Goal: Task Accomplishment & Management: Complete application form

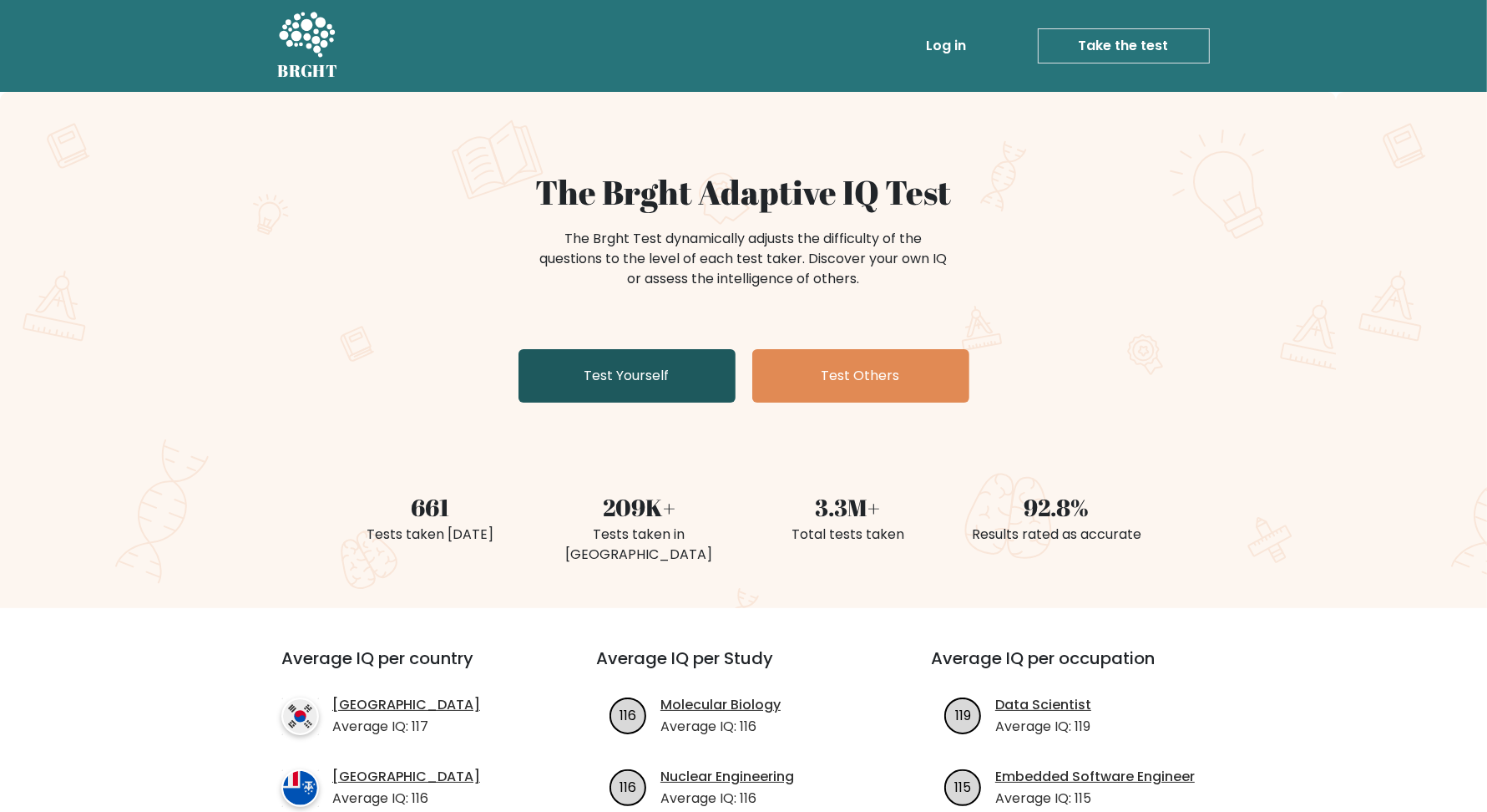
click at [657, 368] on link "Test Yourself" at bounding box center [627, 375] width 217 height 54
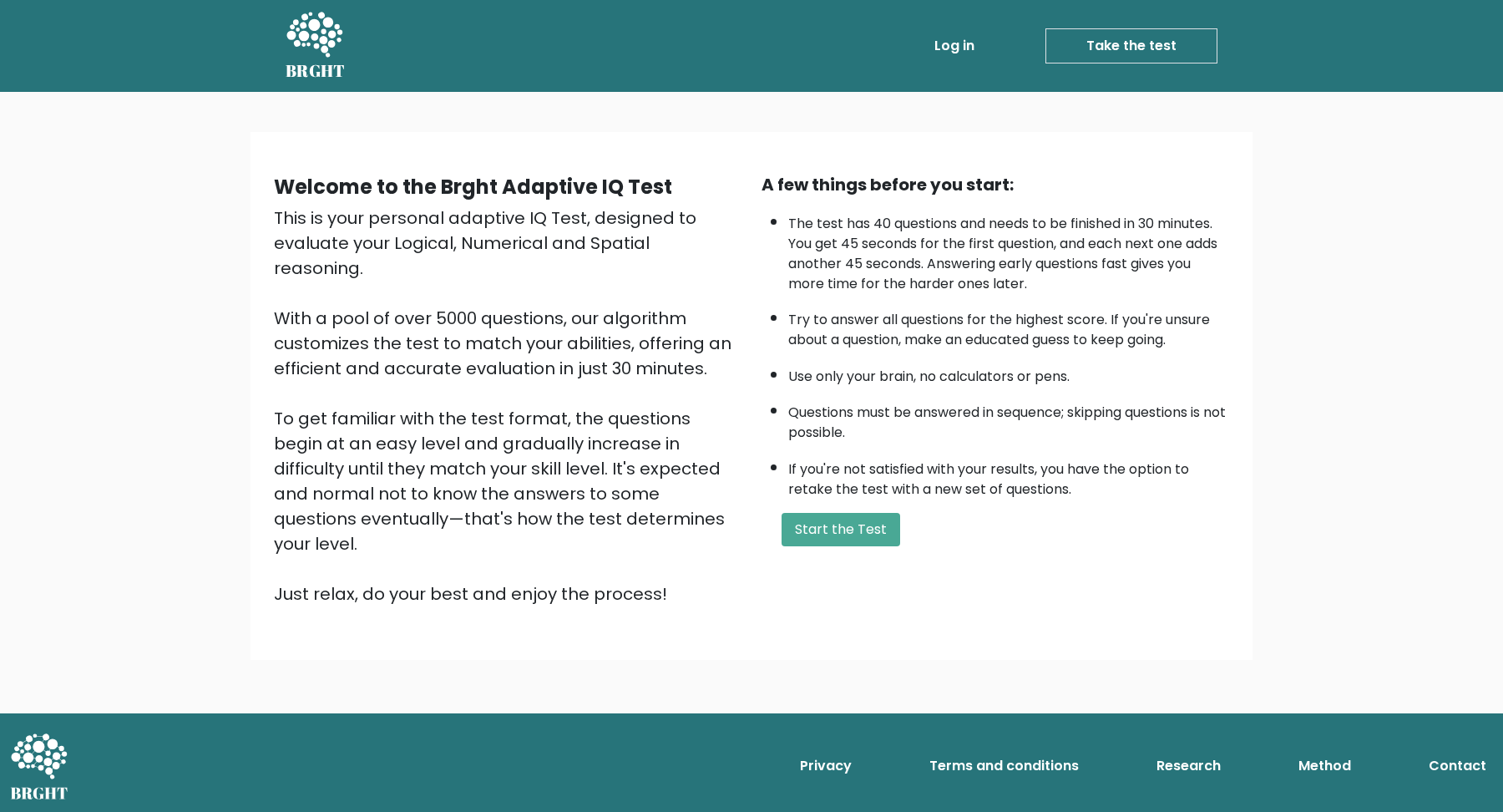
click at [817, 504] on div "A few things before you start: The test has 40 questions and needs to be finish…" at bounding box center [995, 389] width 488 height 434
click at [817, 521] on button "Start the Test" at bounding box center [841, 529] width 119 height 33
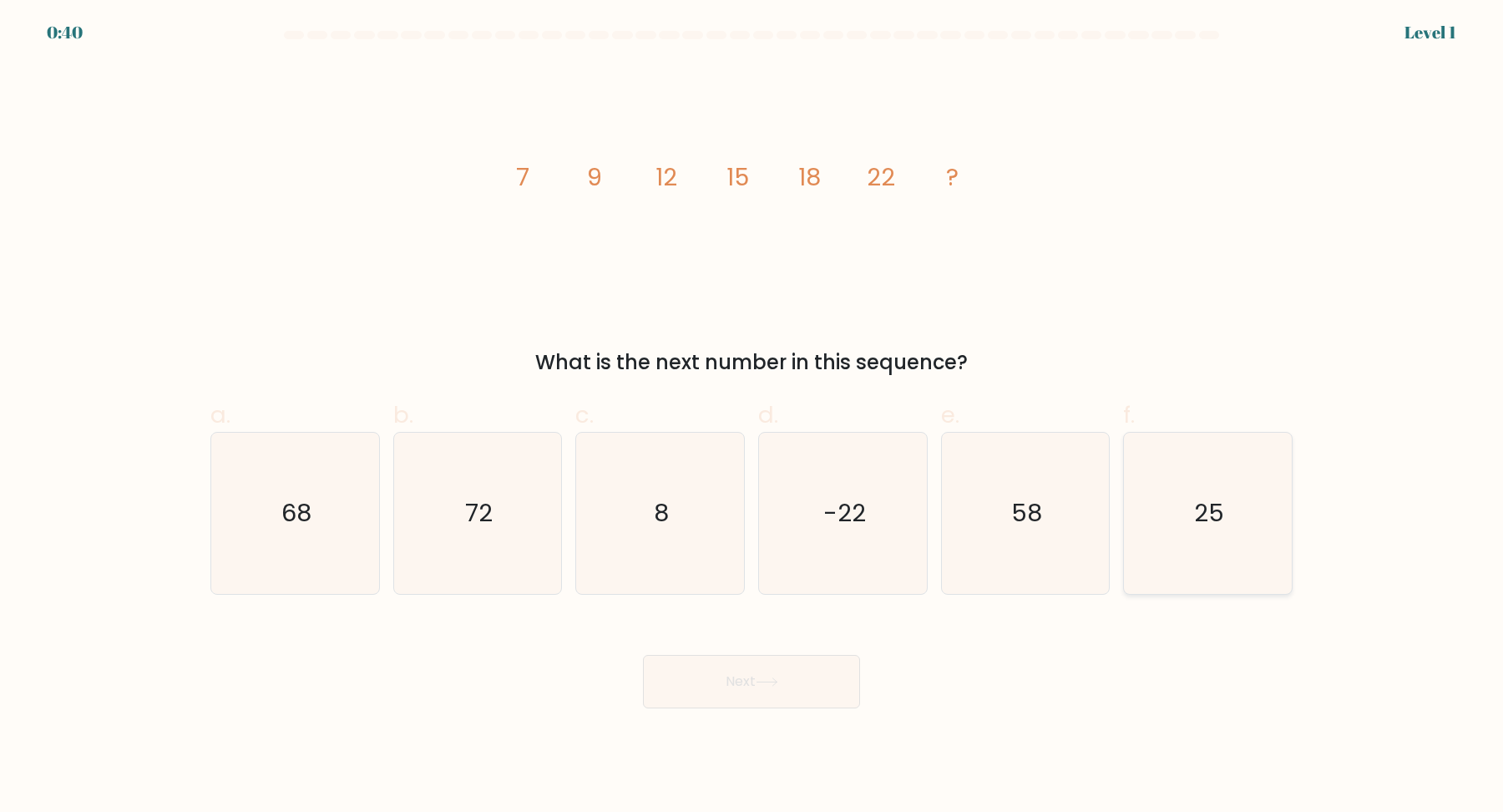
click at [1239, 481] on icon "25" at bounding box center [1208, 513] width 161 height 161
click at [753, 416] on input "f. 25" at bounding box center [752, 411] width 1 height 11
radio input "true"
click at [643, 655] on button "Next" at bounding box center [752, 682] width 217 height 54
click at [792, 679] on button "Next" at bounding box center [752, 682] width 217 height 54
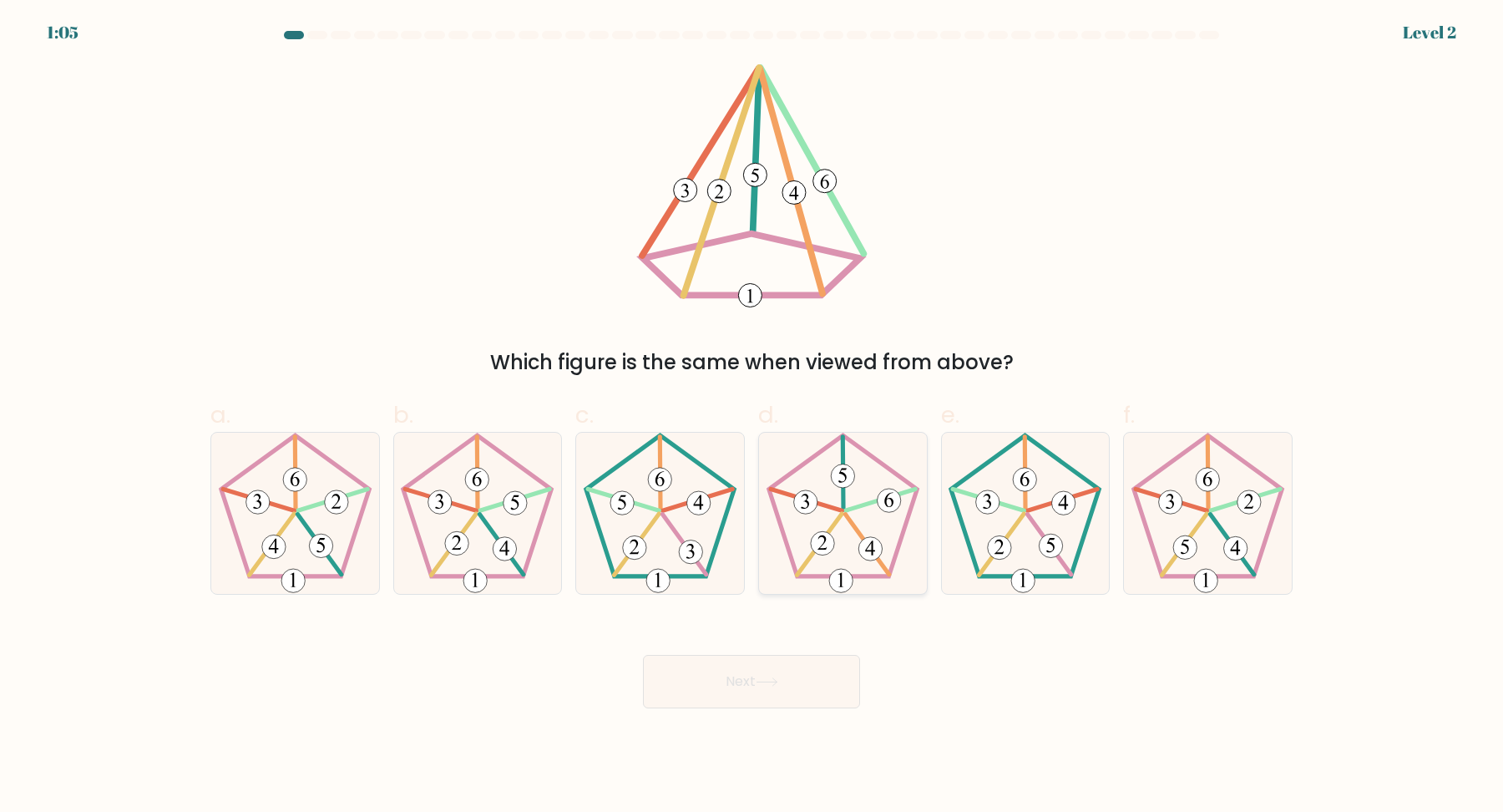
click at [844, 585] on 753 at bounding box center [841, 580] width 23 height 23
click at [753, 416] on input "d." at bounding box center [752, 411] width 1 height 11
radio input "true"
click at [787, 687] on button "Next" at bounding box center [752, 682] width 217 height 54
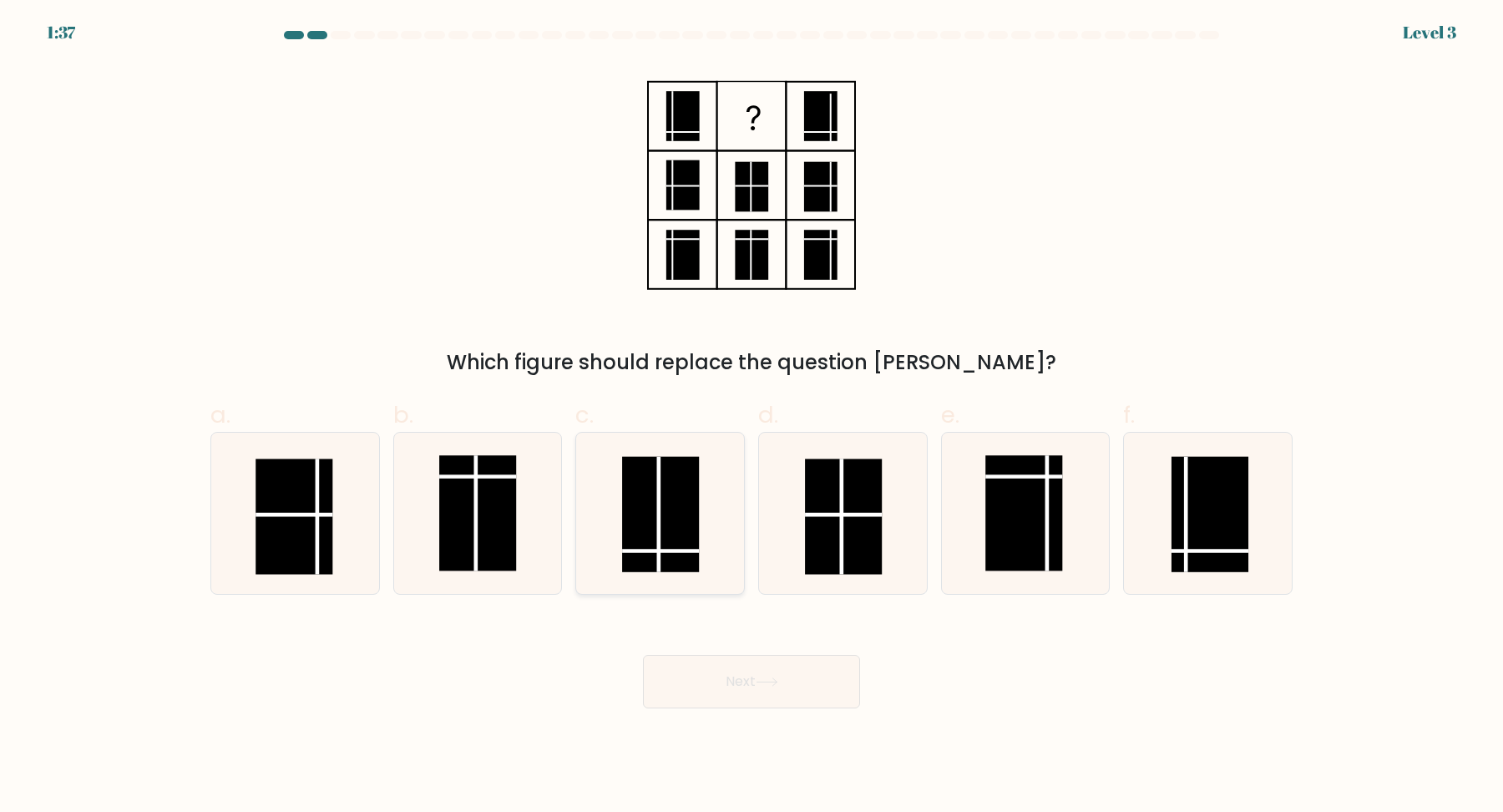
click at [673, 544] on rect at bounding box center [661, 514] width 77 height 115
click at [752, 416] on input "c." at bounding box center [752, 411] width 1 height 11
radio input "true"
click at [782, 704] on button "Next" at bounding box center [752, 682] width 217 height 54
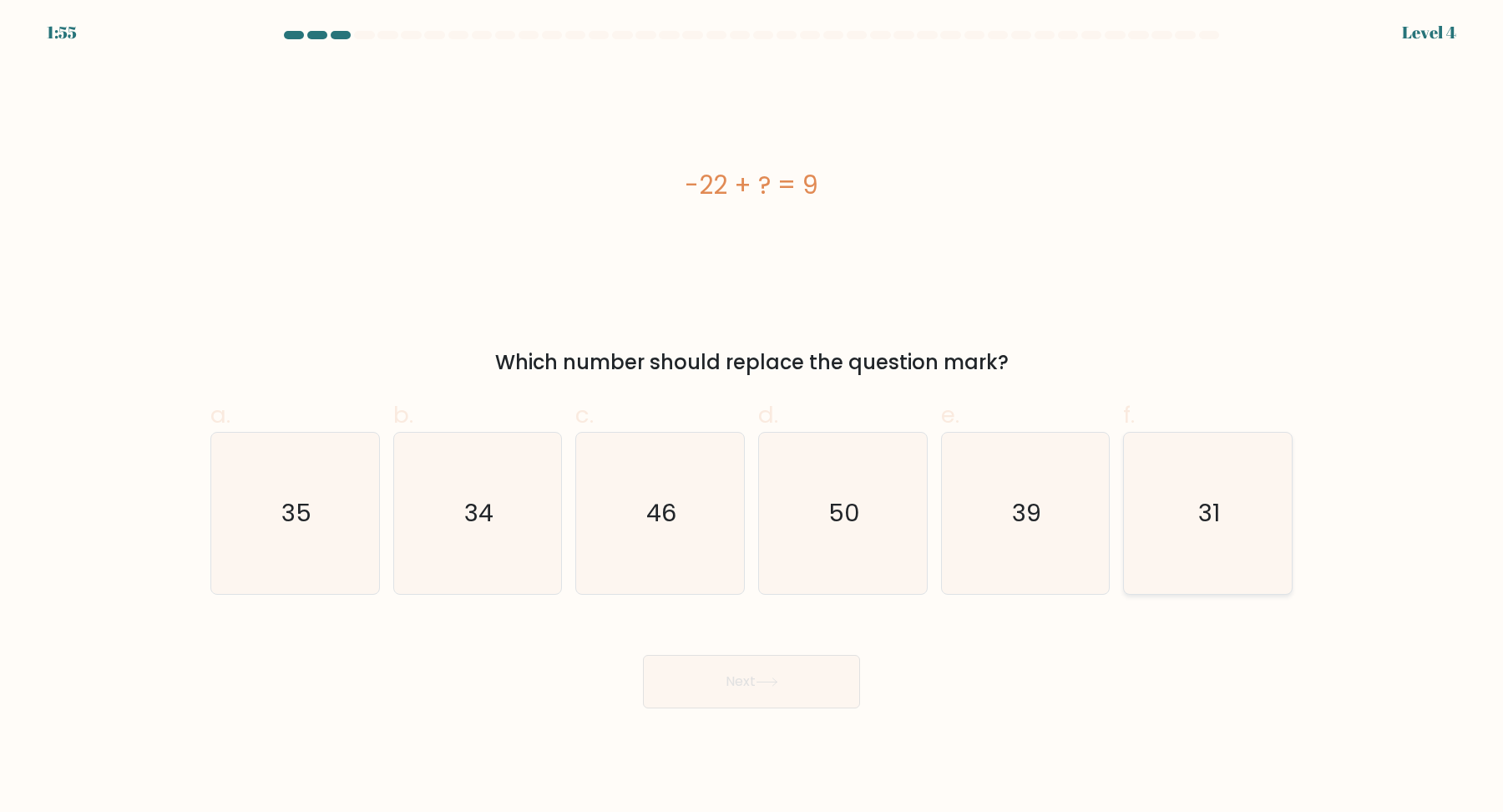
click at [1200, 536] on icon "31" at bounding box center [1208, 513] width 161 height 161
click at [753, 416] on input "f. 31" at bounding box center [752, 411] width 1 height 11
radio input "true"
click at [799, 690] on button "Next" at bounding box center [752, 682] width 217 height 54
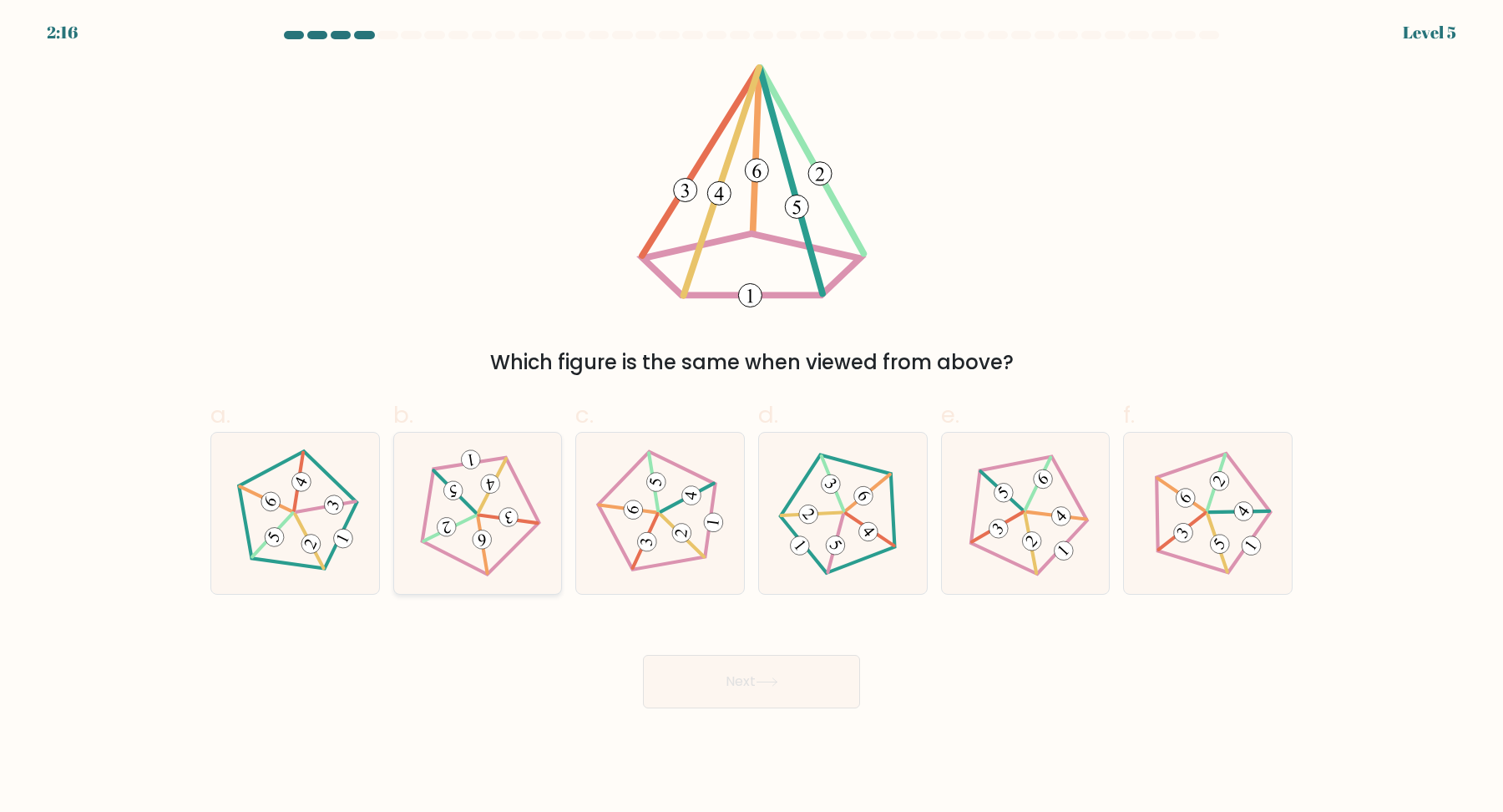
click at [503, 529] on icon at bounding box center [478, 513] width 129 height 129
click at [752, 416] on input "b." at bounding box center [752, 411] width 1 height 11
radio input "true"
click at [790, 725] on body "2:16 Level 5" at bounding box center [751, 406] width 1503 height 812
click at [804, 708] on body "2:15 Level 5" at bounding box center [751, 406] width 1503 height 812
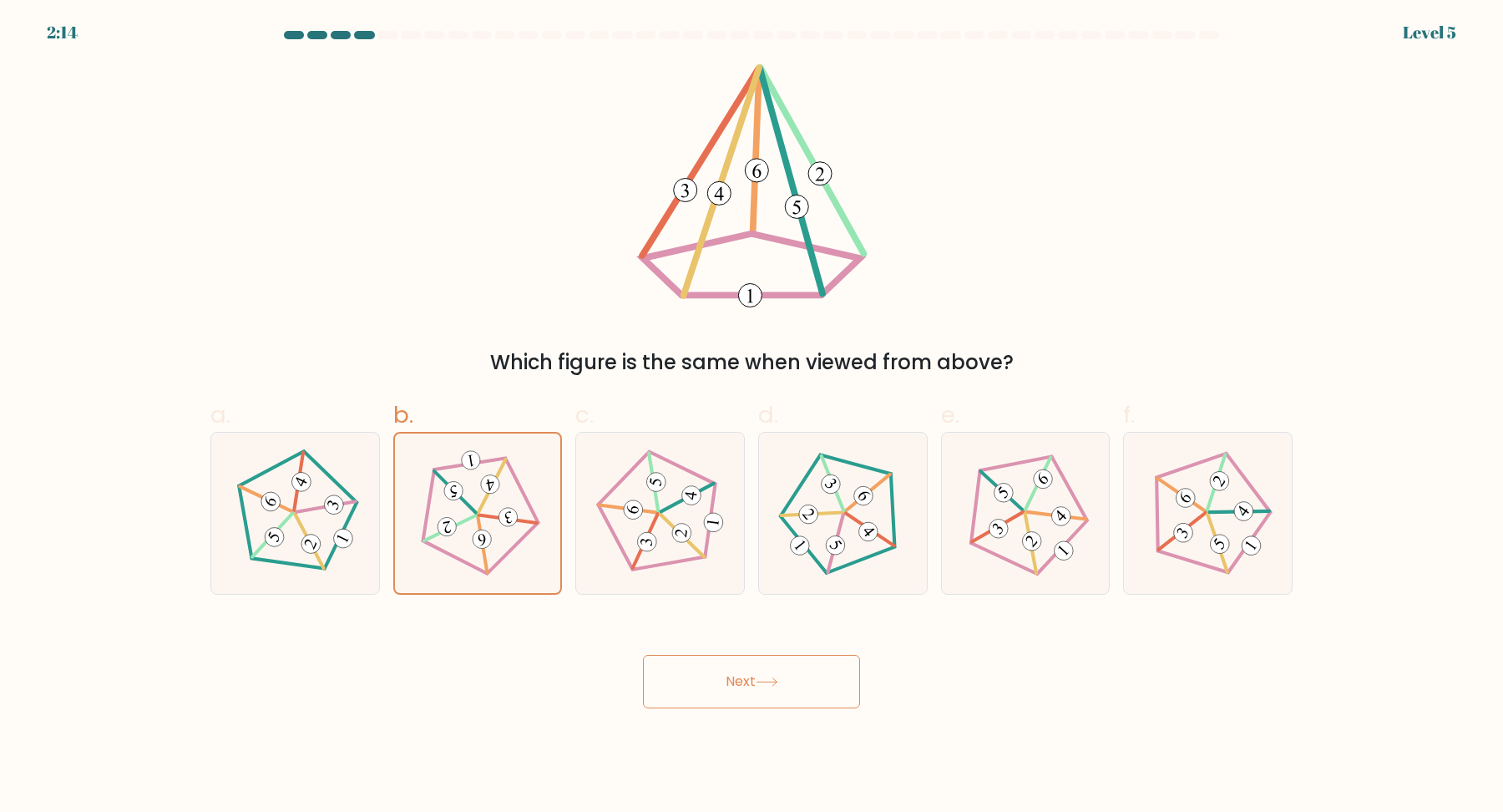
click at [789, 687] on button "Next" at bounding box center [752, 682] width 217 height 54
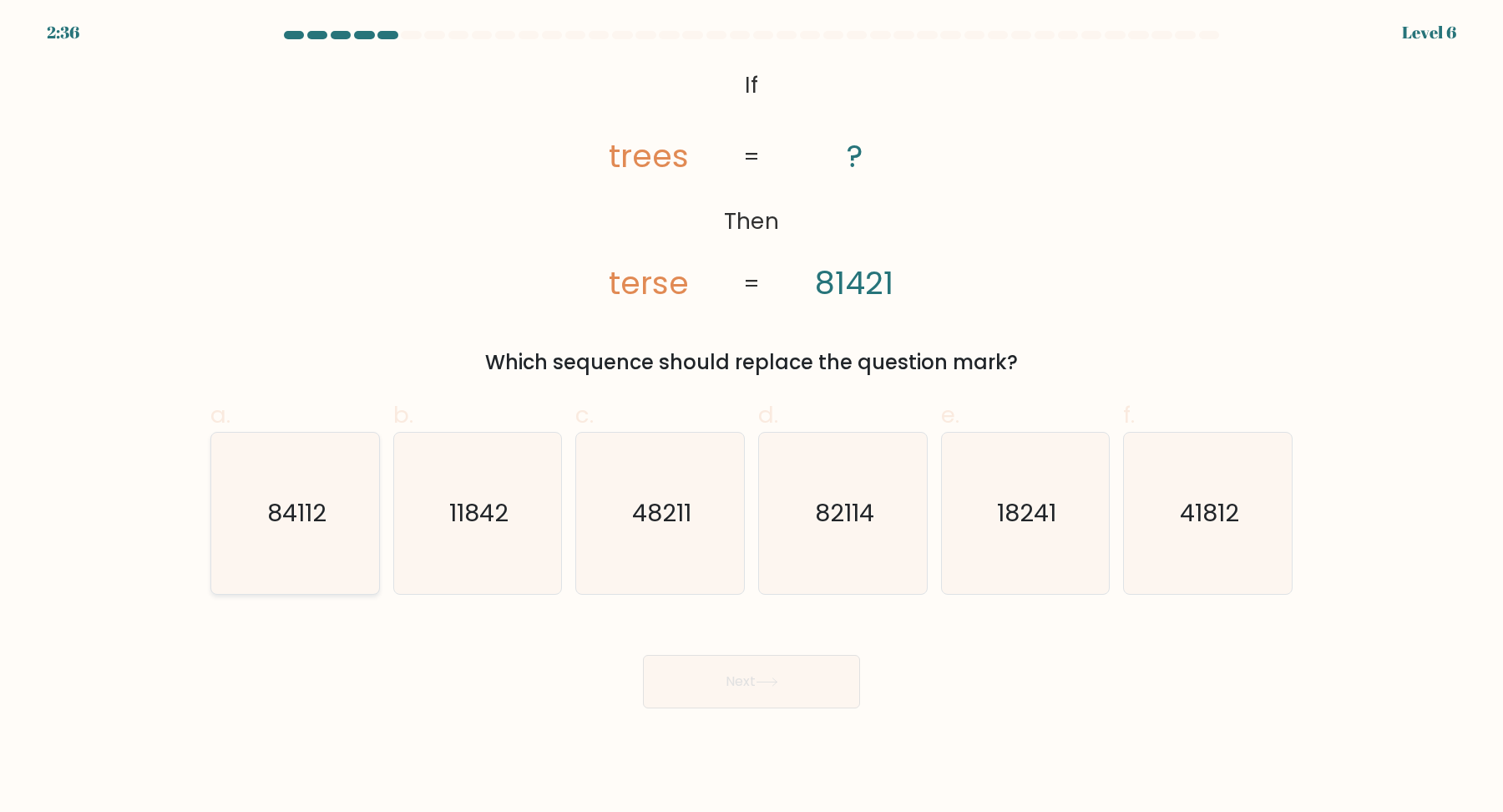
click at [303, 541] on icon "84112" at bounding box center [295, 513] width 161 height 161
click at [752, 416] on input "a. 84112" at bounding box center [752, 411] width 1 height 11
radio input "true"
click at [758, 662] on button "Next" at bounding box center [752, 682] width 217 height 54
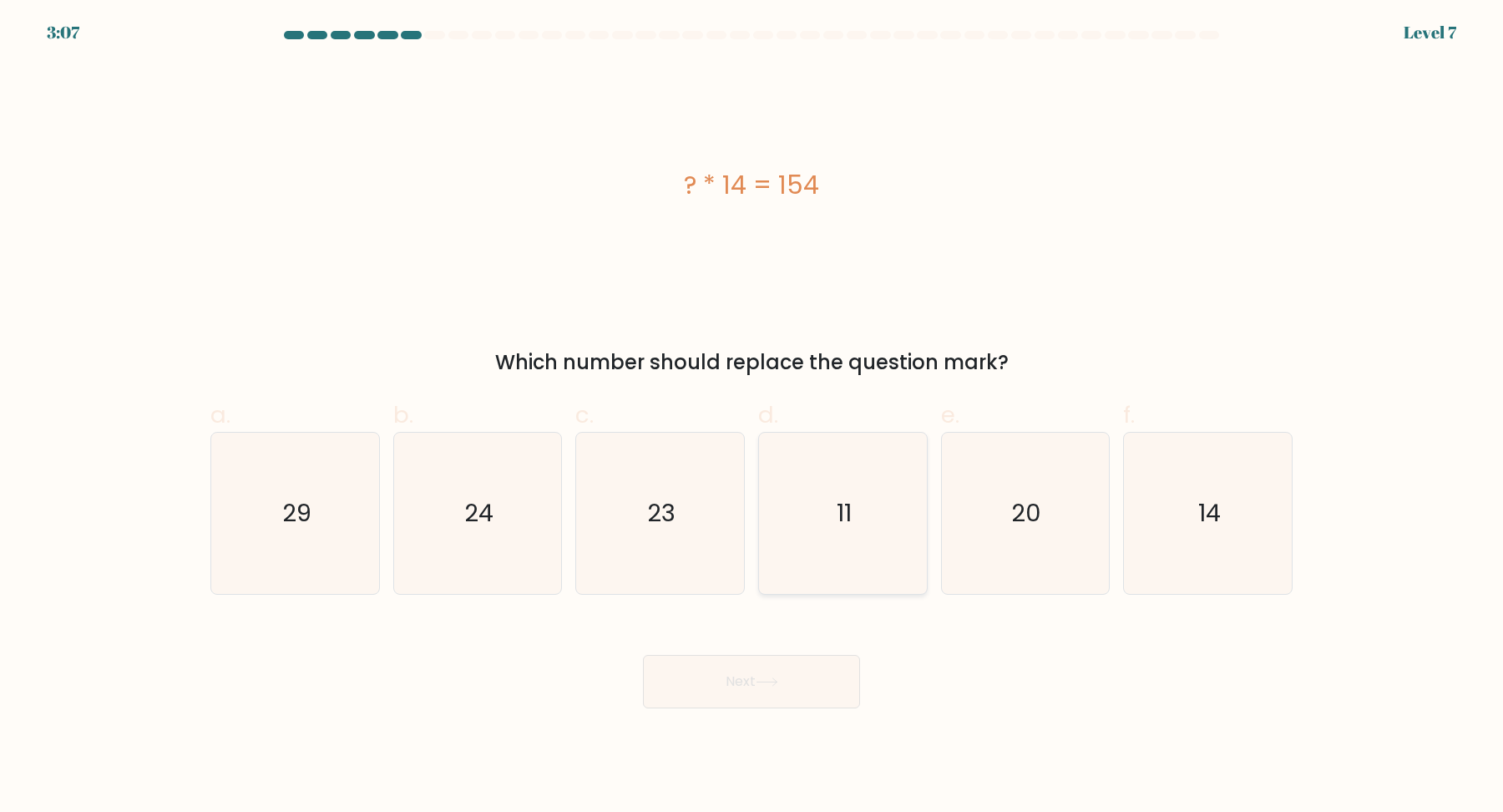
click at [846, 523] on text "11" at bounding box center [845, 513] width 15 height 33
click at [753, 416] on input "d. 11" at bounding box center [752, 411] width 1 height 11
radio input "true"
click at [743, 681] on button "Next" at bounding box center [752, 682] width 217 height 54
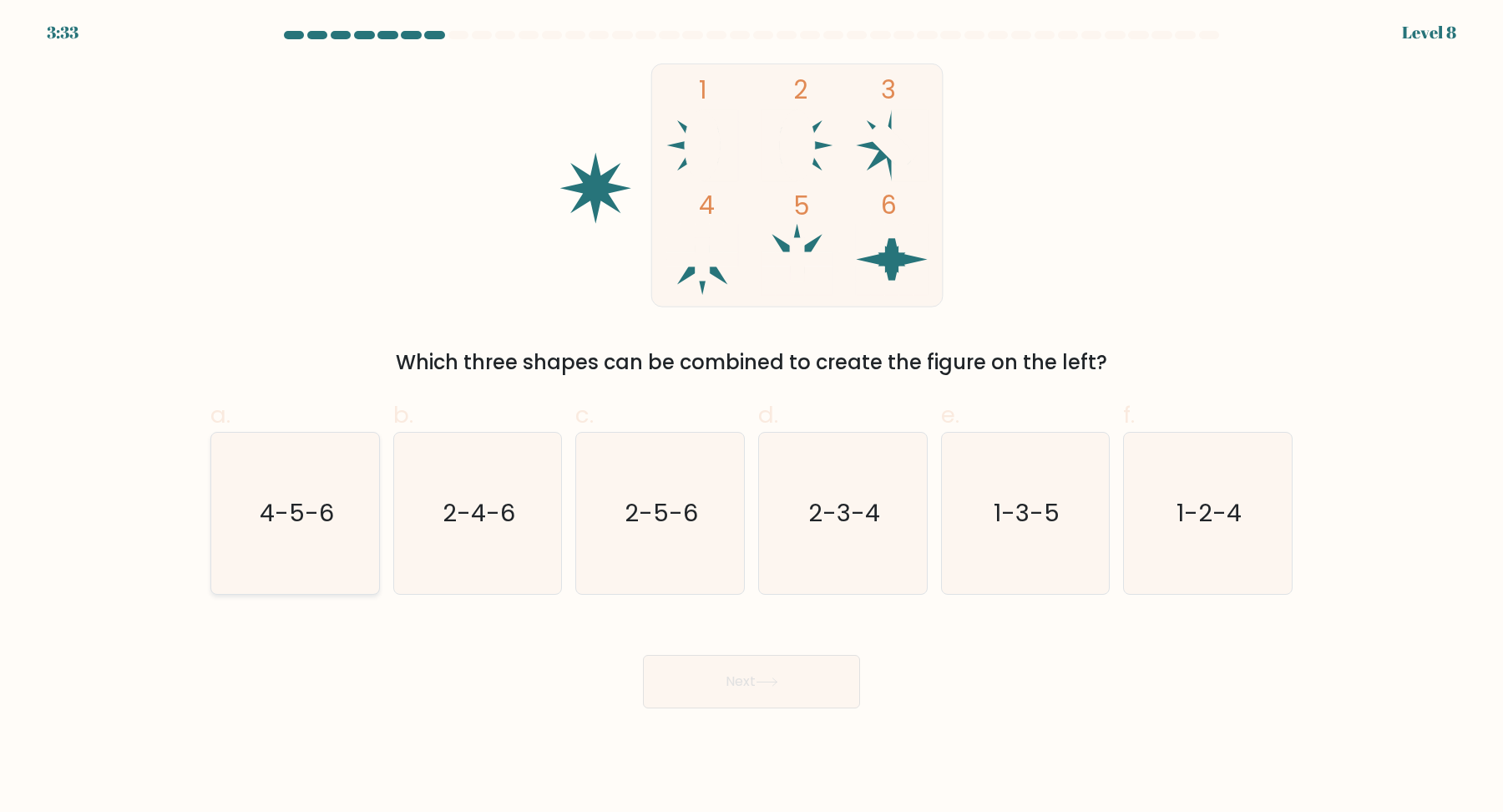
click at [308, 542] on icon "4-5-6" at bounding box center [295, 513] width 161 height 161
click at [752, 416] on input "a. 4-5-6" at bounding box center [752, 411] width 1 height 11
radio input "true"
click at [761, 671] on button "Next" at bounding box center [752, 682] width 217 height 54
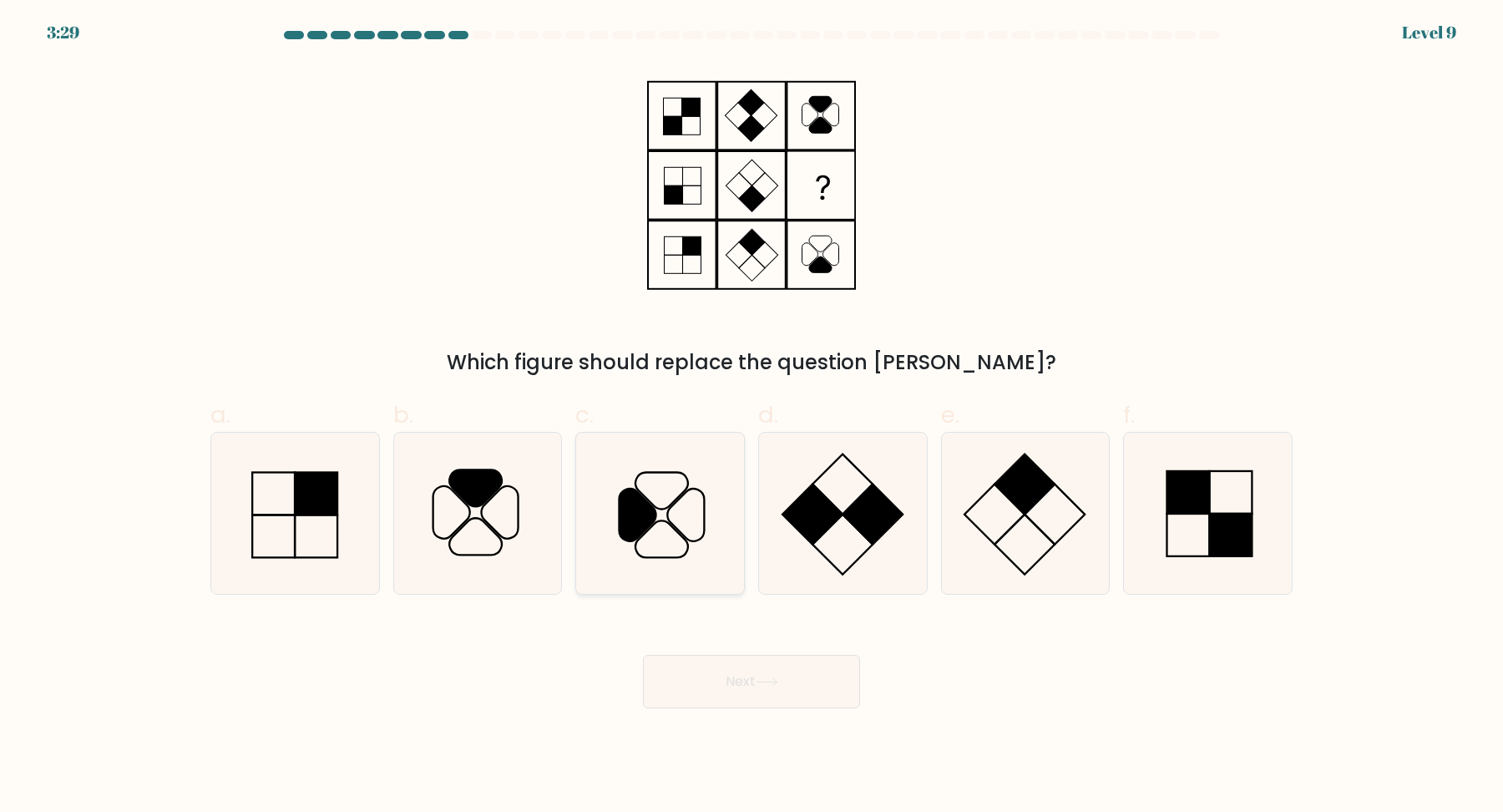
click at [658, 498] on icon at bounding box center [660, 513] width 161 height 161
click at [752, 416] on input "c." at bounding box center [752, 411] width 1 height 11
radio input "true"
click at [758, 675] on button "Next" at bounding box center [752, 682] width 217 height 54
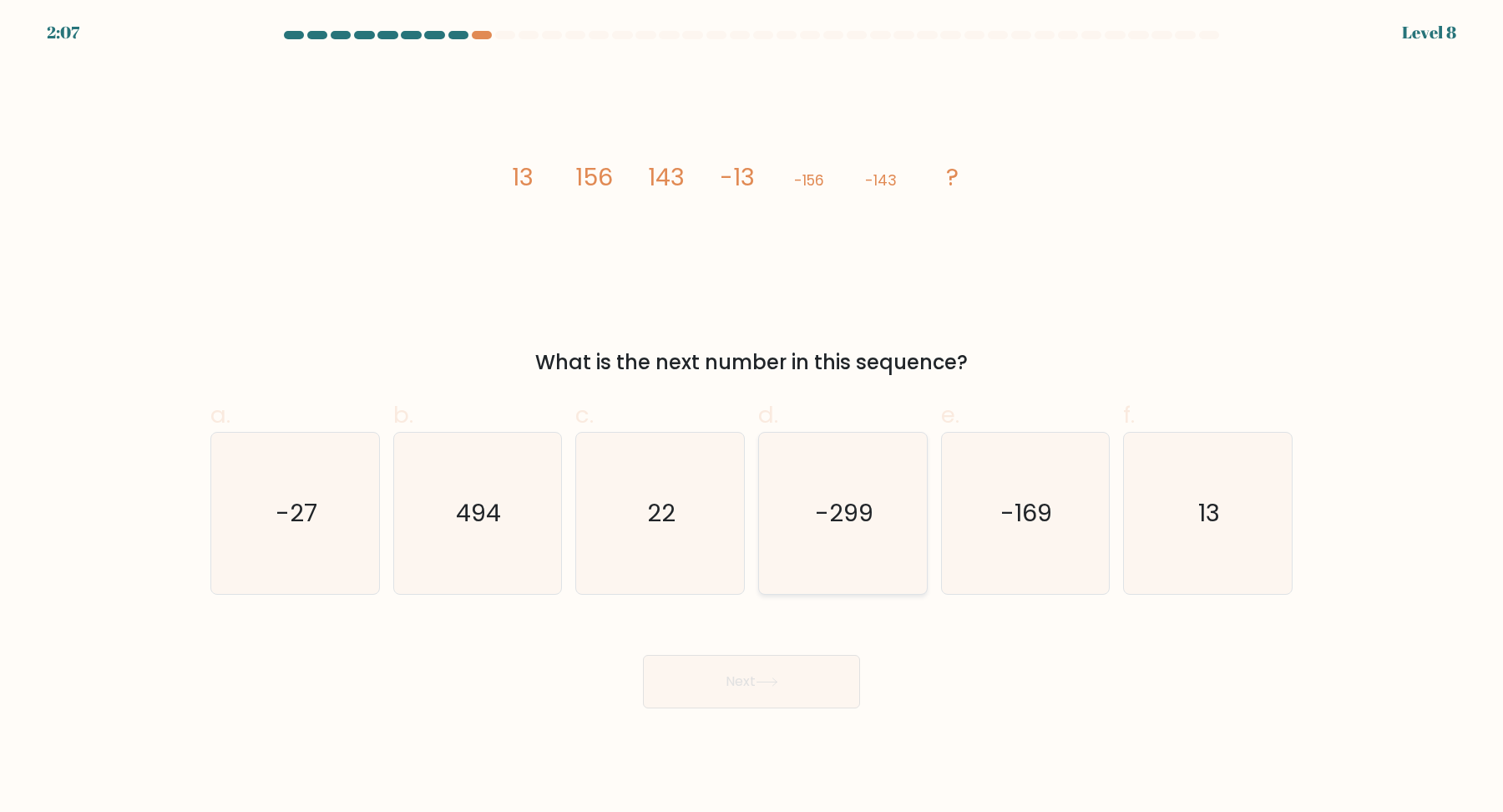
click at [854, 521] on text "-299" at bounding box center [845, 513] width 59 height 33
click at [753, 416] on input "d. -299" at bounding box center [752, 411] width 1 height 11
radio input "true"
click at [767, 682] on icon at bounding box center [767, 682] width 23 height 9
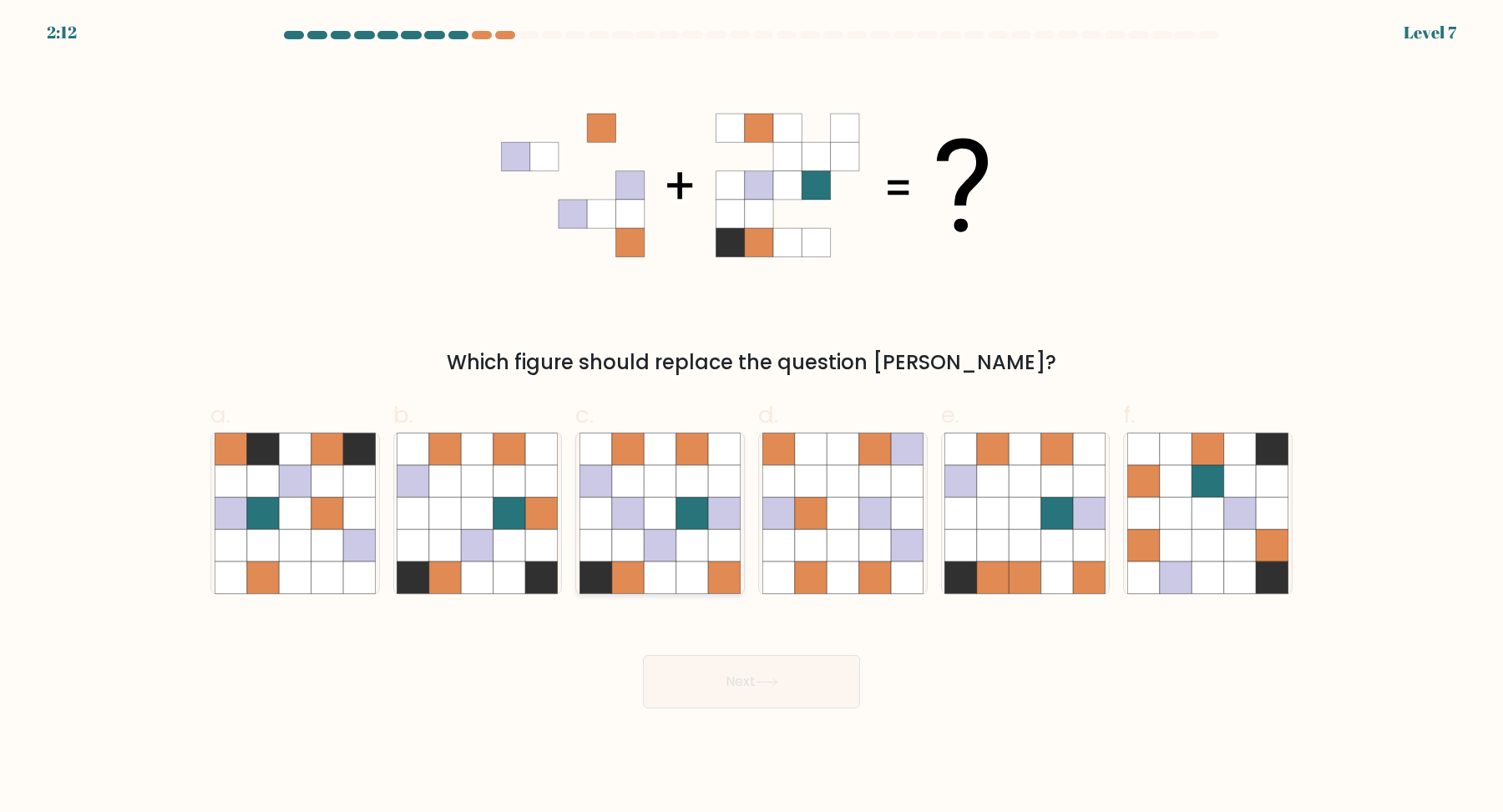
click at [699, 520] on icon at bounding box center [693, 513] width 32 height 32
click at [752, 416] on input "c." at bounding box center [752, 411] width 1 height 11
radio input "true"
click at [764, 697] on button "Next" at bounding box center [752, 682] width 217 height 54
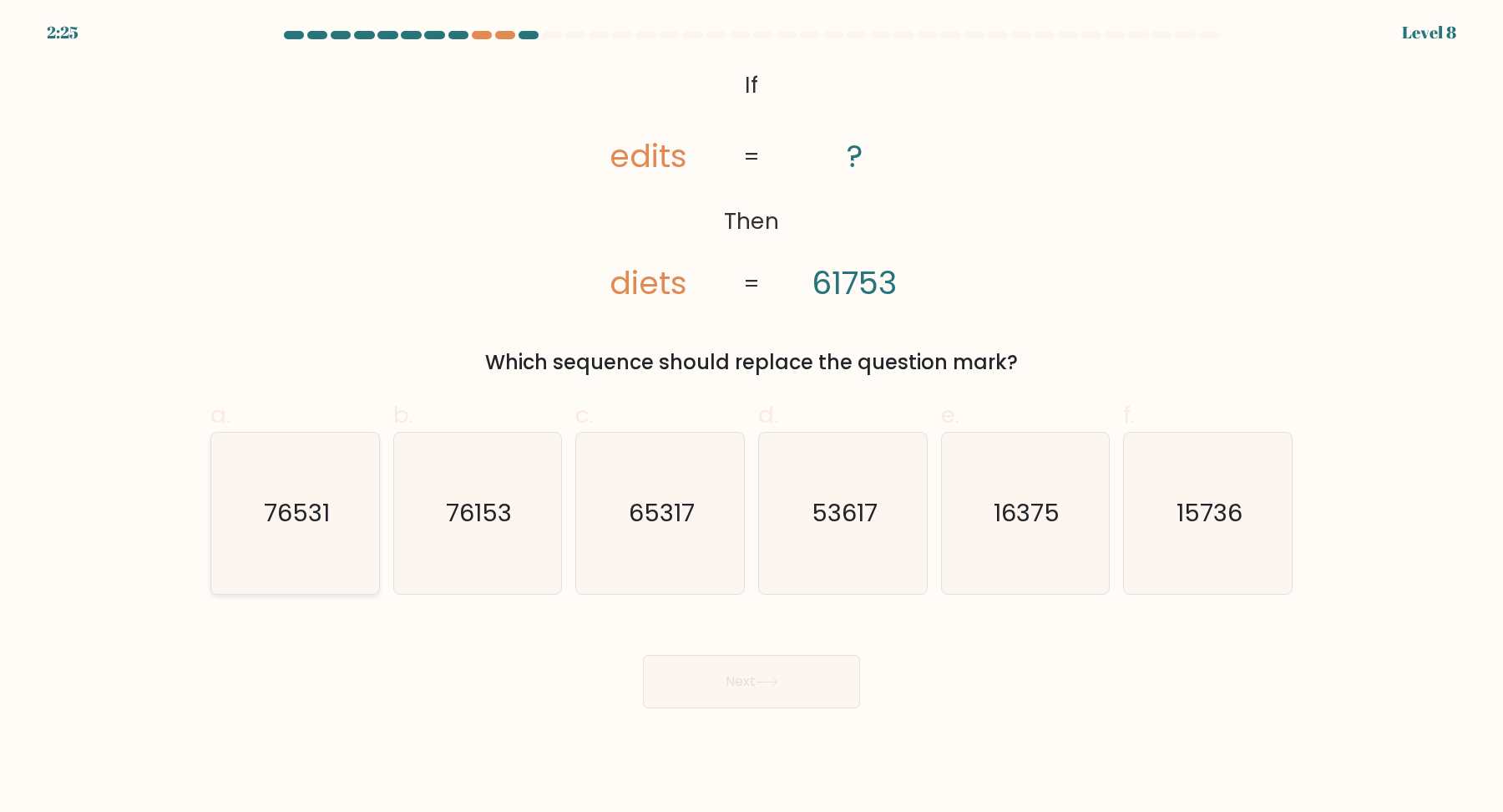
click at [323, 539] on icon "76531" at bounding box center [295, 513] width 161 height 161
click at [752, 416] on input "a. 76531" at bounding box center [752, 411] width 1 height 11
radio input "true"
click at [707, 664] on button "Next" at bounding box center [752, 682] width 217 height 54
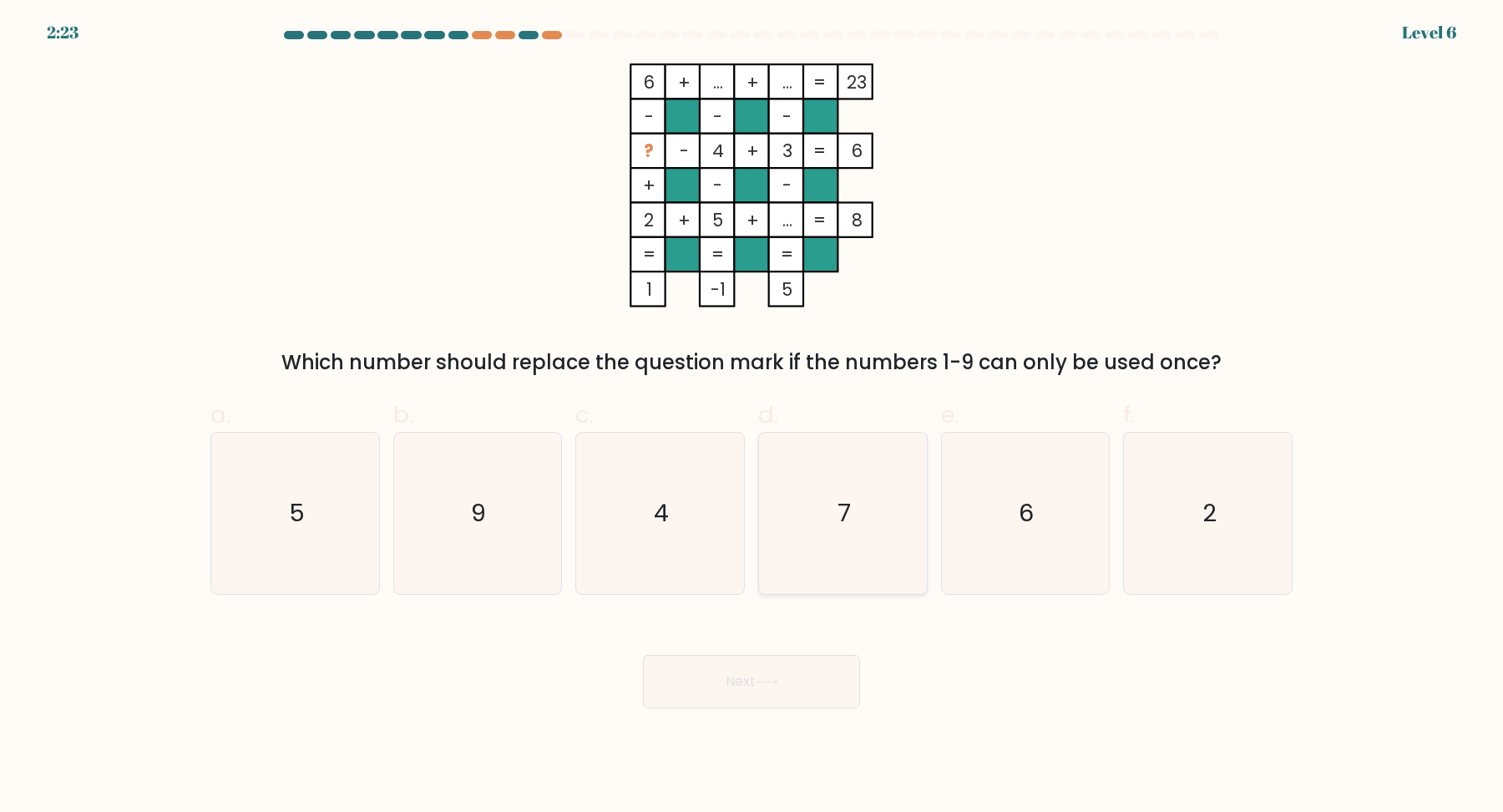
click at [821, 535] on icon "7" at bounding box center [843, 513] width 161 height 161
click at [753, 416] on input "d. 7" at bounding box center [752, 411] width 1 height 11
radio input "true"
click at [775, 642] on div "Next" at bounding box center [752, 661] width 1102 height 94
click at [744, 675] on button "Next" at bounding box center [752, 682] width 217 height 54
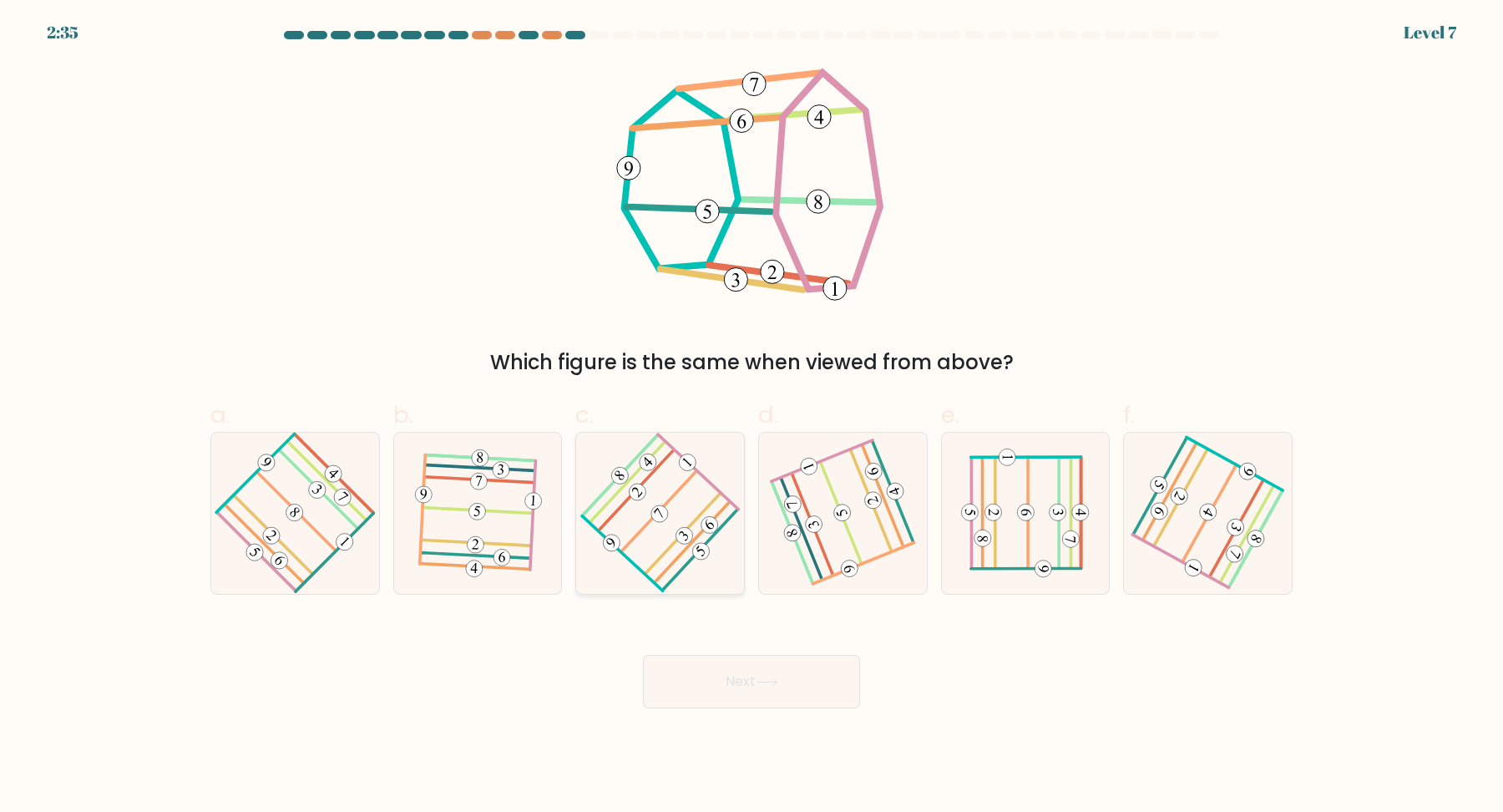
click at [710, 500] on icon at bounding box center [660, 513] width 128 height 129
click at [752, 416] on input "c." at bounding box center [752, 411] width 1 height 11
radio input "true"
click at [761, 661] on button "Next" at bounding box center [752, 682] width 217 height 54
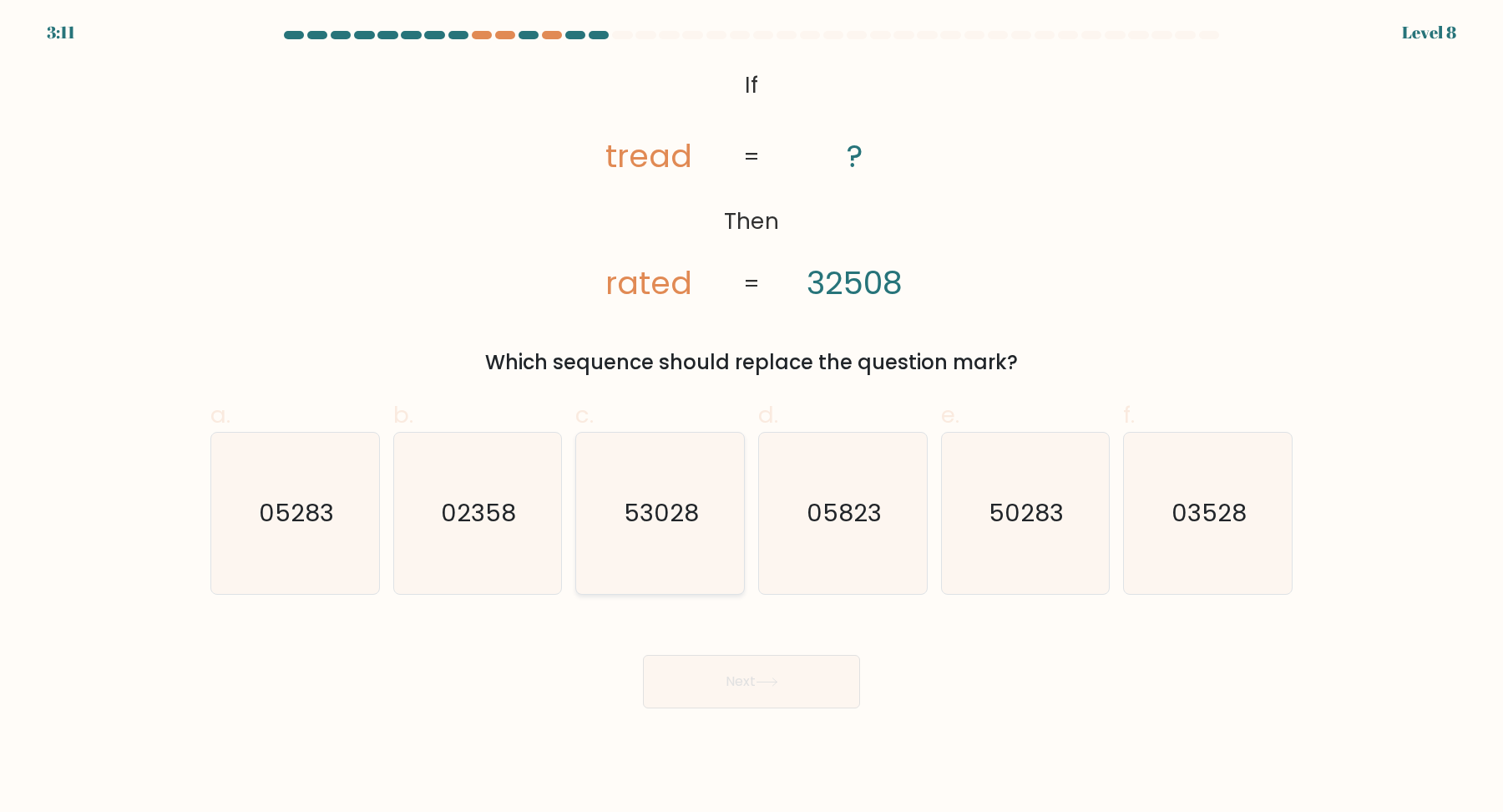
click at [656, 524] on text "53028" at bounding box center [662, 513] width 75 height 33
click at [752, 416] on input "c. 53028" at bounding box center [752, 411] width 1 height 11
radio input "true"
click at [752, 665] on button "Next" at bounding box center [752, 682] width 217 height 54
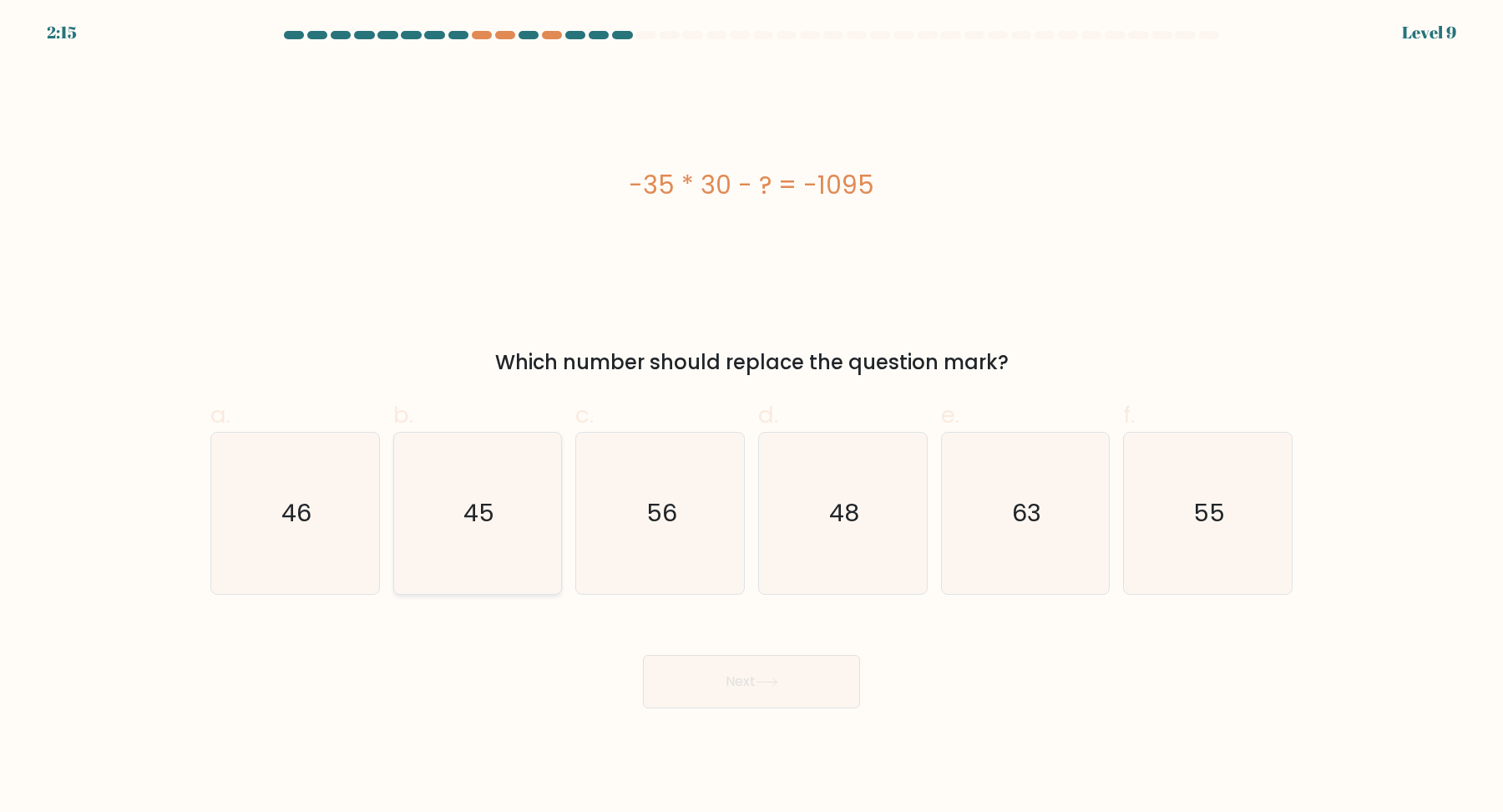
click at [503, 584] on icon "45" at bounding box center [477, 513] width 161 height 161
click at [752, 416] on input "b. 45" at bounding box center [752, 411] width 1 height 11
radio input "true"
click at [813, 683] on button "Next" at bounding box center [752, 682] width 217 height 54
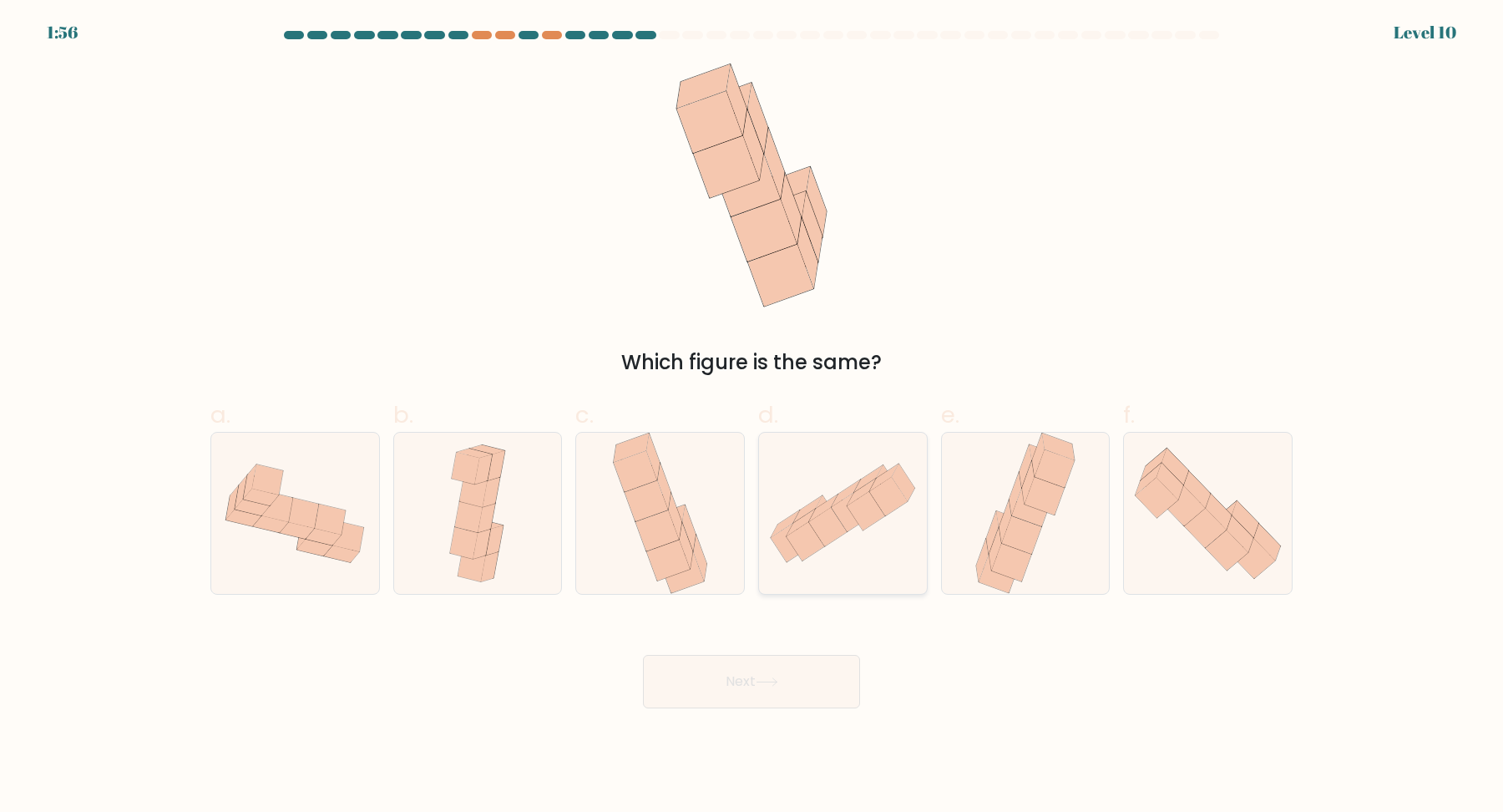
click at [872, 540] on icon at bounding box center [843, 513] width 168 height 115
click at [753, 416] on input "d." at bounding box center [752, 411] width 1 height 11
radio input "true"
click at [688, 677] on button "Next" at bounding box center [752, 682] width 217 height 54
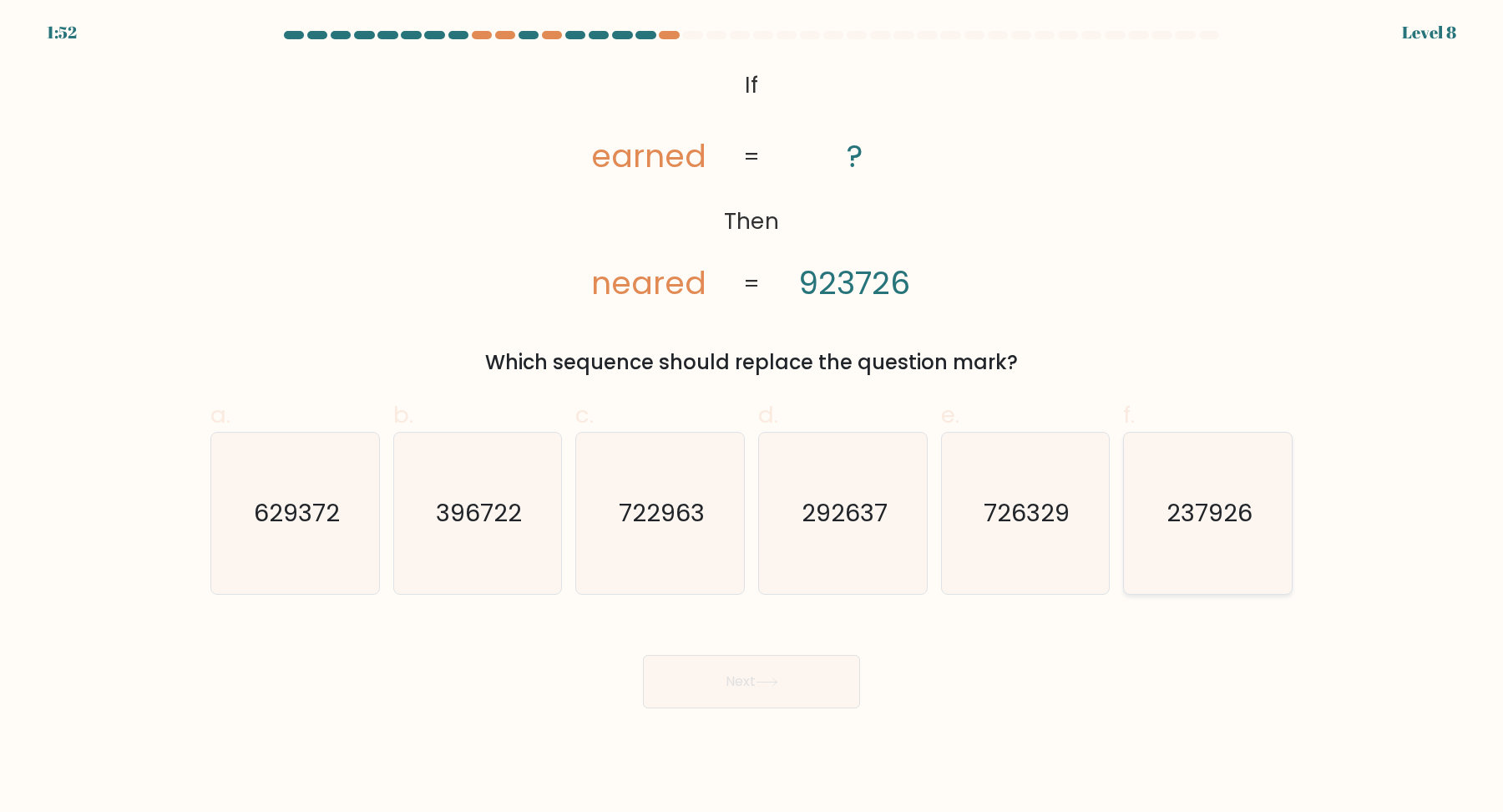
click at [1193, 520] on text "237926" at bounding box center [1209, 513] width 86 height 33
click at [753, 416] on input "f. 237926" at bounding box center [752, 411] width 1 height 11
radio input "true"
click at [805, 662] on button "Next" at bounding box center [752, 682] width 217 height 54
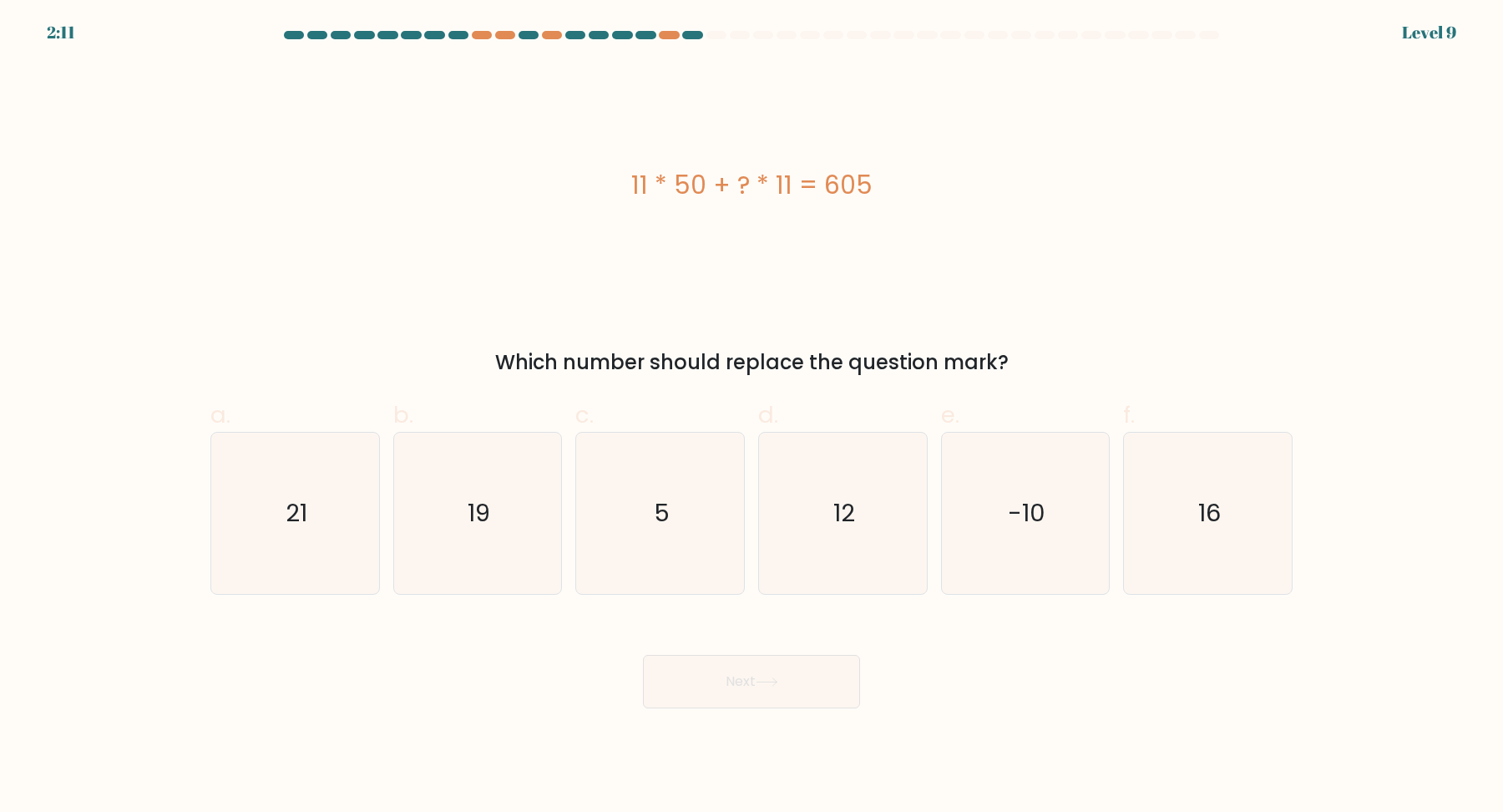
drag, startPoint x: 897, startPoint y: 176, endPoint x: 589, endPoint y: 161, distance: 308.4
click at [589, 161] on div "11 * 50 + ? * 11 = 605" at bounding box center [752, 186] width 1082 height 244
copy div "11 * 50 + ? * 11 = 605"
click at [819, 530] on icon "12" at bounding box center [843, 513] width 161 height 161
click at [753, 416] on input "d. 12" at bounding box center [752, 411] width 1 height 11
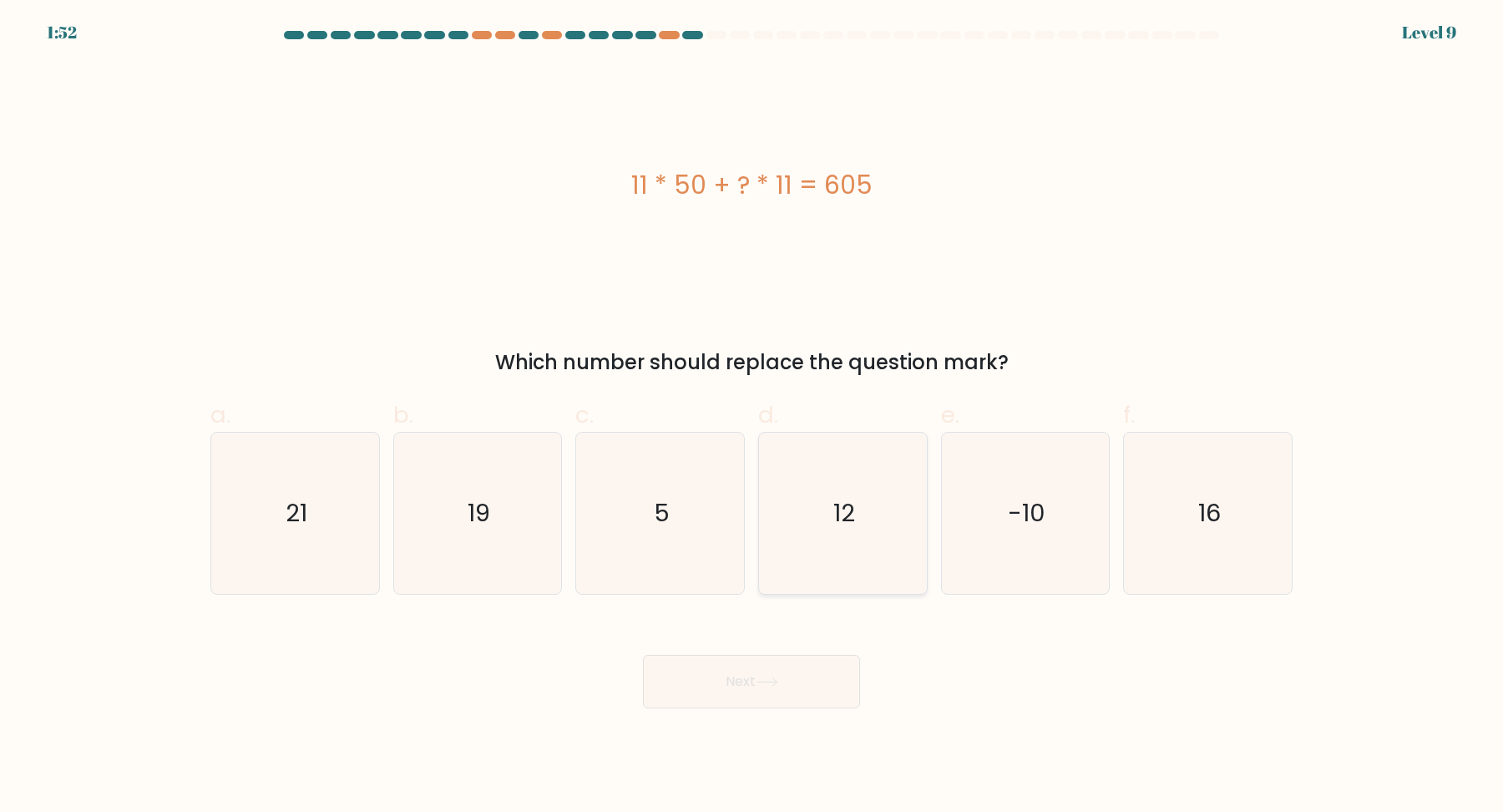
radio input "true"
click at [811, 668] on button "Next" at bounding box center [752, 682] width 217 height 54
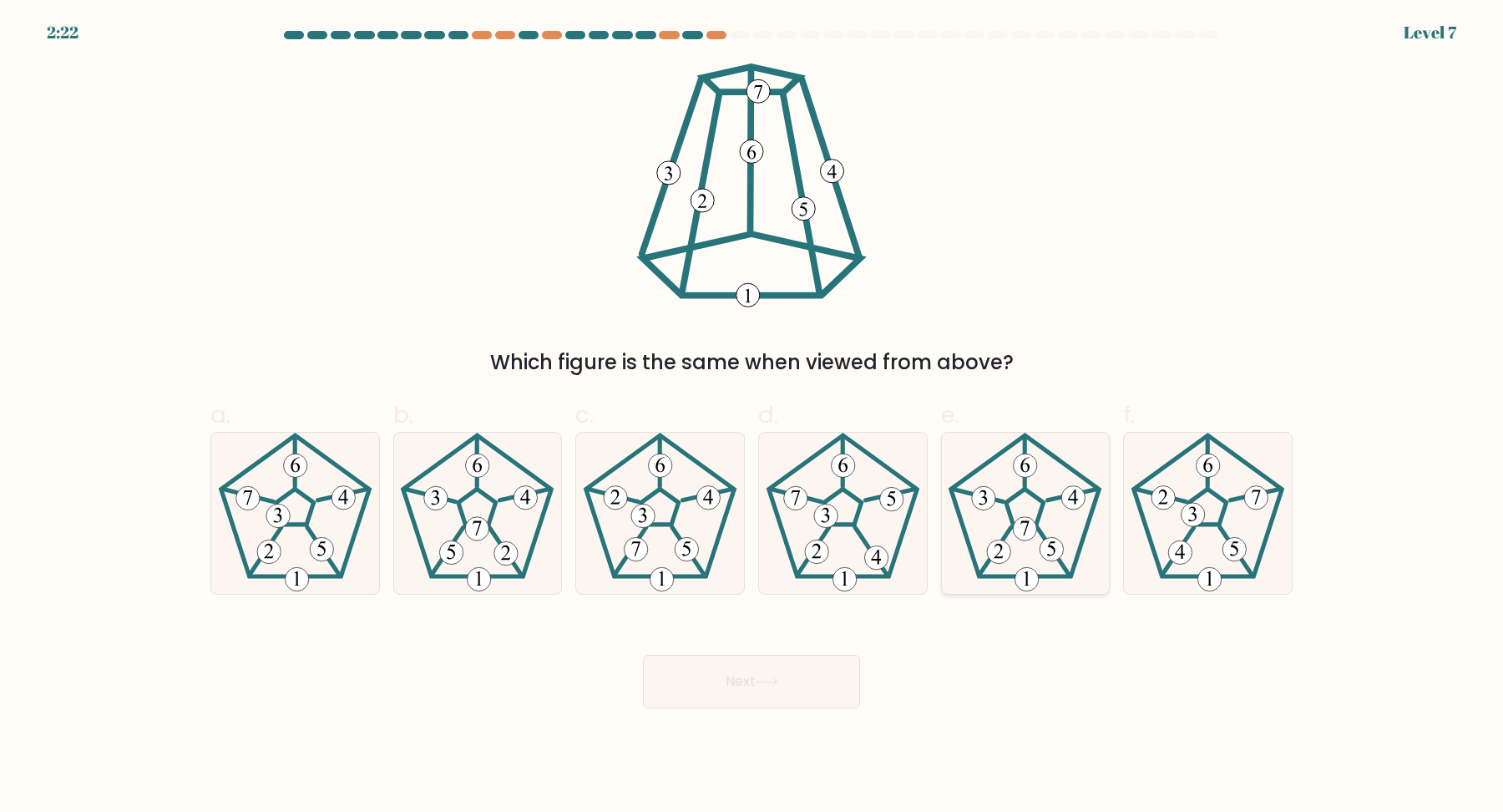
click at [1042, 515] on icon at bounding box center [1025, 513] width 161 height 161
click at [753, 416] on input "e." at bounding box center [752, 411] width 1 height 11
radio input "true"
click at [822, 647] on div "Next" at bounding box center [752, 661] width 1102 height 94
click at [785, 679] on button "Next" at bounding box center [752, 682] width 217 height 54
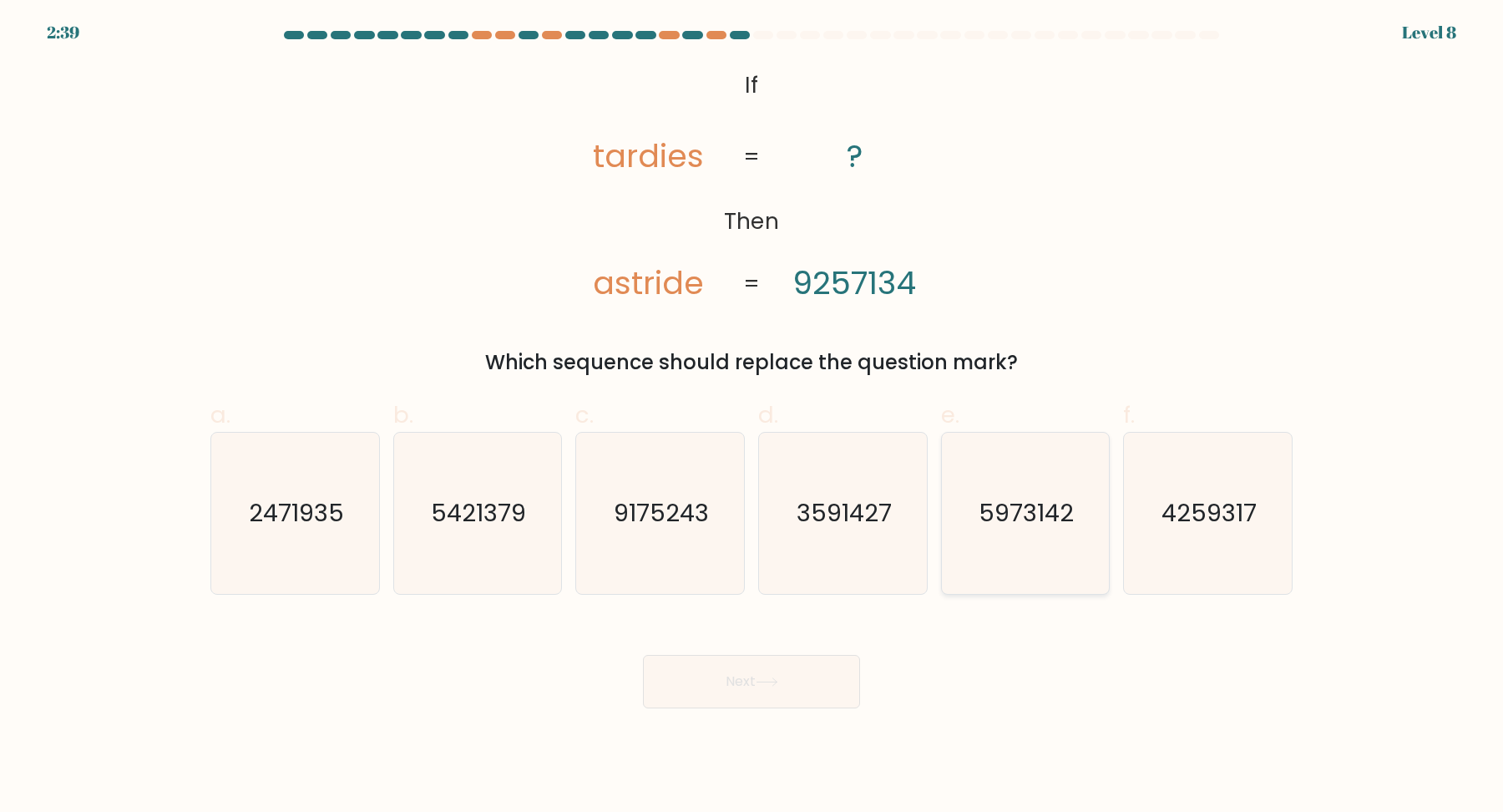
click at [990, 536] on icon "5973142" at bounding box center [1025, 513] width 161 height 161
click at [753, 416] on input "e. 5973142" at bounding box center [752, 411] width 1 height 11
radio input "true"
click at [744, 677] on button "Next" at bounding box center [752, 682] width 217 height 54
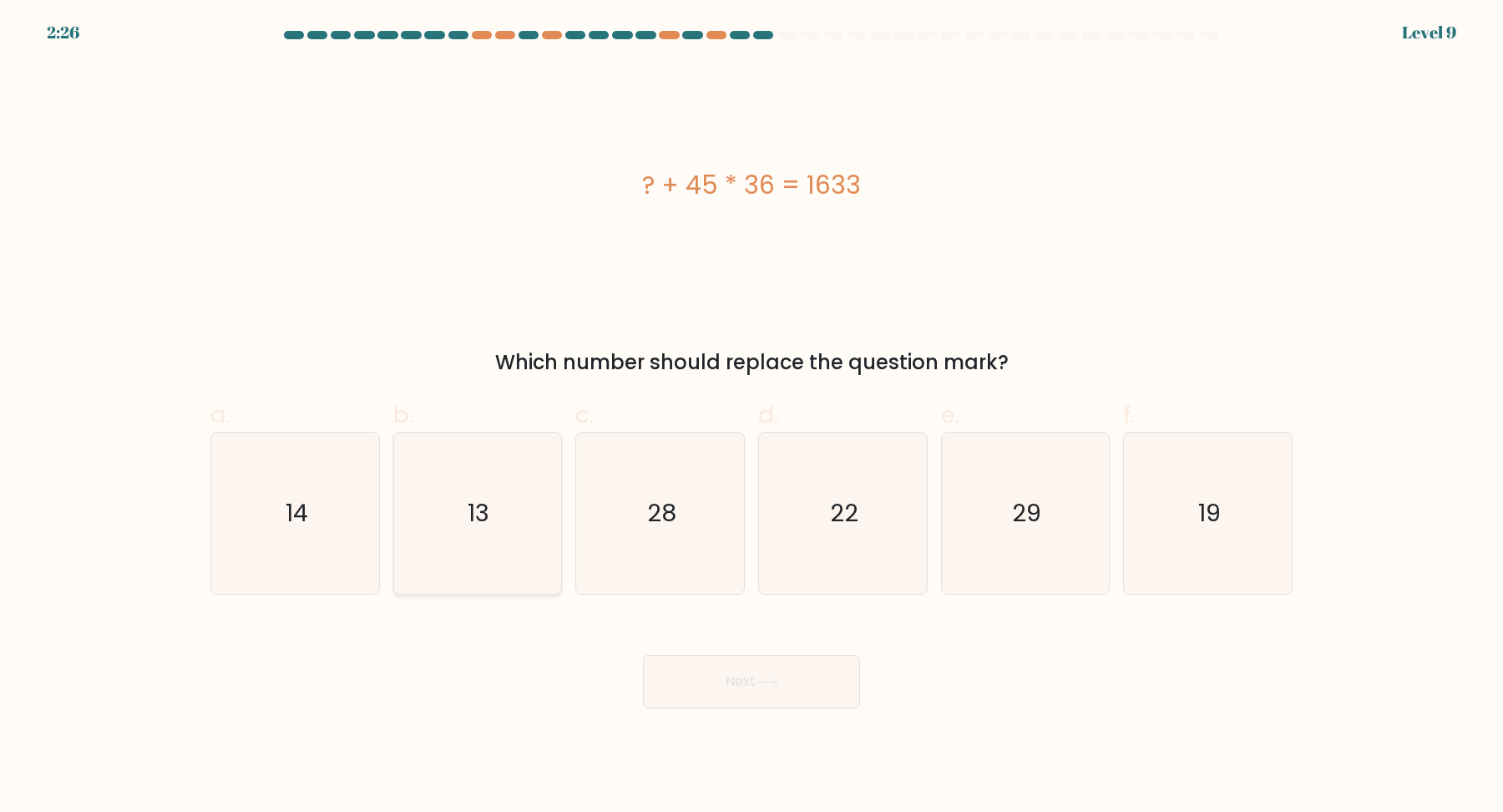
click at [463, 520] on icon "13" at bounding box center [477, 513] width 161 height 161
click at [752, 416] on input "b. 13" at bounding box center [752, 411] width 1 height 11
radio input "true"
click at [726, 671] on button "Next" at bounding box center [752, 682] width 217 height 54
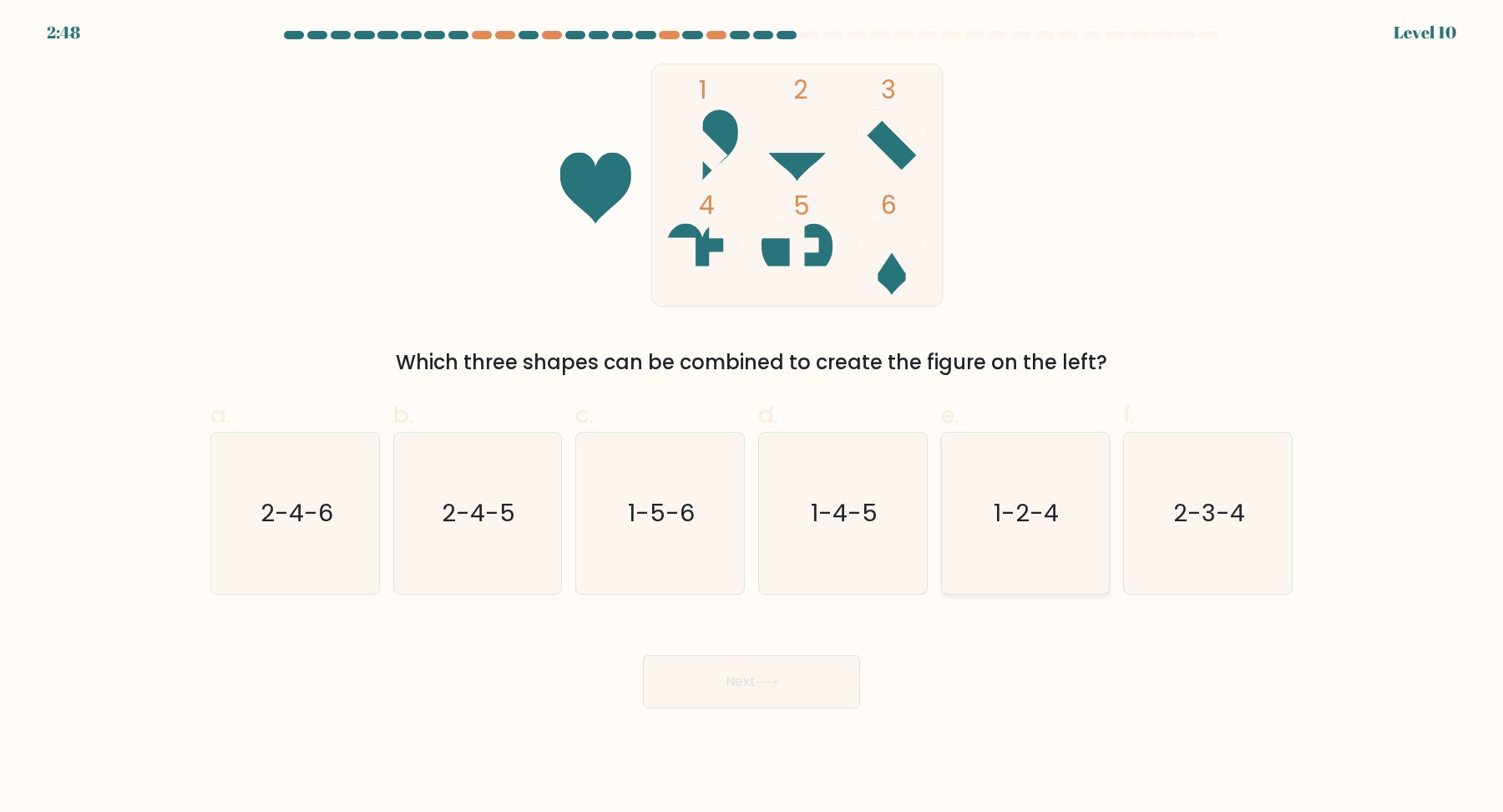
click at [1051, 542] on icon "1-2-4" at bounding box center [1025, 513] width 161 height 161
click at [753, 416] on input "e. 1-2-4" at bounding box center [752, 411] width 1 height 11
radio input "true"
click at [777, 667] on button "Next" at bounding box center [752, 682] width 217 height 54
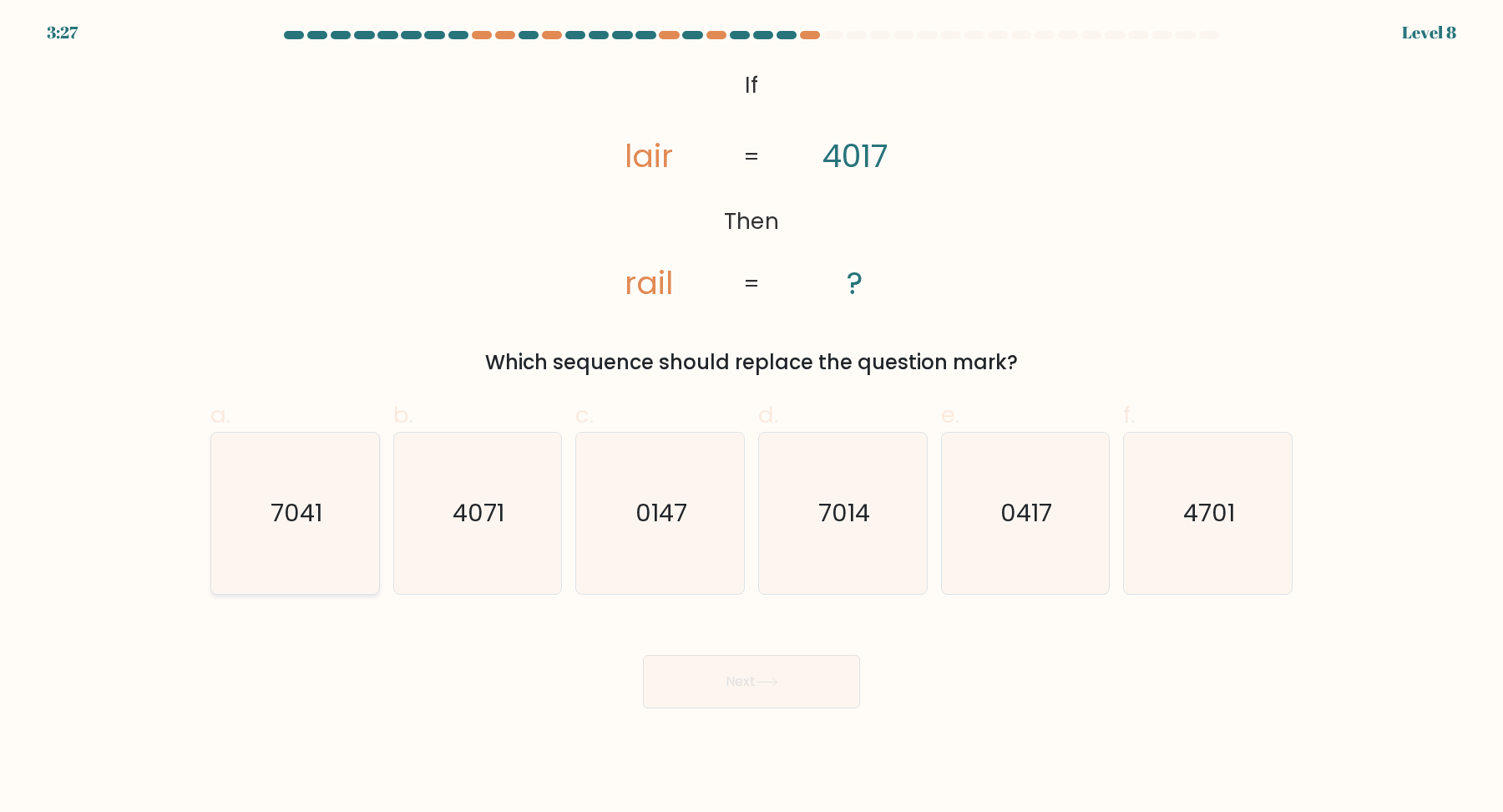
click at [312, 524] on text "7041" at bounding box center [297, 513] width 52 height 33
click at [752, 416] on input "a. 7041" at bounding box center [752, 411] width 1 height 11
radio input "true"
click at [863, 488] on icon "7014" at bounding box center [843, 513] width 161 height 161
click at [753, 416] on input "d. 7014" at bounding box center [752, 411] width 1 height 11
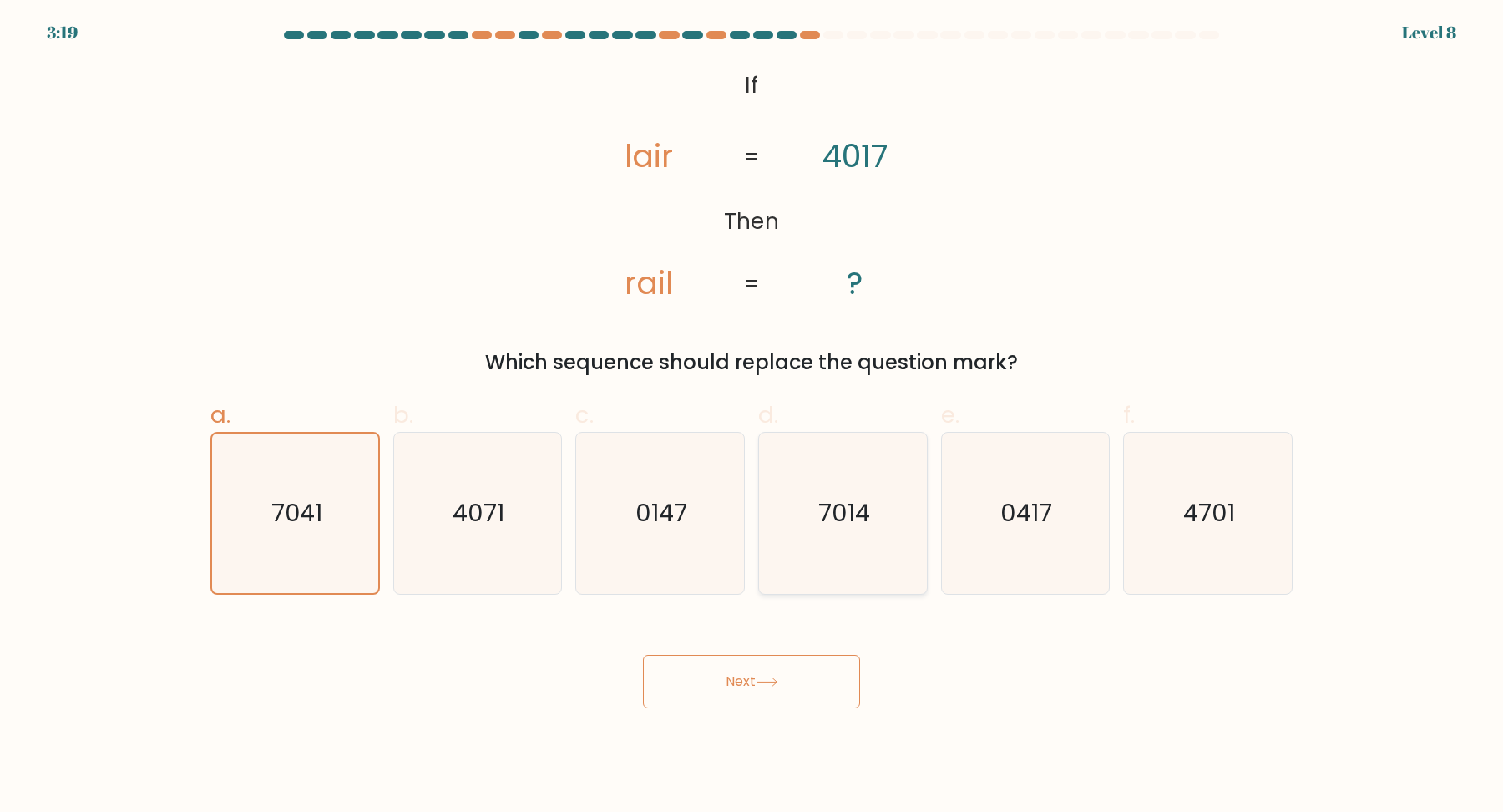
radio input "true"
click at [748, 660] on button "Next" at bounding box center [752, 682] width 217 height 54
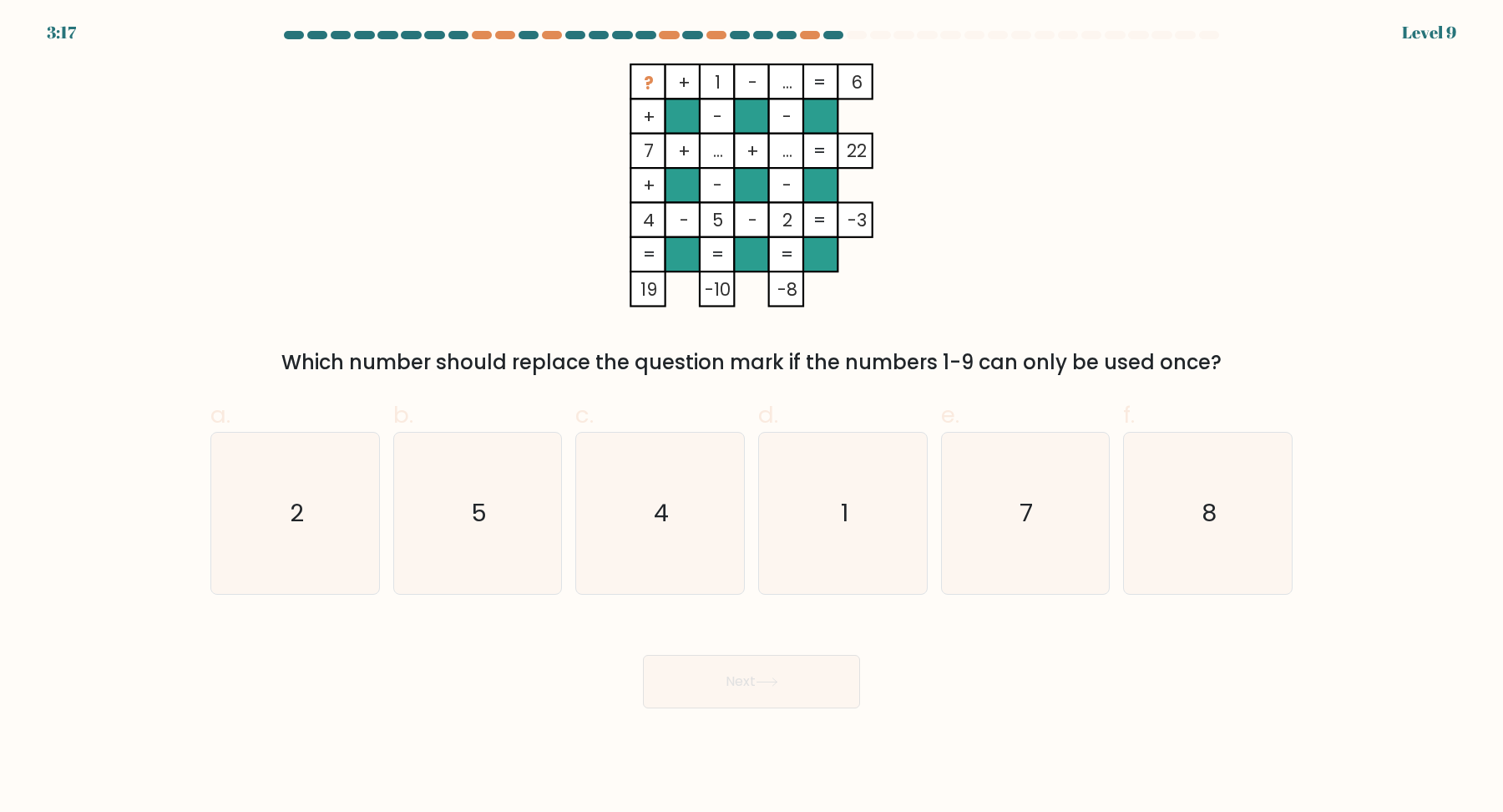
click at [760, 686] on icon at bounding box center [767, 682] width 23 height 9
click at [993, 696] on div "Next" at bounding box center [752, 661] width 1102 height 94
click at [721, 544] on icon "4" at bounding box center [660, 513] width 161 height 161
click at [752, 416] on input "c. 4" at bounding box center [752, 411] width 1 height 11
radio input "true"
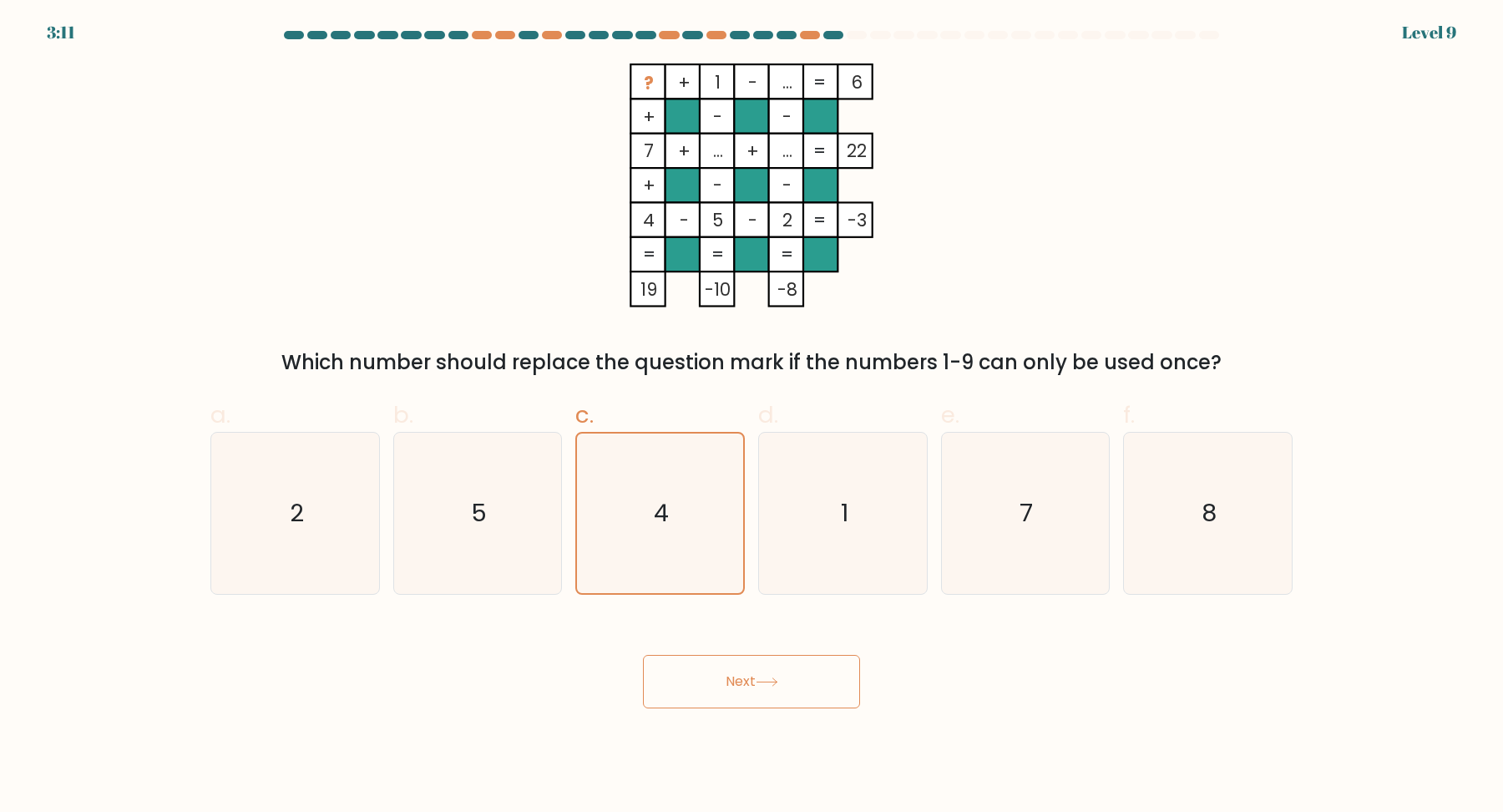
click at [746, 706] on button "Next" at bounding box center [752, 682] width 217 height 54
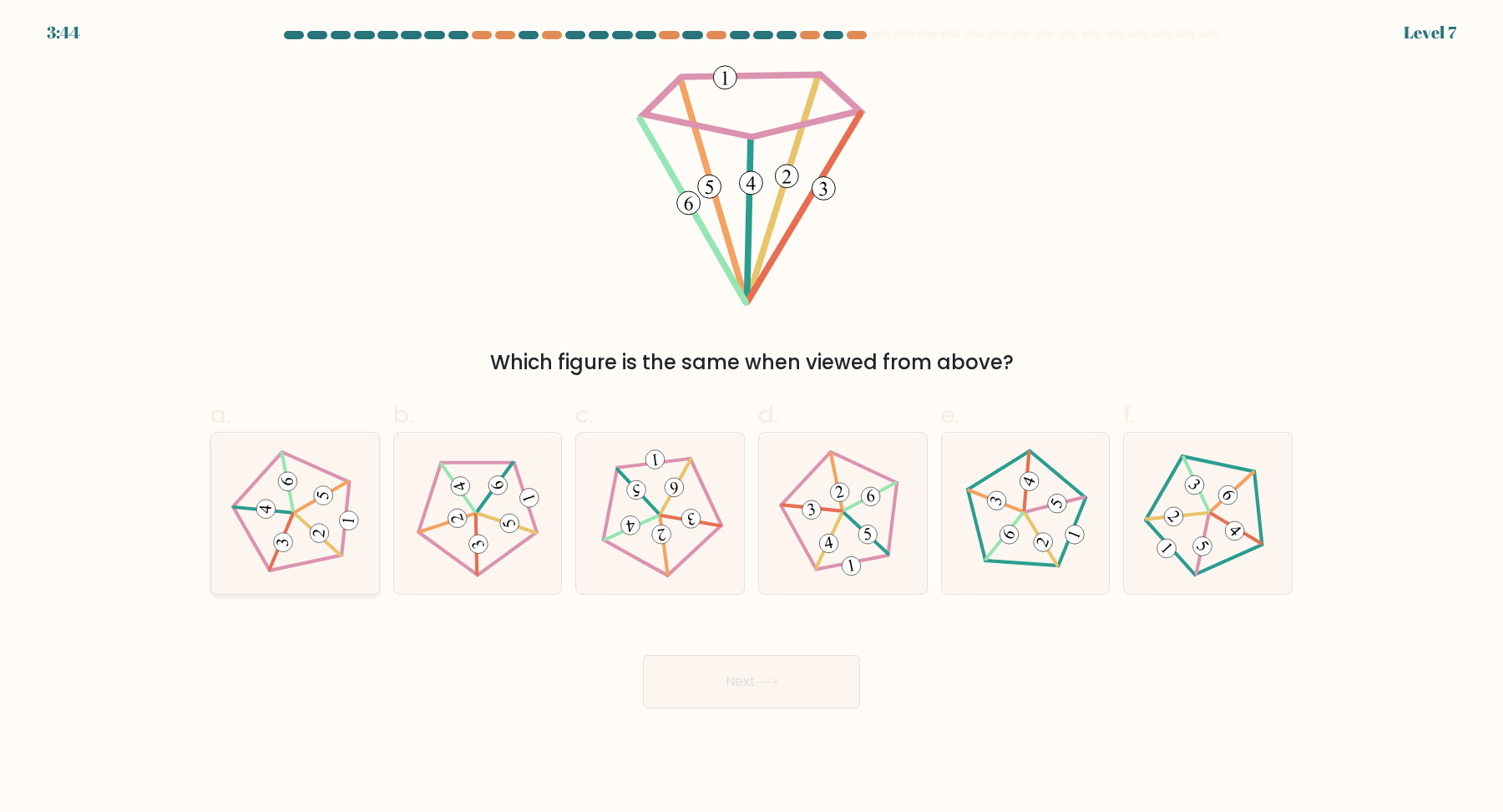
click at [306, 513] on icon at bounding box center [295, 513] width 129 height 129
click at [752, 416] on input "a." at bounding box center [752, 411] width 1 height 11
radio input "true"
click at [732, 683] on button "Next" at bounding box center [752, 682] width 217 height 54
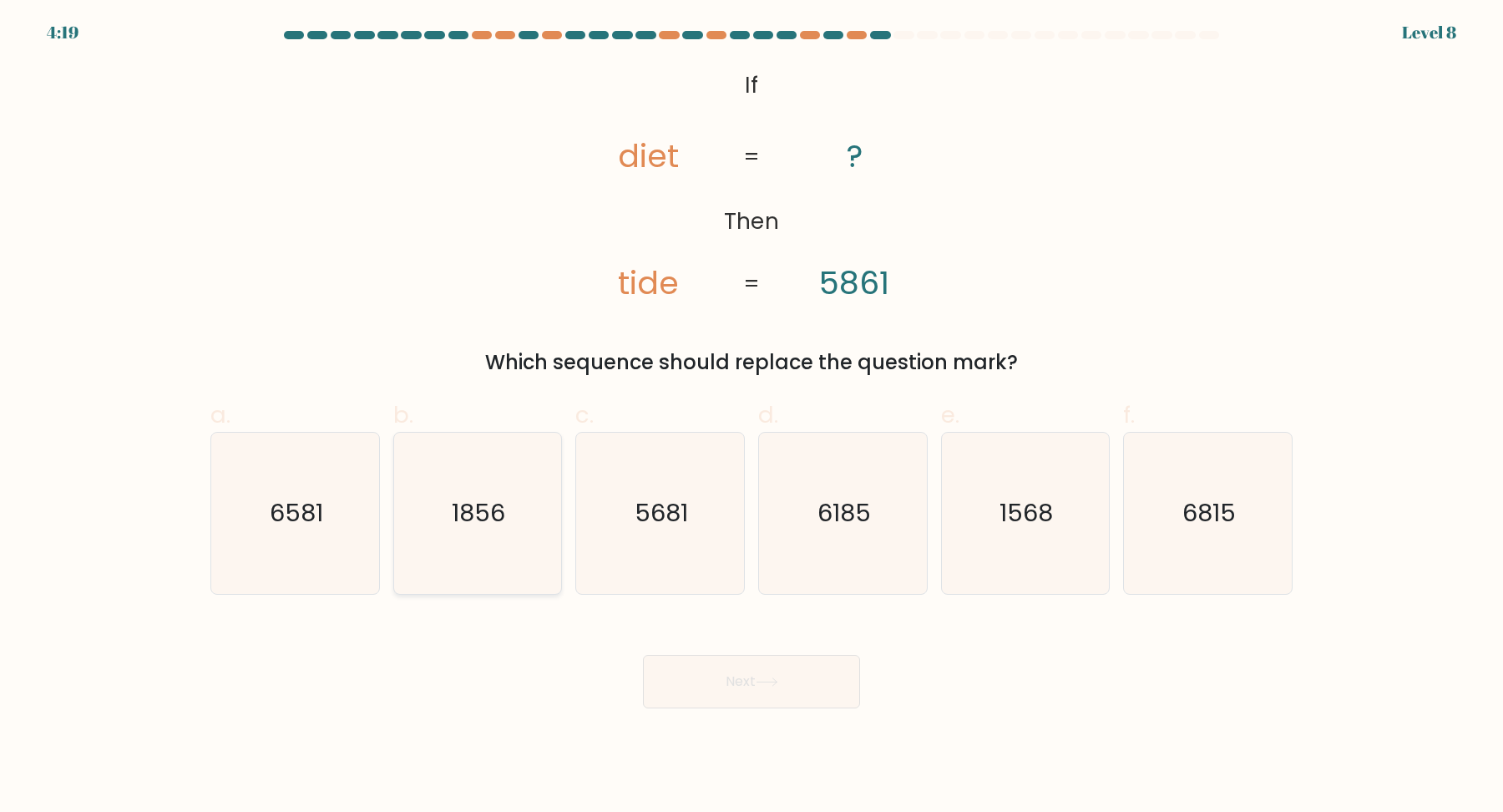
click at [493, 550] on icon "1856" at bounding box center [477, 513] width 161 height 161
click at [752, 416] on input "b. 1856" at bounding box center [752, 411] width 1 height 11
radio input "true"
click at [1196, 544] on icon "6815" at bounding box center [1208, 513] width 161 height 161
click at [753, 416] on input "f. 6815" at bounding box center [752, 411] width 1 height 11
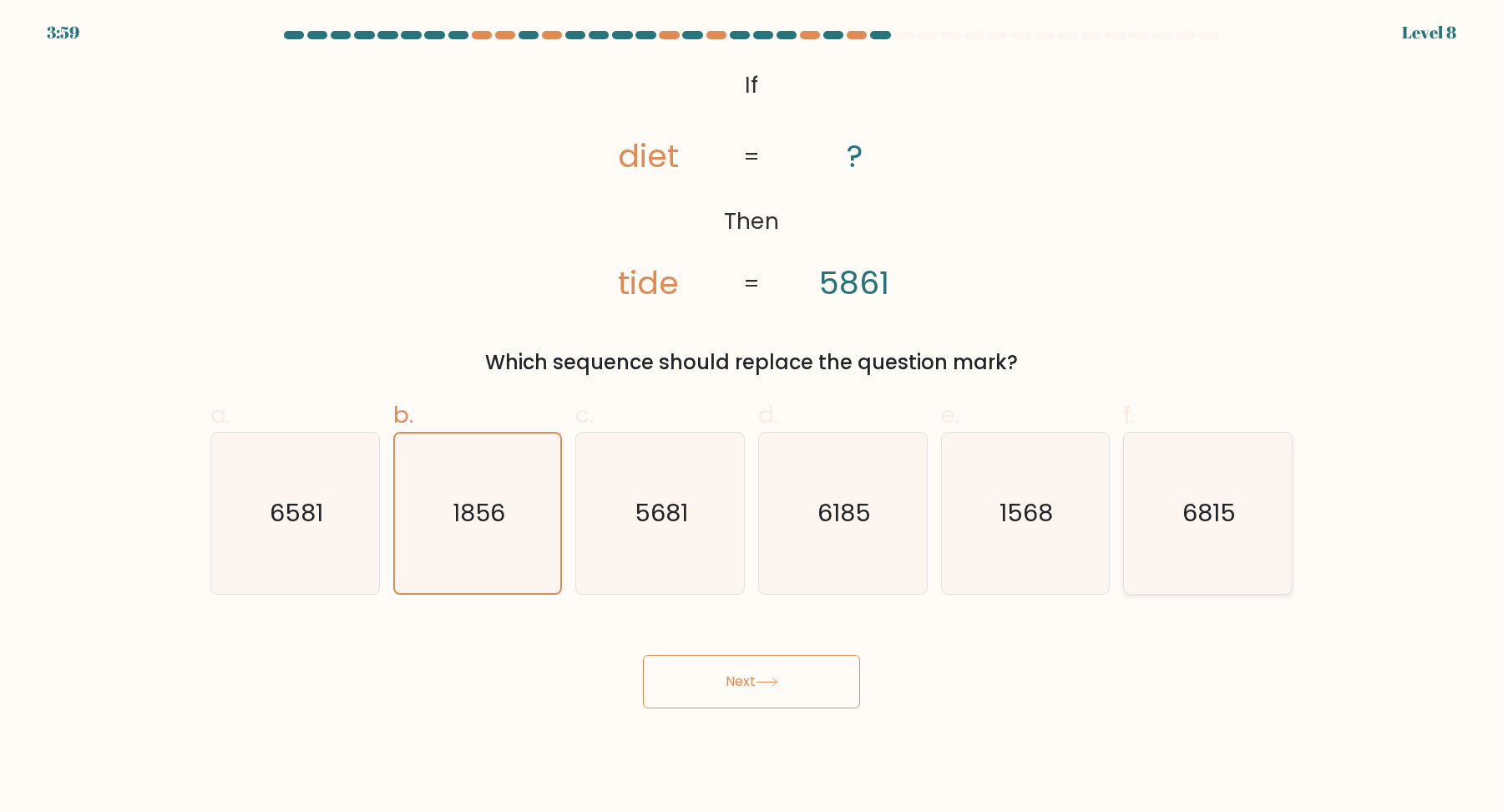
radio input "true"
click at [766, 676] on button "Next" at bounding box center [752, 682] width 217 height 54
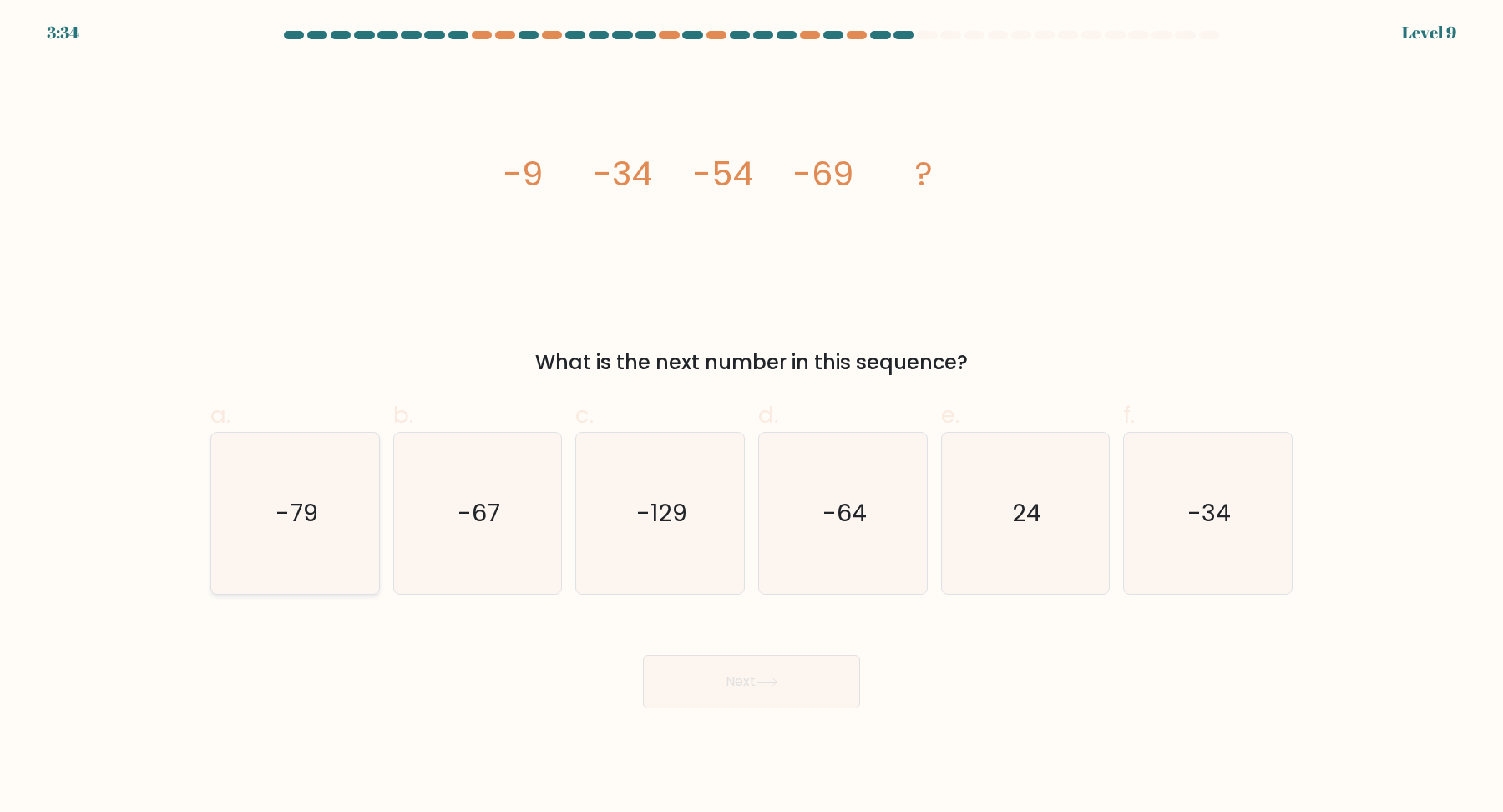
click at [311, 536] on icon "-79" at bounding box center [295, 513] width 161 height 161
click at [752, 416] on input "a. -79" at bounding box center [752, 411] width 1 height 11
radio input "true"
click at [734, 688] on button "Next" at bounding box center [752, 682] width 217 height 54
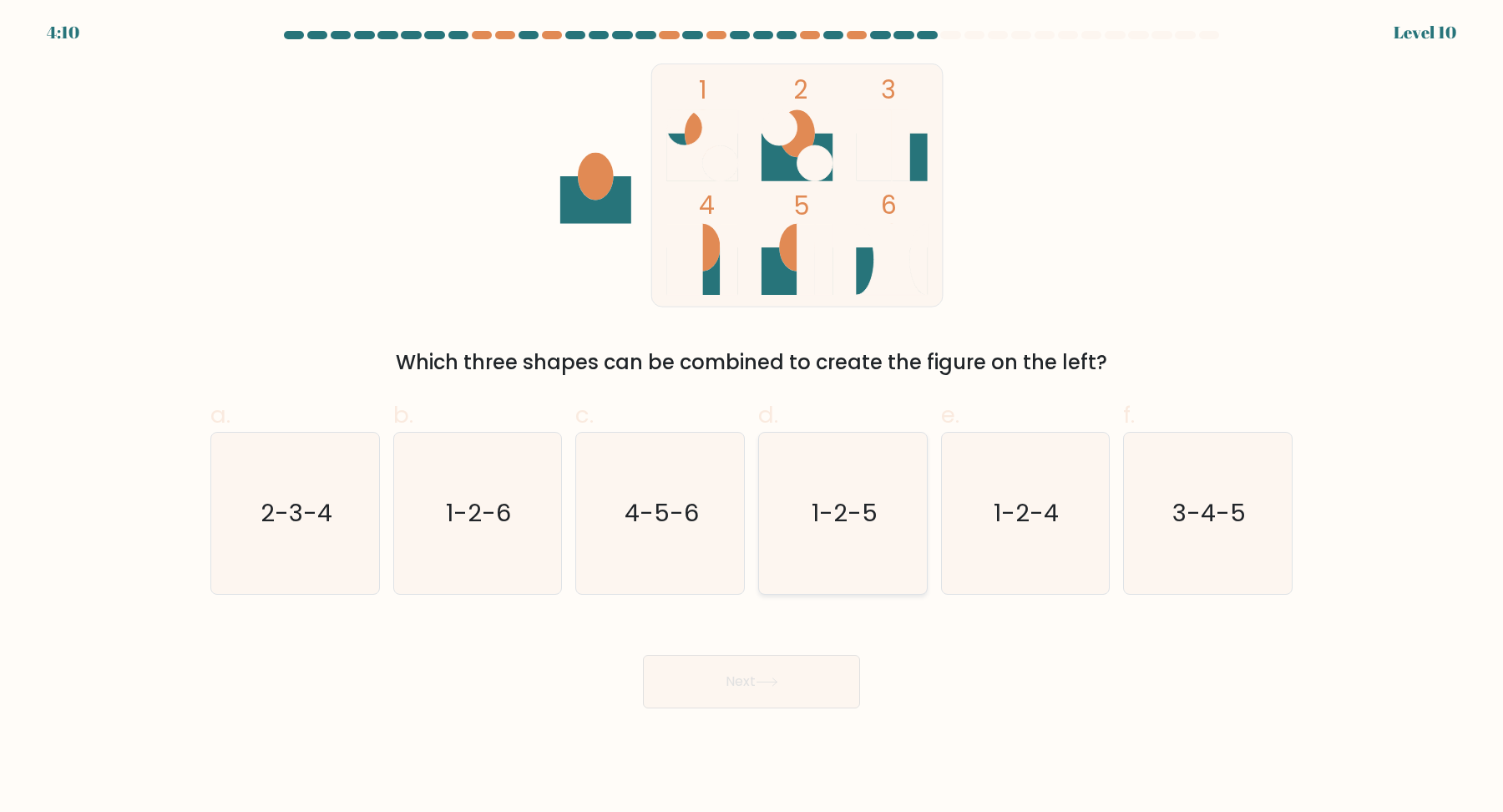
click at [844, 562] on icon "1-2-5" at bounding box center [843, 513] width 161 height 161
click at [753, 416] on input "d. 1-2-5" at bounding box center [752, 411] width 1 height 11
radio input "true"
click at [755, 699] on button "Next" at bounding box center [752, 682] width 217 height 54
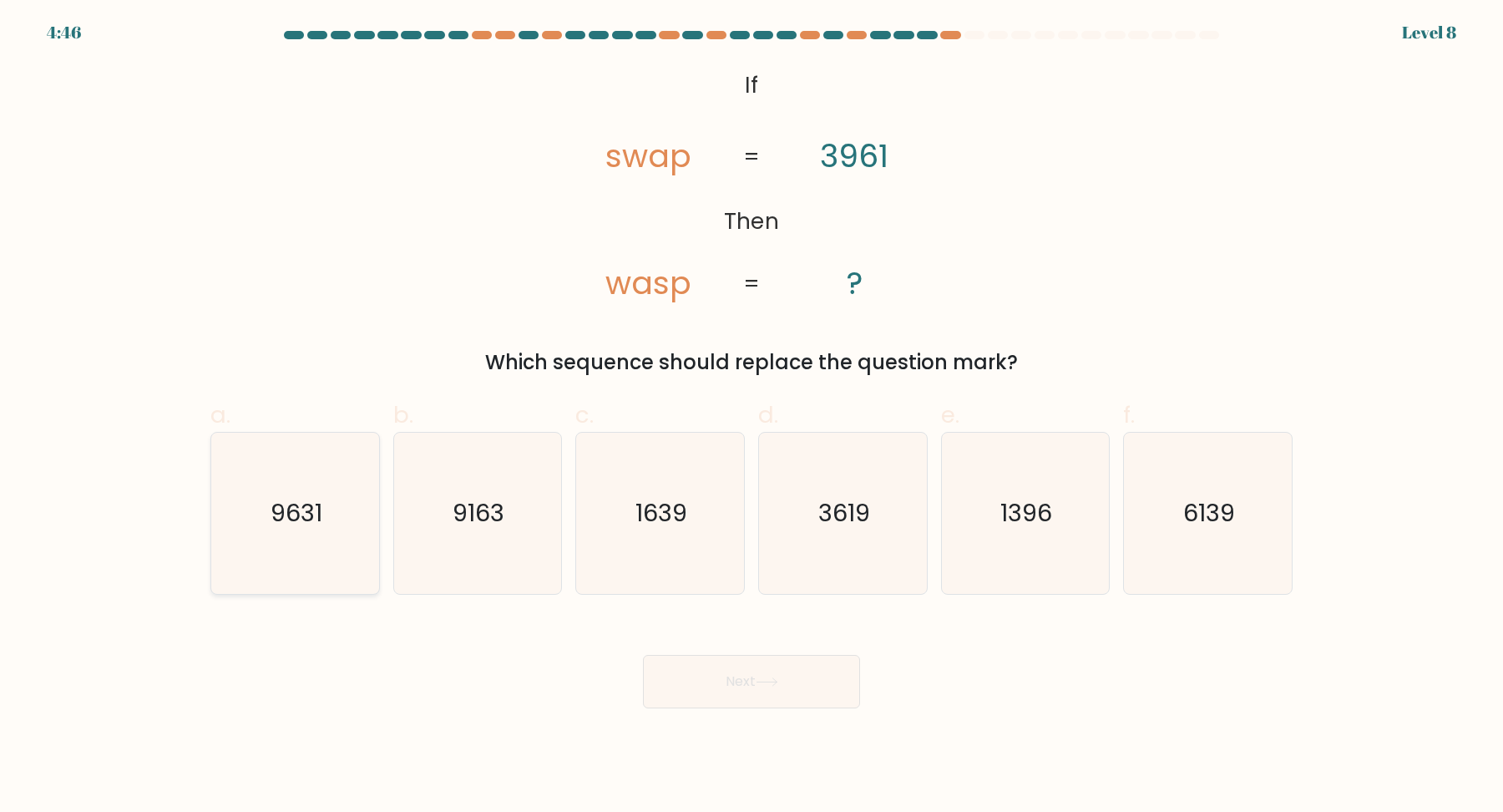
click at [324, 507] on icon "9631" at bounding box center [295, 513] width 161 height 161
click at [752, 416] on input "a. 9631" at bounding box center [752, 411] width 1 height 11
radio input "true"
click at [736, 689] on button "Next" at bounding box center [752, 682] width 217 height 54
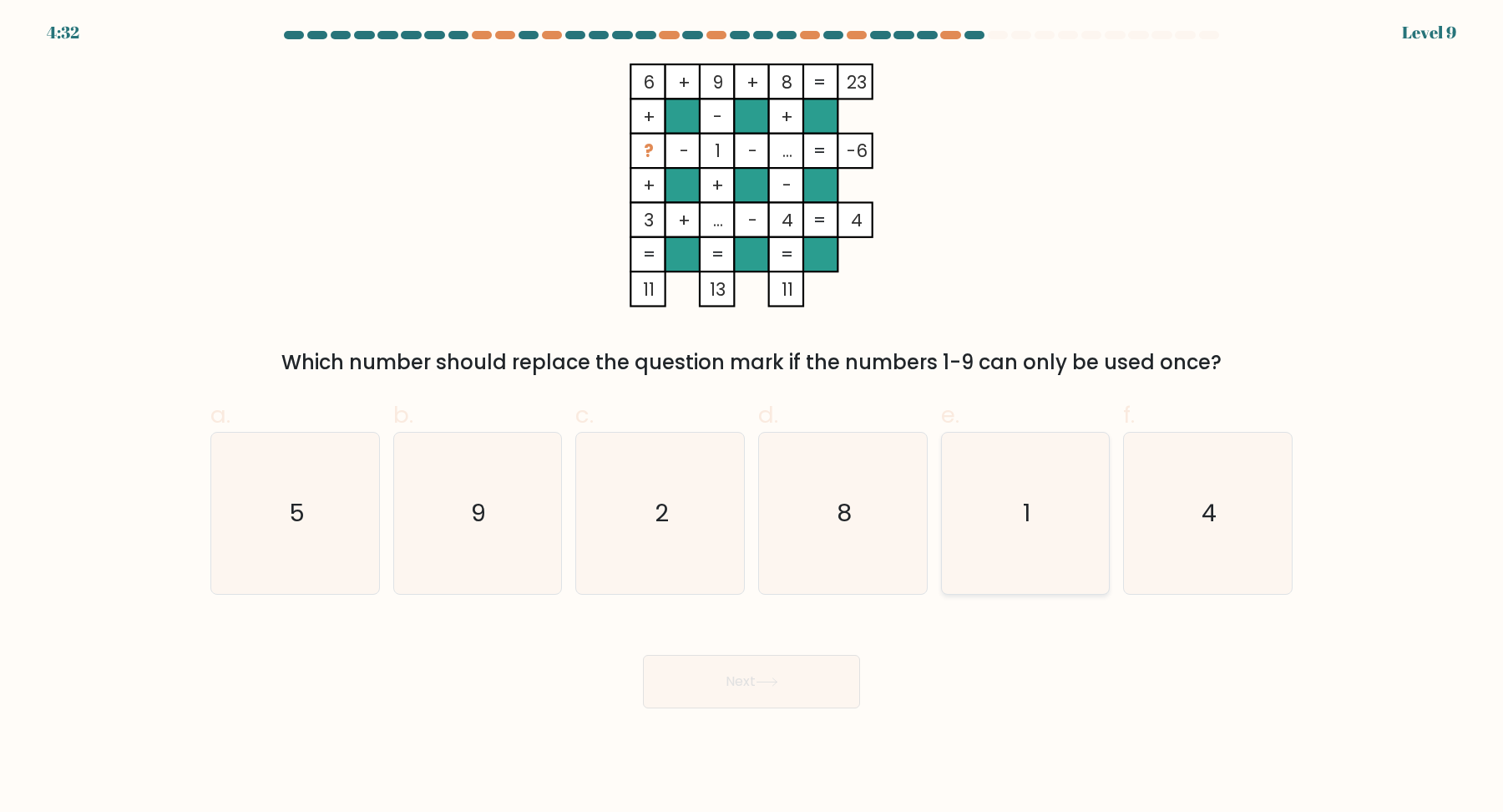
click at [1059, 542] on icon "1" at bounding box center [1025, 513] width 161 height 161
click at [753, 416] on input "e. 1" at bounding box center [752, 411] width 1 height 11
radio input "true"
click at [821, 675] on button "Next" at bounding box center [752, 682] width 217 height 54
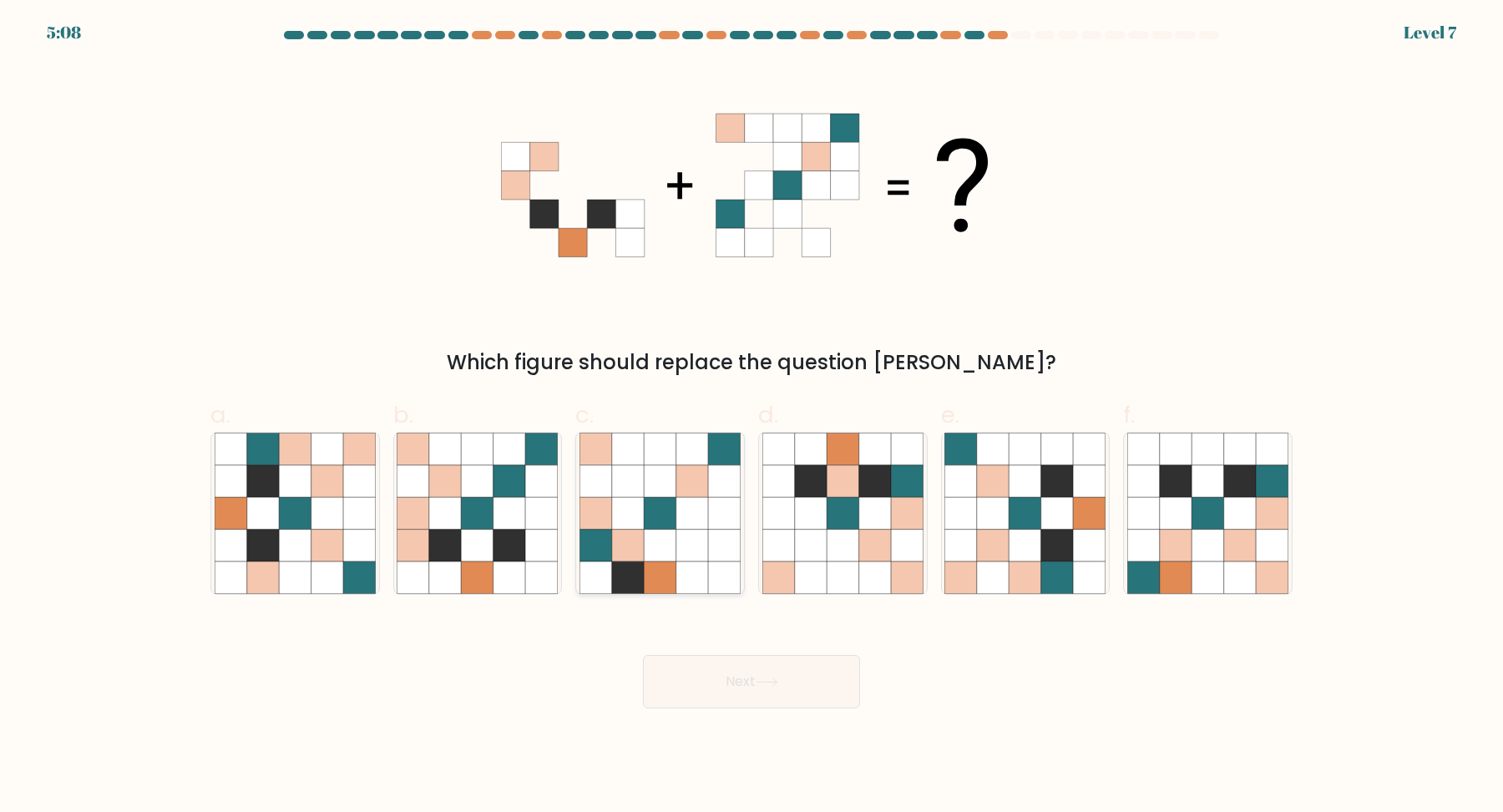
click at [616, 540] on icon at bounding box center [628, 545] width 32 height 32
click at [752, 416] on input "c." at bounding box center [752, 411] width 1 height 11
radio input "true"
click at [755, 687] on button "Next" at bounding box center [752, 682] width 217 height 54
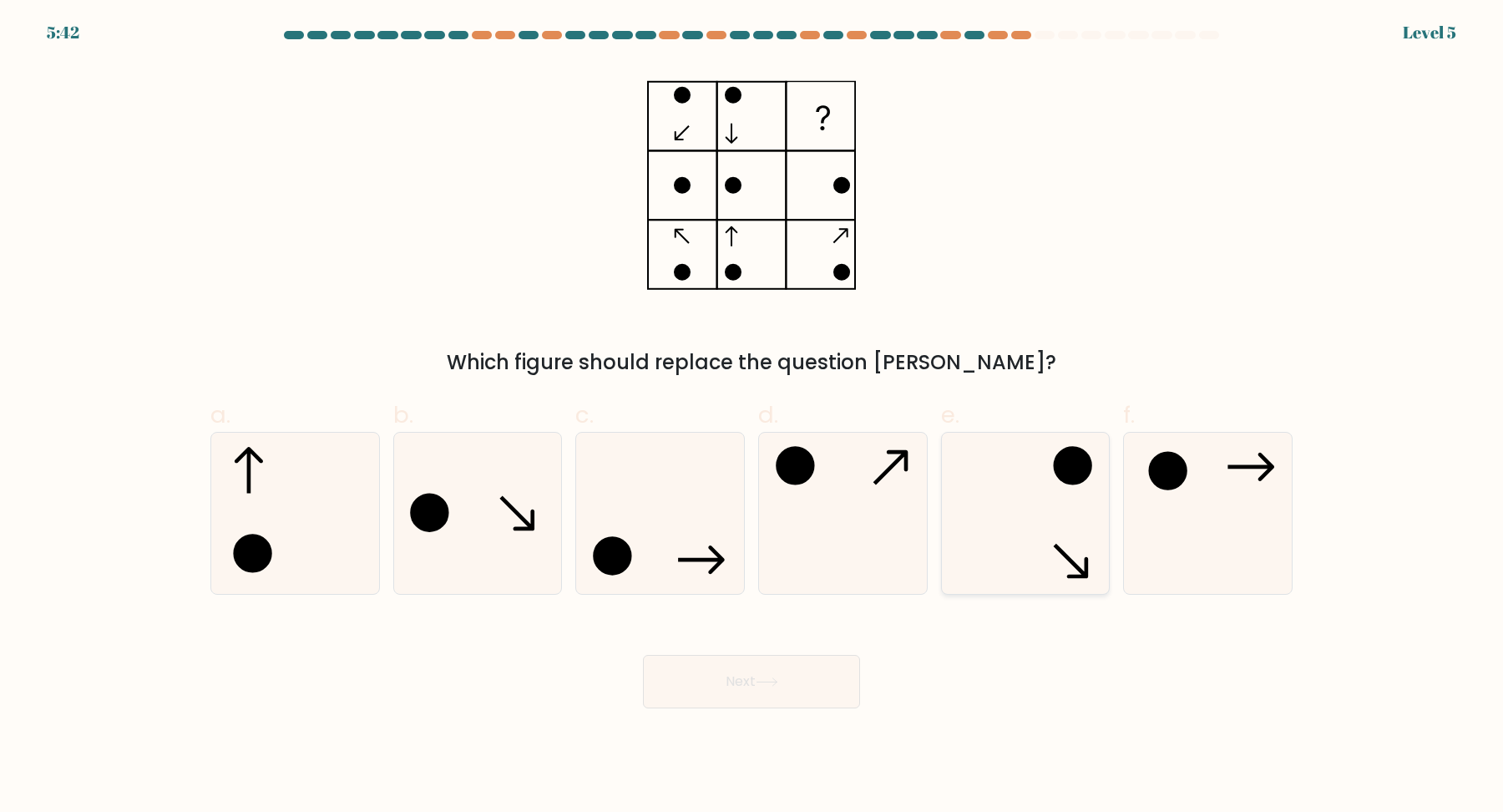
click at [1060, 470] on circle at bounding box center [1073, 465] width 35 height 35
click at [753, 416] on input "e." at bounding box center [752, 411] width 1 height 11
radio input "true"
click at [787, 672] on button "Next" at bounding box center [752, 682] width 217 height 54
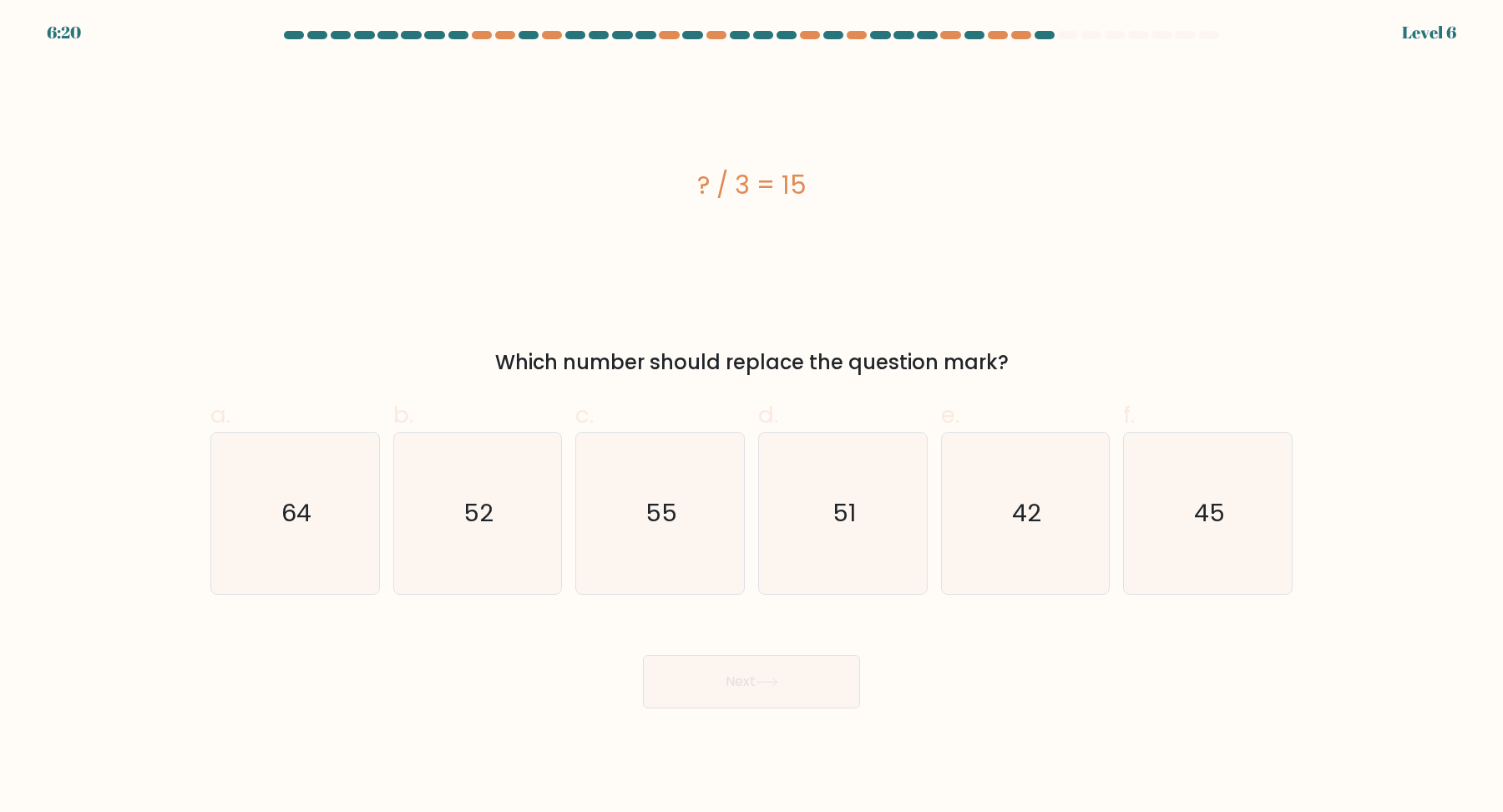
drag, startPoint x: 845, startPoint y: 185, endPoint x: 689, endPoint y: 181, distance: 156.1
click at [689, 181] on div "? / 3 = 15" at bounding box center [752, 185] width 1082 height 38
copy div "? / 3 = 15"
click at [942, 173] on div "? / 3 = 15" at bounding box center [752, 185] width 1082 height 38
click at [1196, 558] on icon "45" at bounding box center [1208, 513] width 161 height 161
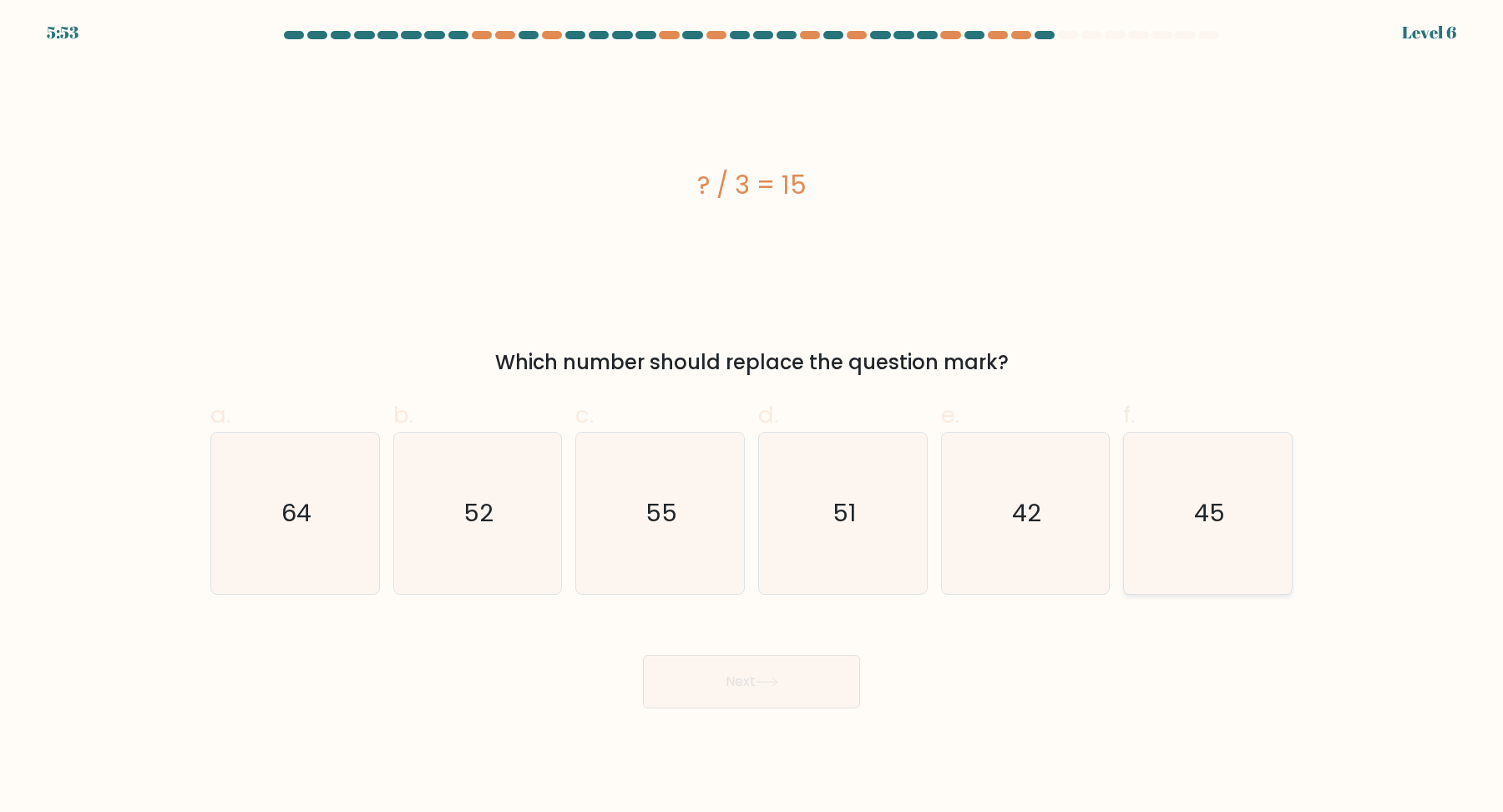
click at [753, 416] on input "f. 45" at bounding box center [752, 411] width 1 height 11
radio input "true"
click at [726, 692] on button "Next" at bounding box center [752, 682] width 217 height 54
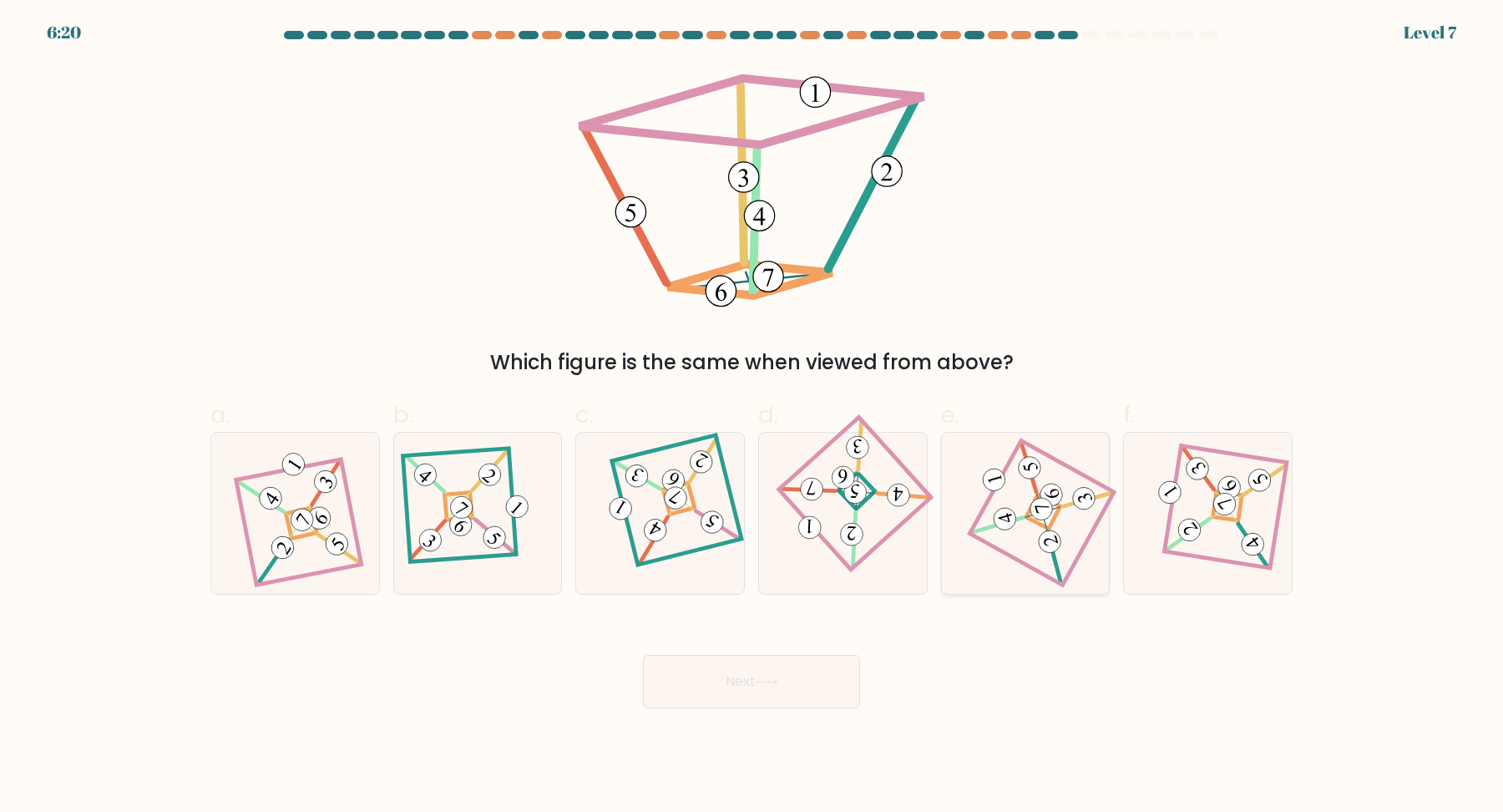
click at [1004, 558] on icon at bounding box center [1025, 513] width 110 height 129
click at [753, 416] on input "e." at bounding box center [752, 411] width 1 height 11
radio input "true"
click at [759, 677] on button "Next" at bounding box center [752, 682] width 217 height 54
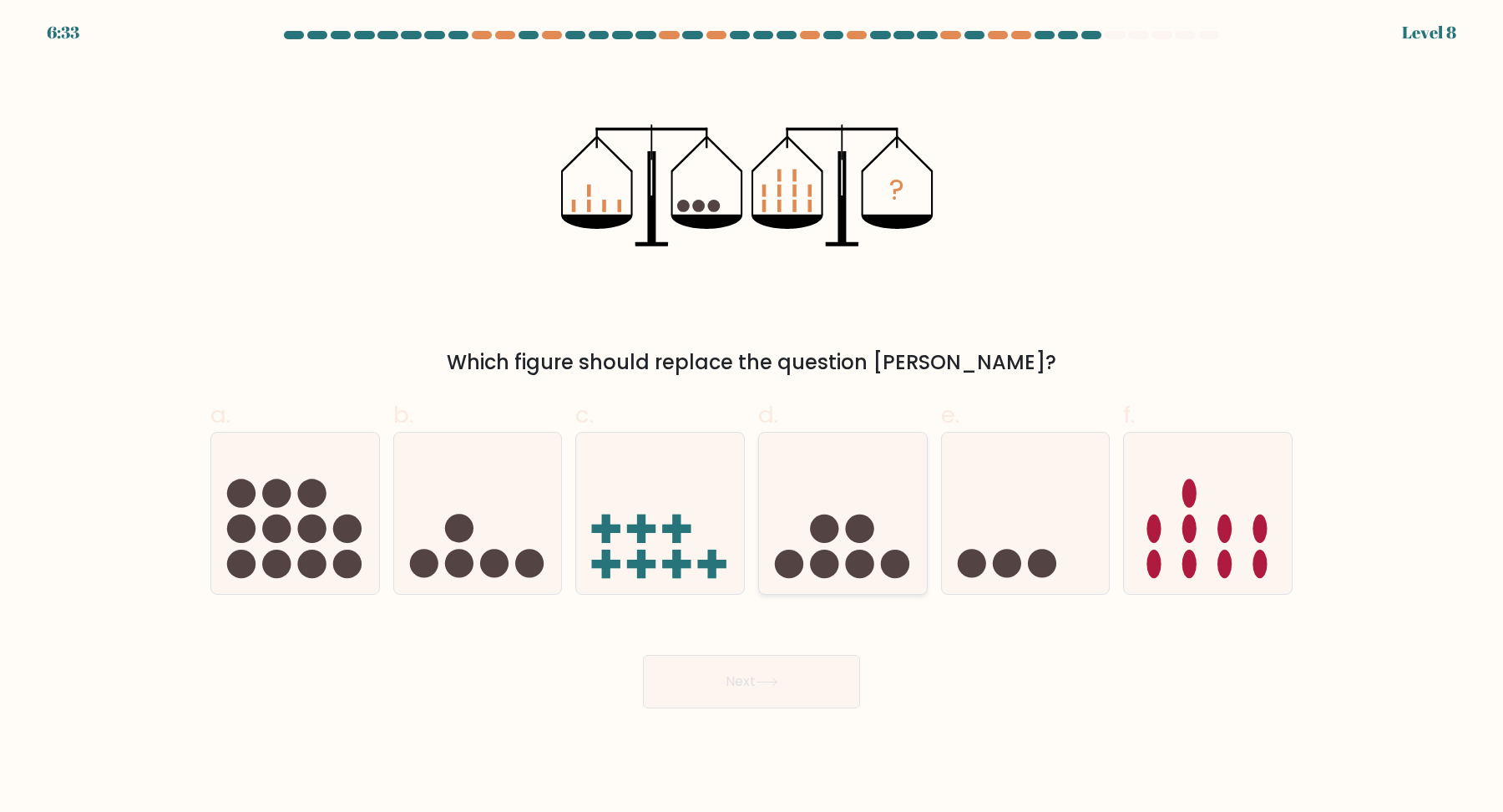
click at [851, 548] on icon at bounding box center [843, 513] width 168 height 139
click at [753, 416] on input "d." at bounding box center [752, 411] width 1 height 11
radio input "true"
click at [792, 635] on div "Next" at bounding box center [752, 661] width 1102 height 94
click at [770, 671] on button "Next" at bounding box center [752, 682] width 217 height 54
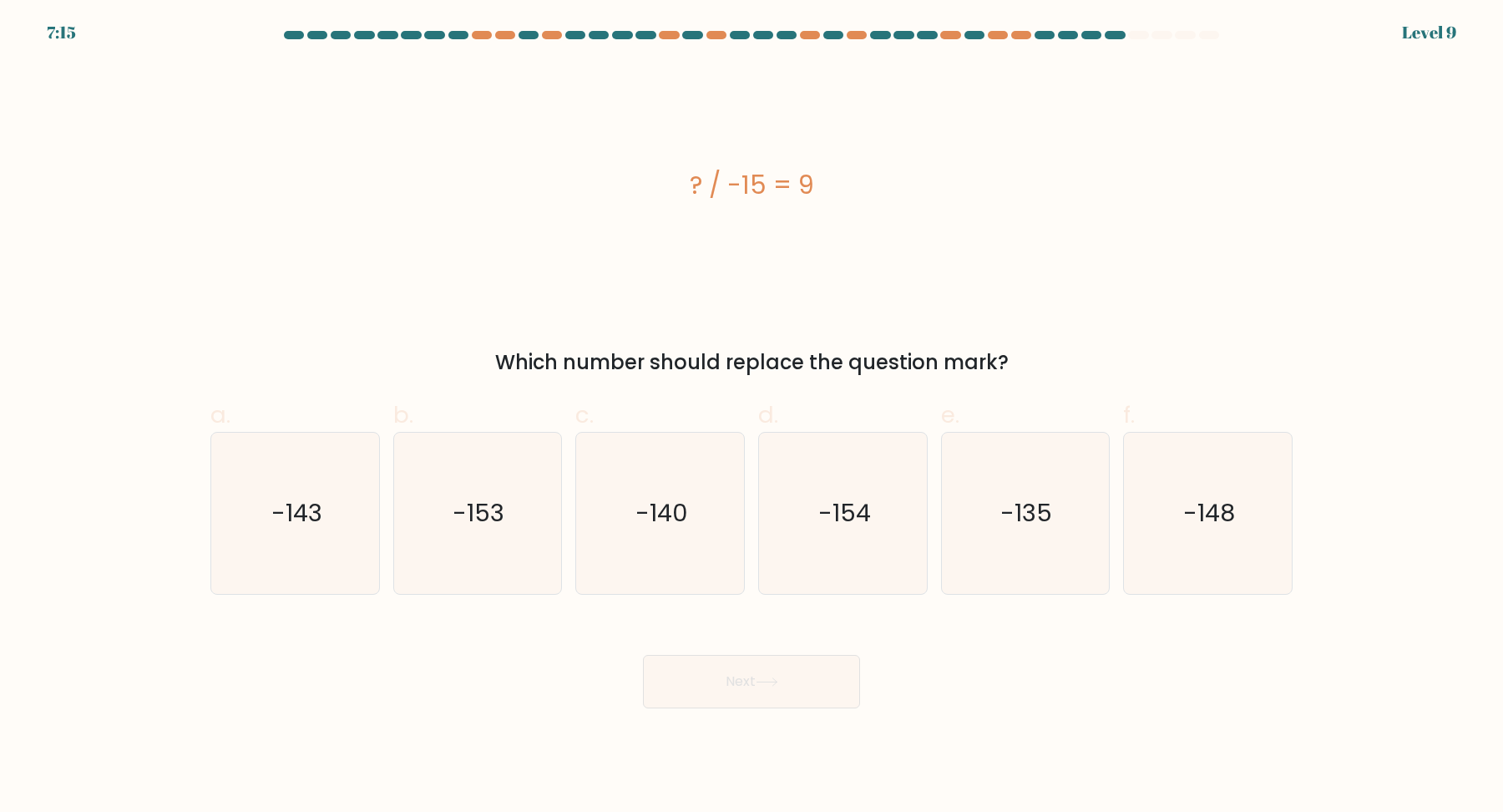
drag, startPoint x: 827, startPoint y: 179, endPoint x: 693, endPoint y: 184, distance: 134.1
click at [693, 184] on div "? / -15 = 9" at bounding box center [752, 185] width 1082 height 38
copy div "? / -15 = 9"
click at [1116, 708] on body "6:43 Level 9 a." at bounding box center [751, 406] width 1503 height 812
click at [1036, 516] on text "-135" at bounding box center [1027, 513] width 52 height 33
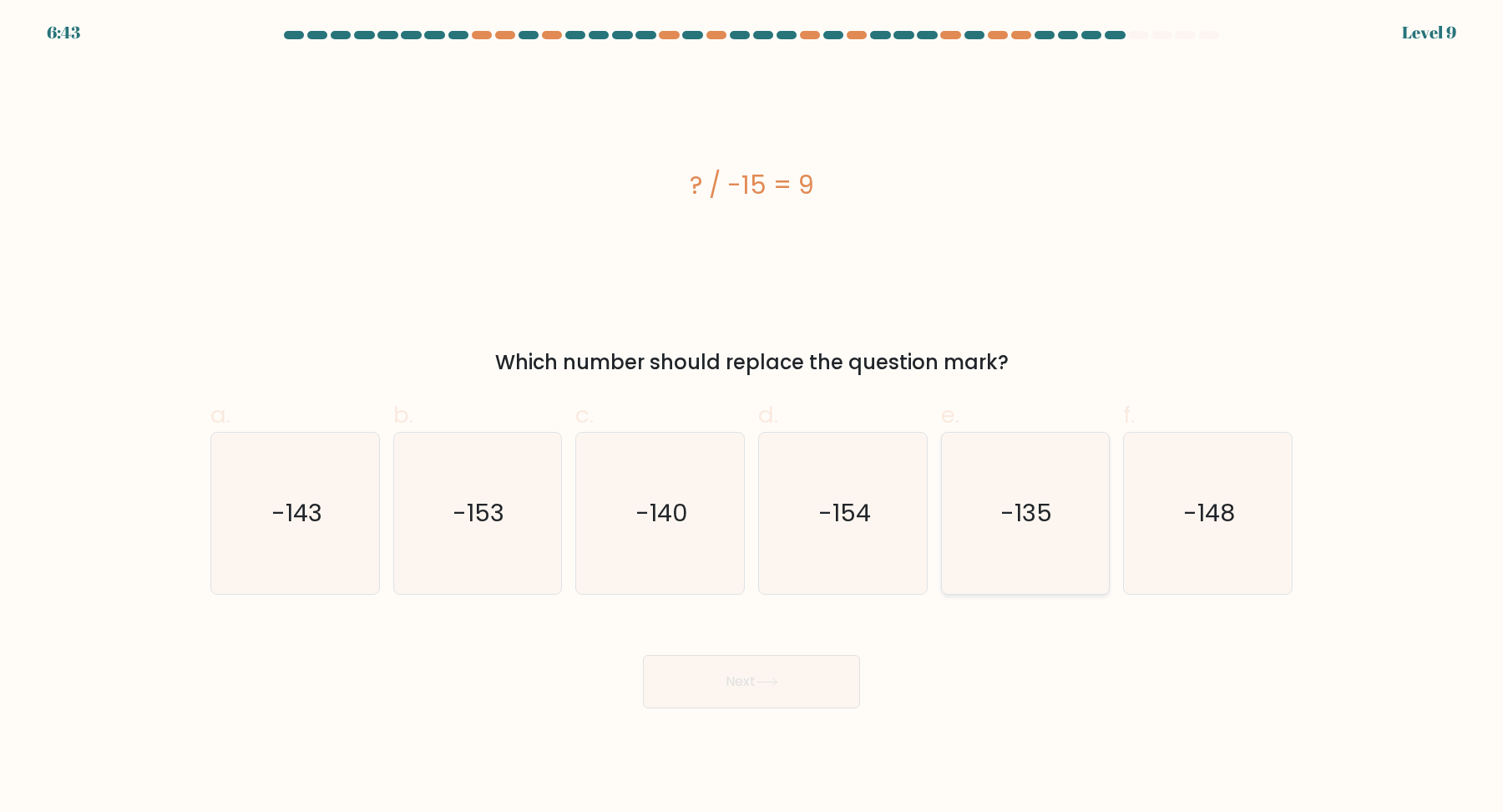
click at [753, 416] on input "e. -135" at bounding box center [752, 411] width 1 height 11
radio input "true"
click at [767, 694] on button "Next" at bounding box center [752, 682] width 217 height 54
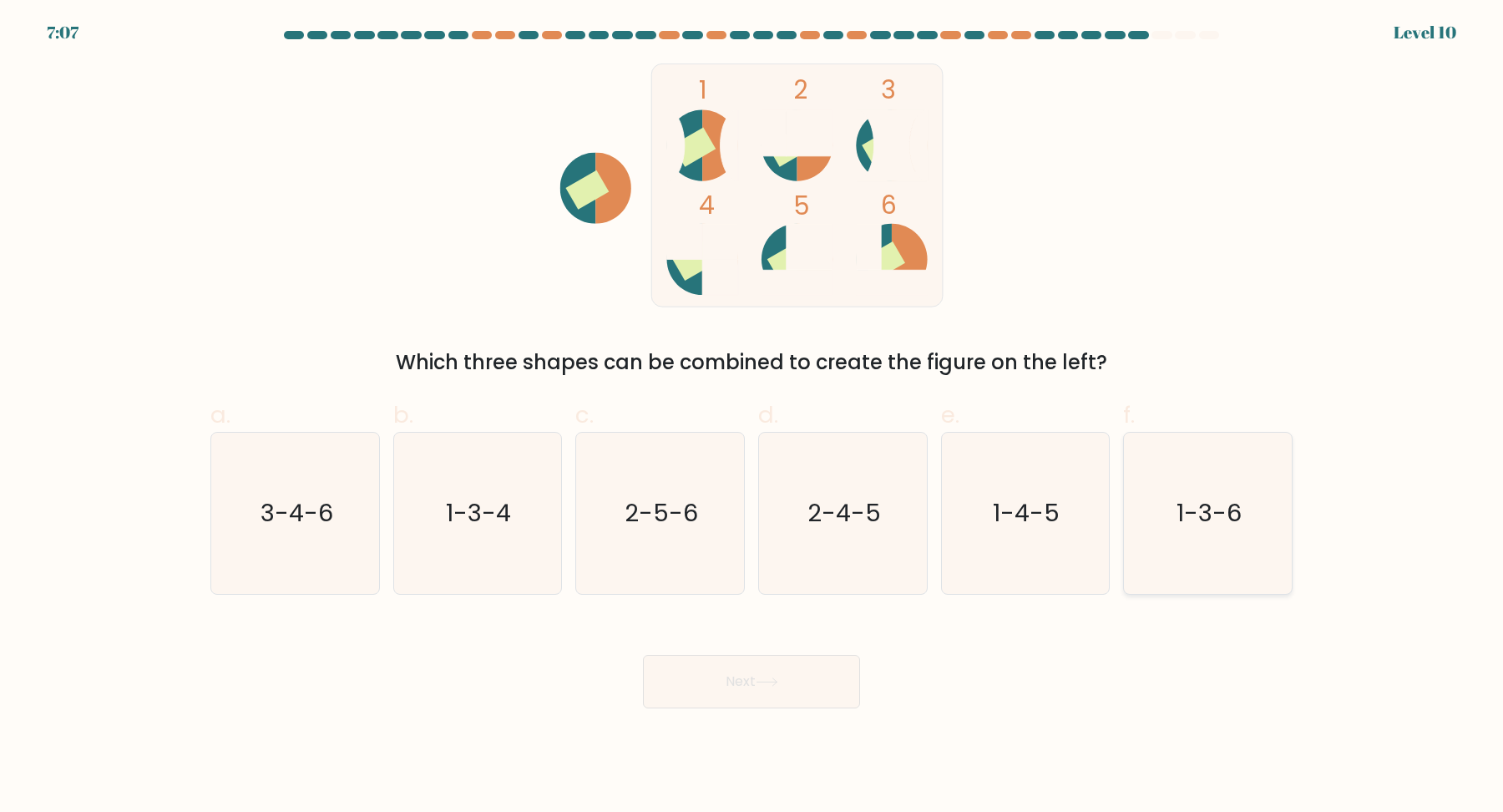
click at [1187, 485] on icon "1-3-6" at bounding box center [1208, 513] width 161 height 161
click at [753, 416] on input "f. 1-3-6" at bounding box center [752, 411] width 1 height 11
radio input "true"
click at [323, 545] on icon "3-4-6" at bounding box center [295, 513] width 161 height 161
click at [752, 416] on input "a. 3-4-6" at bounding box center [752, 411] width 1 height 11
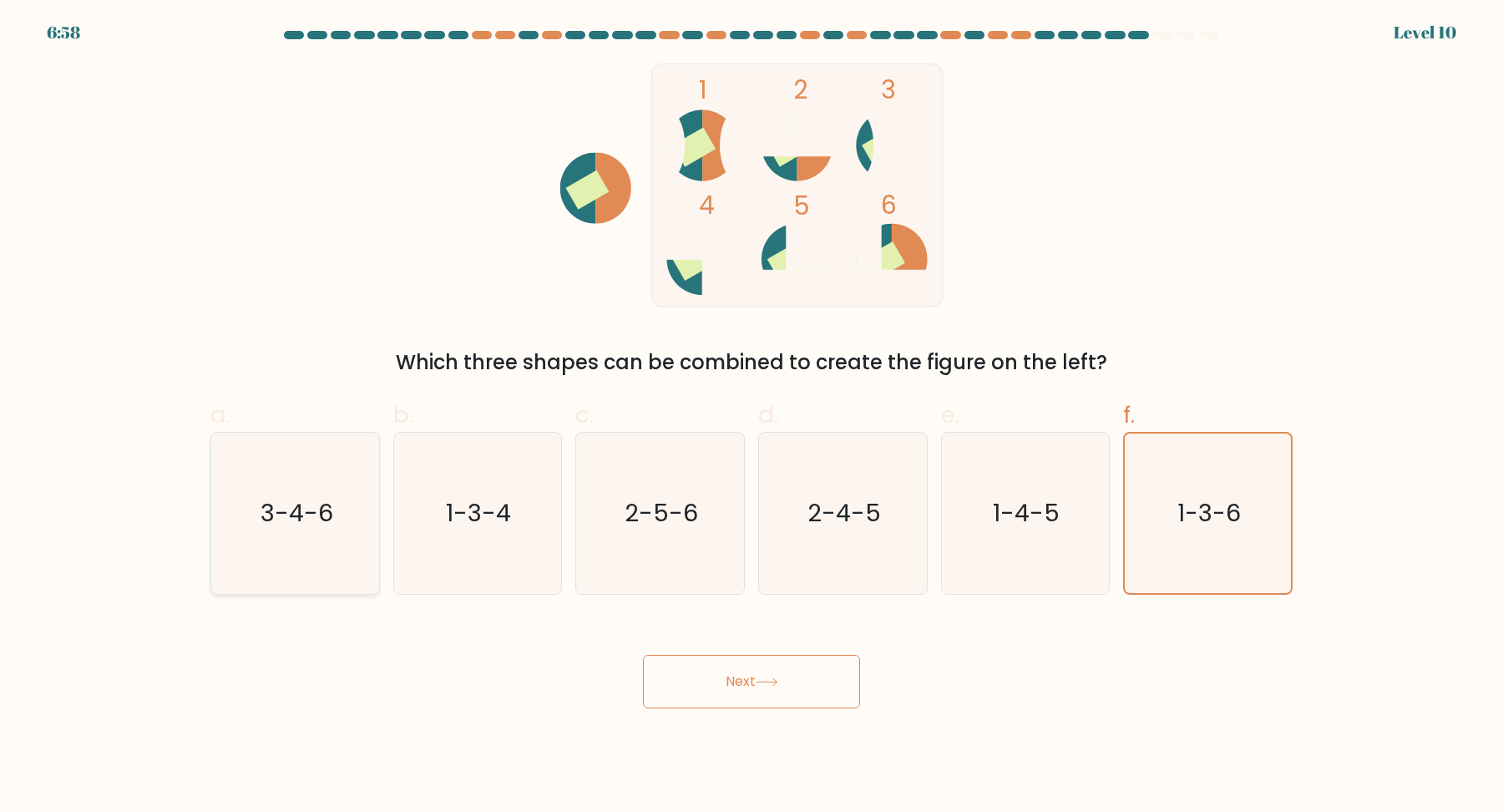
radio input "true"
click at [825, 760] on body "6:58 Level 10" at bounding box center [751, 406] width 1503 height 812
click at [800, 684] on button "Next" at bounding box center [752, 682] width 217 height 54
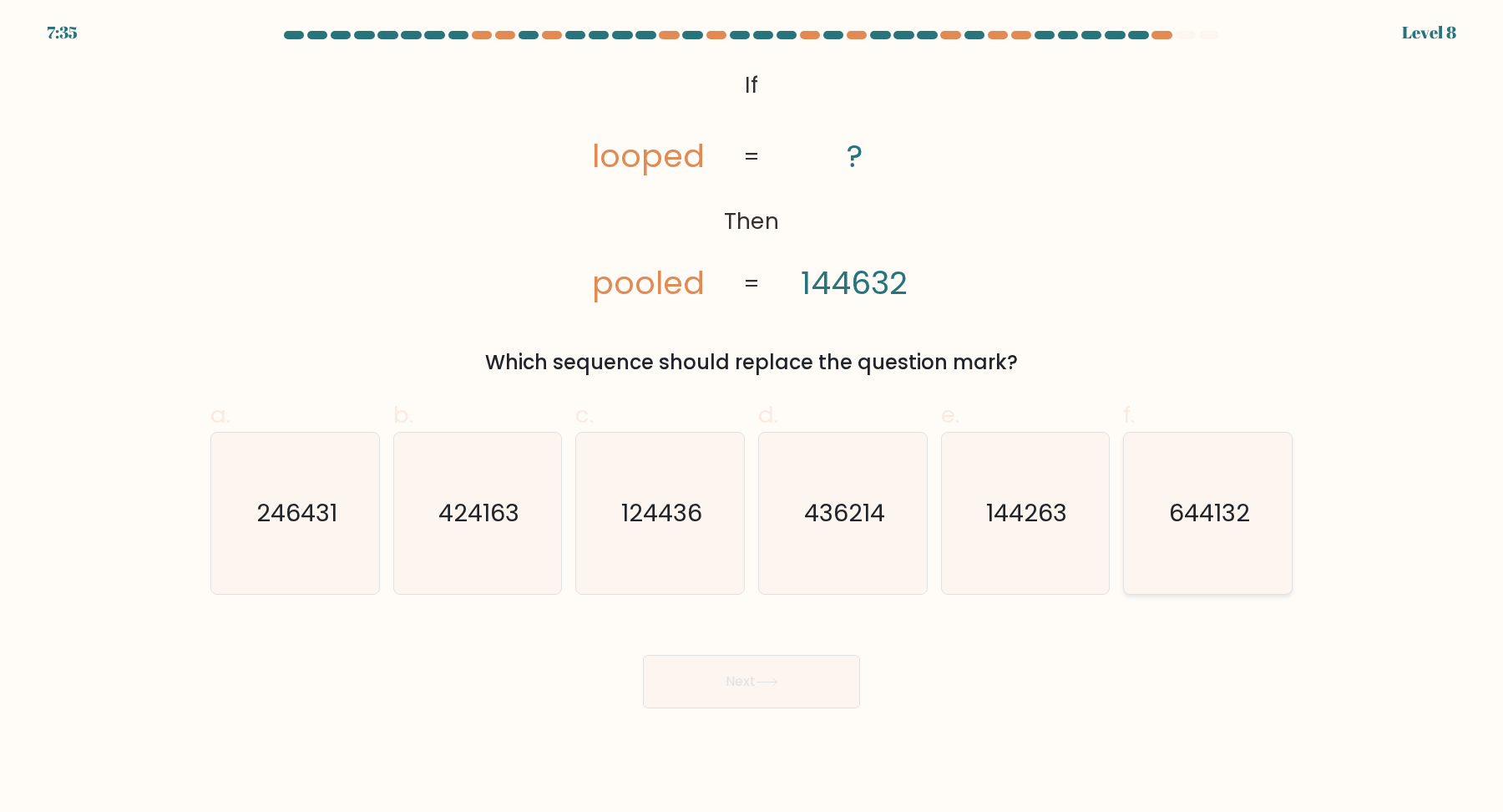
click at [1208, 555] on icon "644132" at bounding box center [1208, 513] width 161 height 161
click at [753, 416] on input "f. 644132" at bounding box center [752, 411] width 1 height 11
radio input "true"
click at [717, 672] on button "Next" at bounding box center [752, 682] width 217 height 54
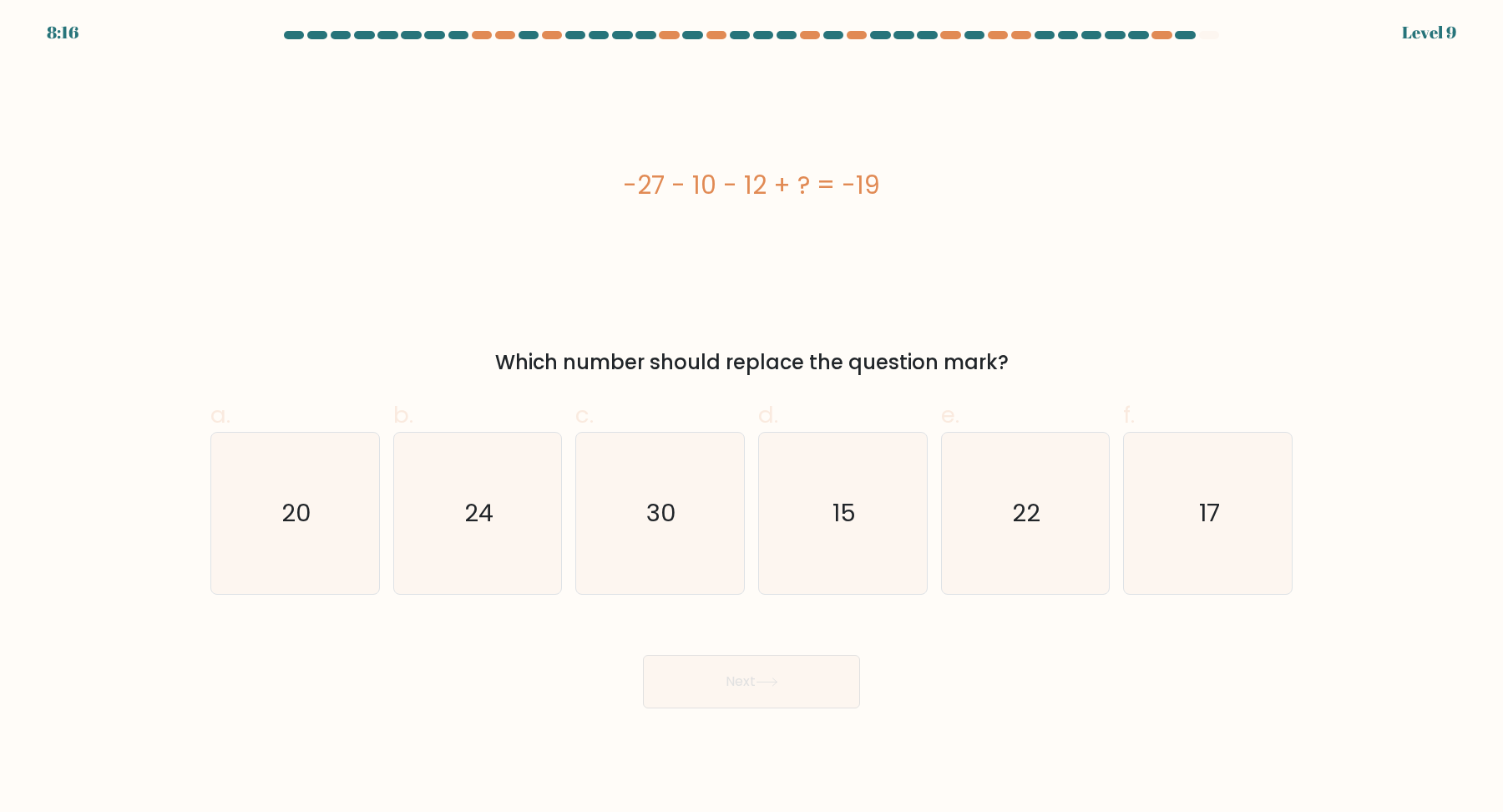
drag, startPoint x: 891, startPoint y: 181, endPoint x: 626, endPoint y: 187, distance: 265.1
click at [626, 187] on div "-27 - 10 - 12 + ? = -19" at bounding box center [752, 185] width 1082 height 38
copy div "-27 - 10 - 12 + ? = -19"
click at [612, 644] on div "Next" at bounding box center [752, 661] width 1102 height 94
click at [662, 556] on icon "30" at bounding box center [660, 513] width 161 height 161
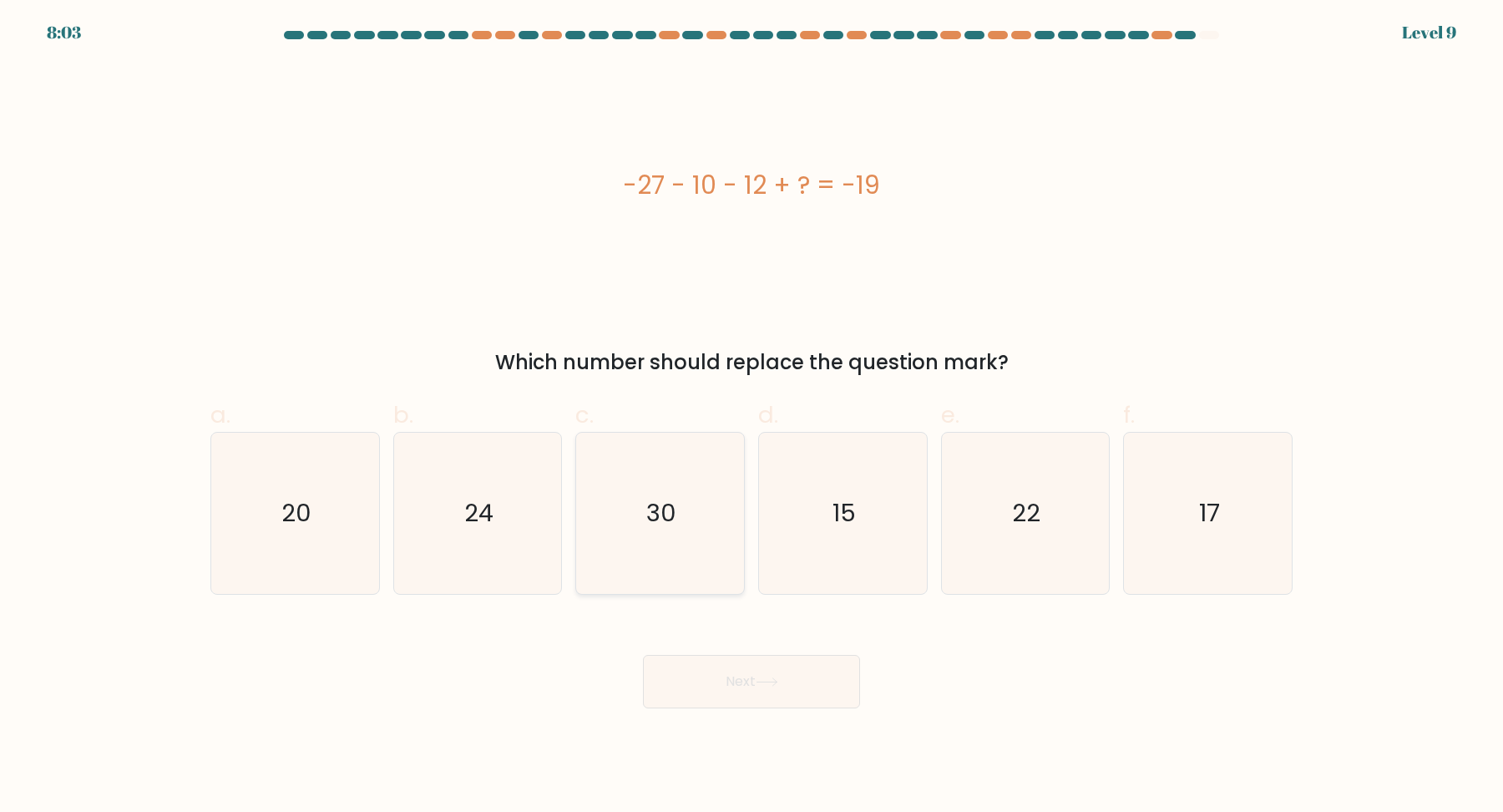
click at [752, 416] on input "c. 30" at bounding box center [752, 411] width 1 height 11
radio input "true"
click at [717, 666] on button "Next" at bounding box center [752, 682] width 217 height 54
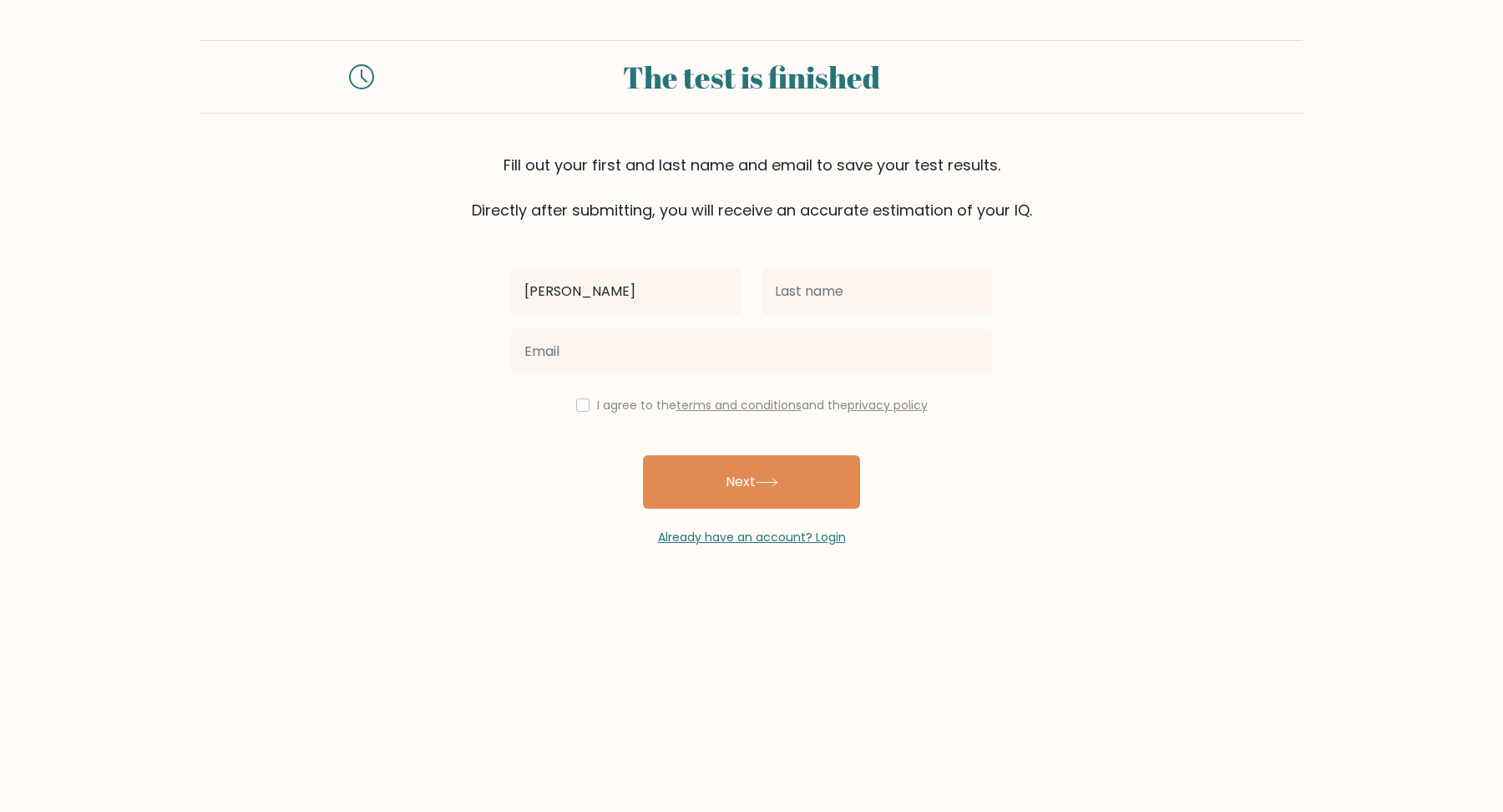
type input "[PERSON_NAME]"
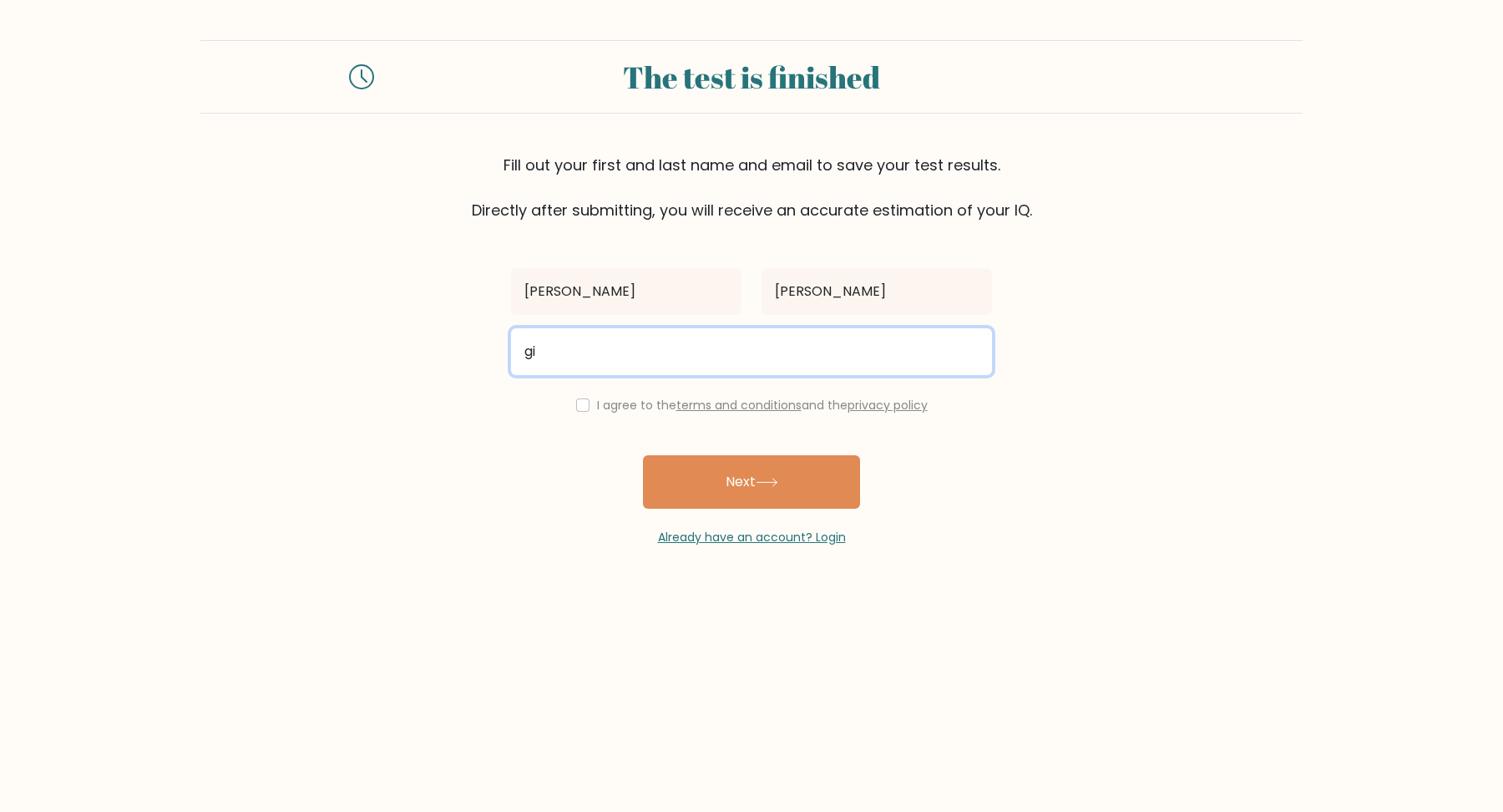
type input "ginomiguelcruz@yahoo.com.ph"
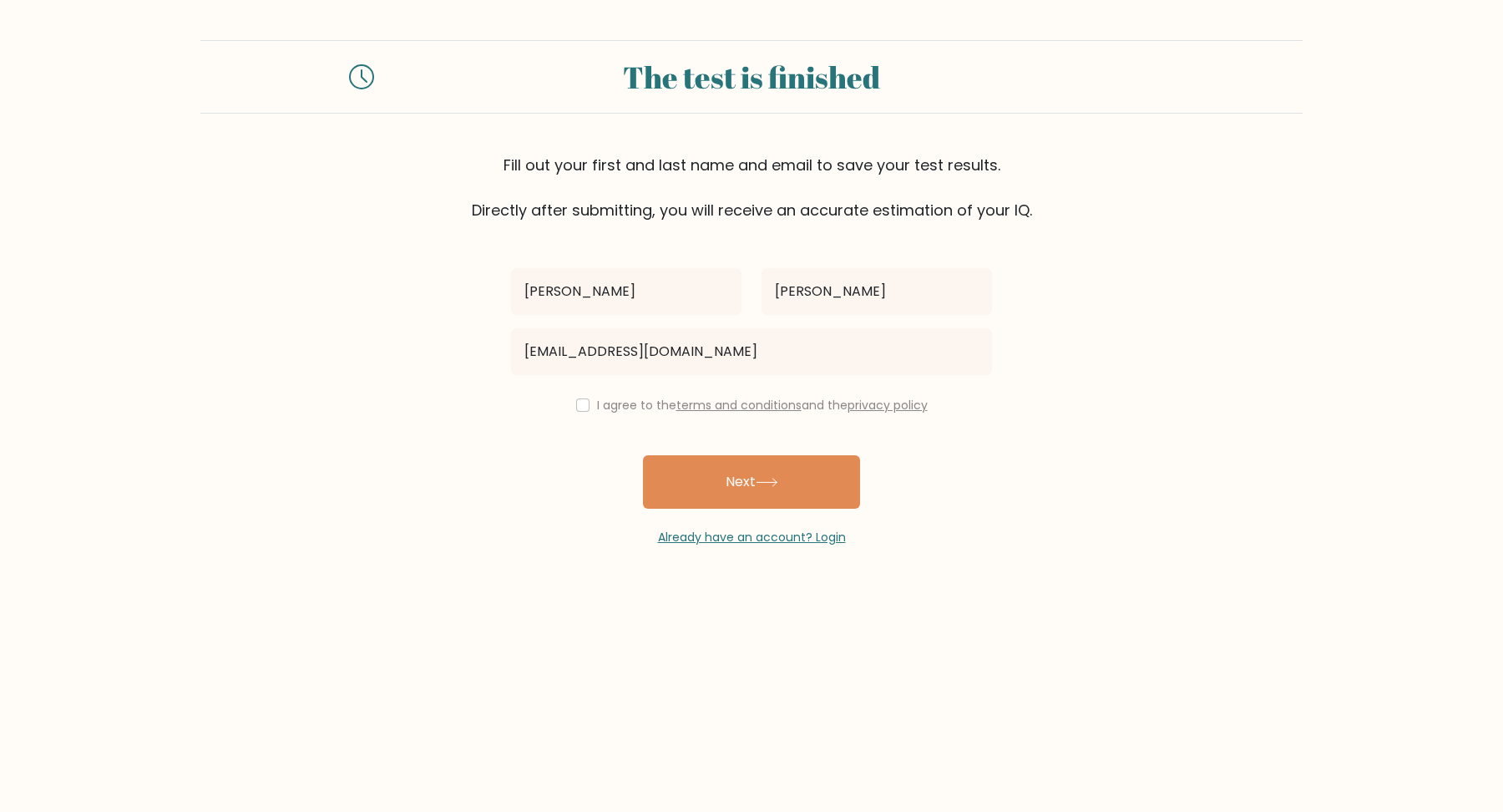
click at [602, 401] on label "I agree to the terms and conditions and the privacy policy" at bounding box center [762, 405] width 330 height 17
click at [583, 407] on input "checkbox" at bounding box center [583, 405] width 13 height 13
checkbox input "true"
click at [692, 488] on button "Next" at bounding box center [752, 482] width 217 height 54
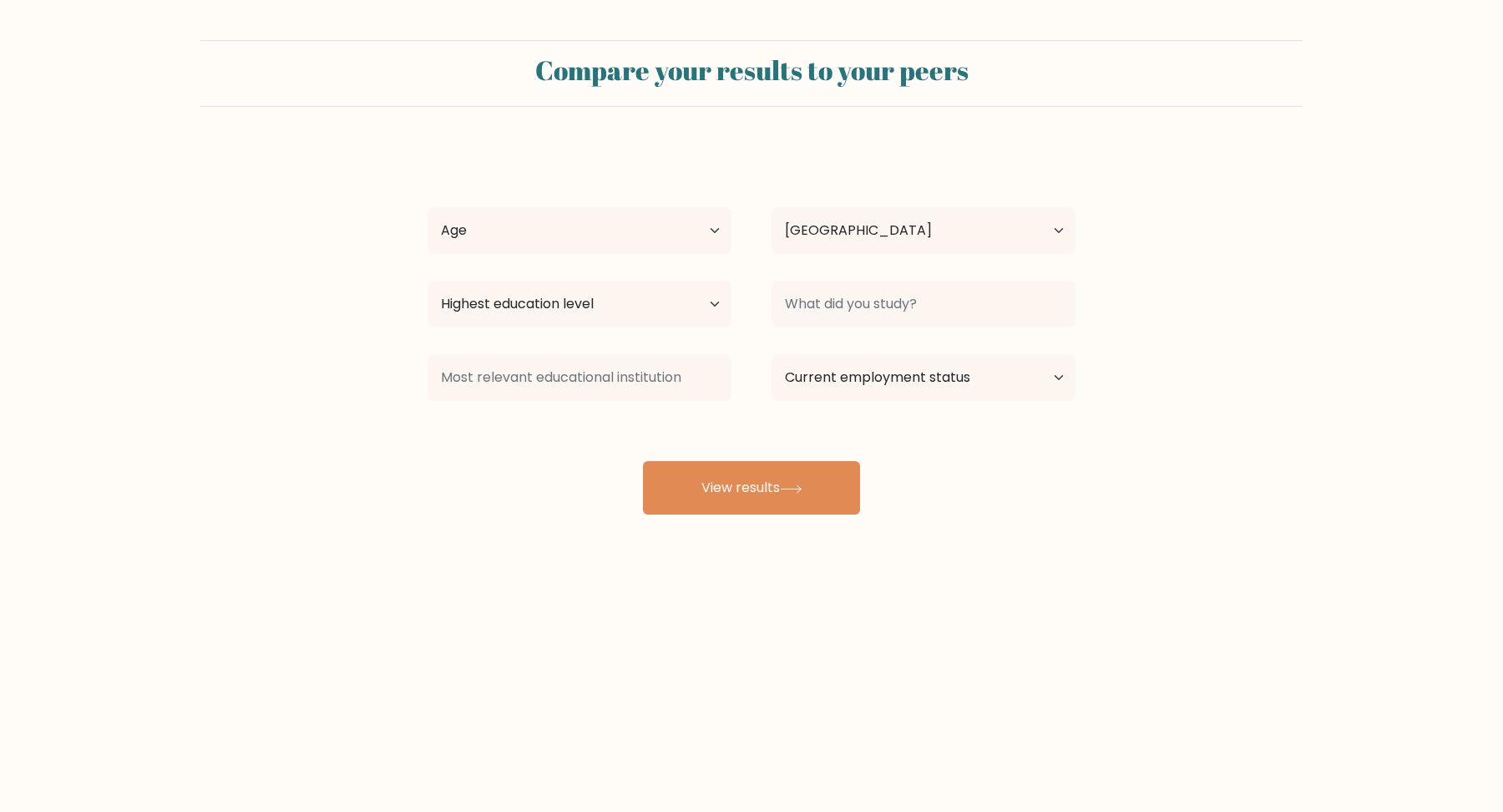
select select "PH"
click at [826, 311] on input at bounding box center [923, 304] width 304 height 47
click at [596, 311] on select "Highest education level No schooling Primary Lower Secondary Upper Secondary Oc…" at bounding box center [579, 304] width 304 height 47
select select "bachelors_degree"
click at [427, 280] on select "Highest education level No schooling Primary Lower Secondary Upper Secondary Oc…" at bounding box center [579, 304] width 304 height 47
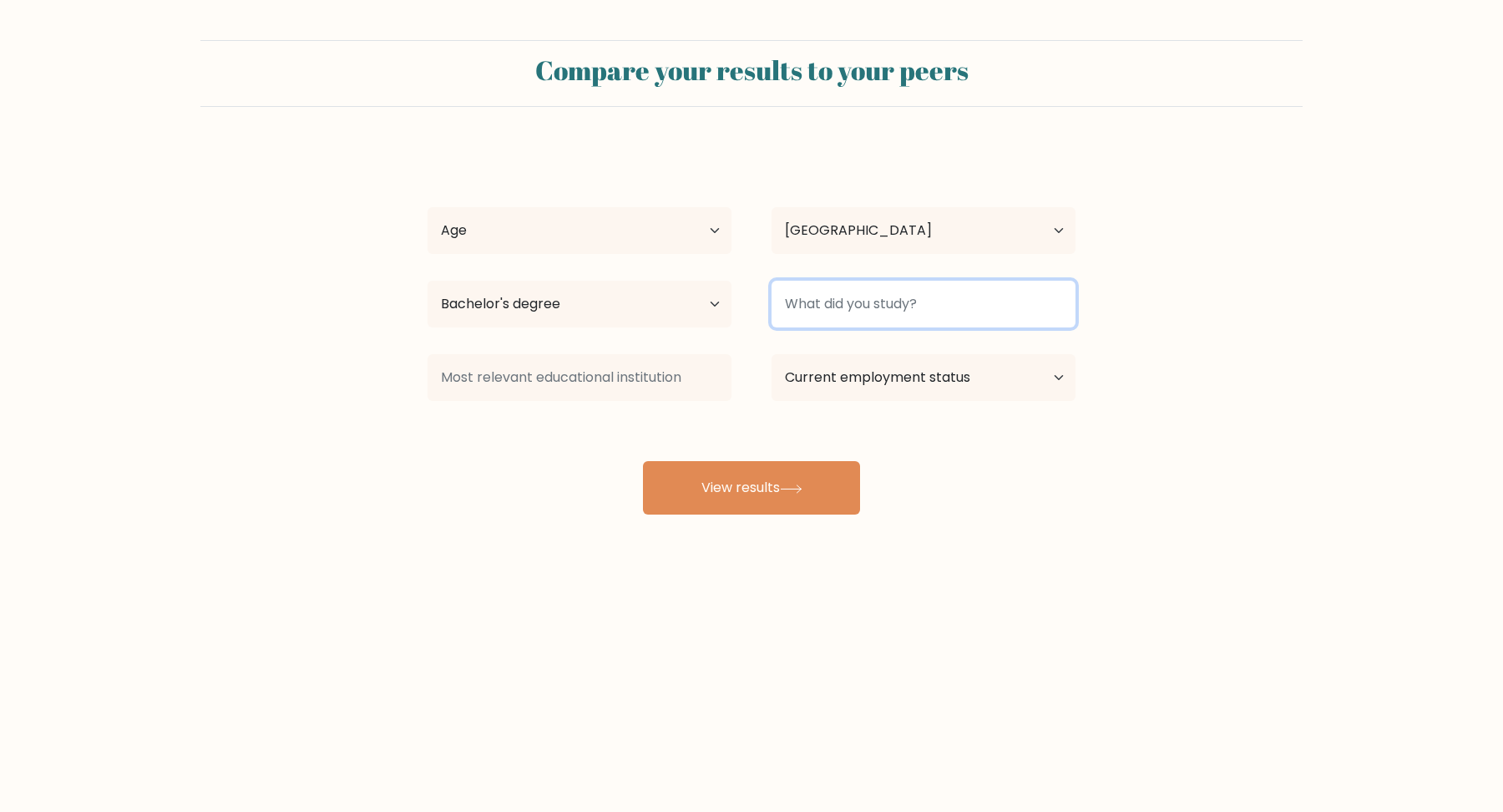
click at [889, 301] on input at bounding box center [923, 304] width 304 height 47
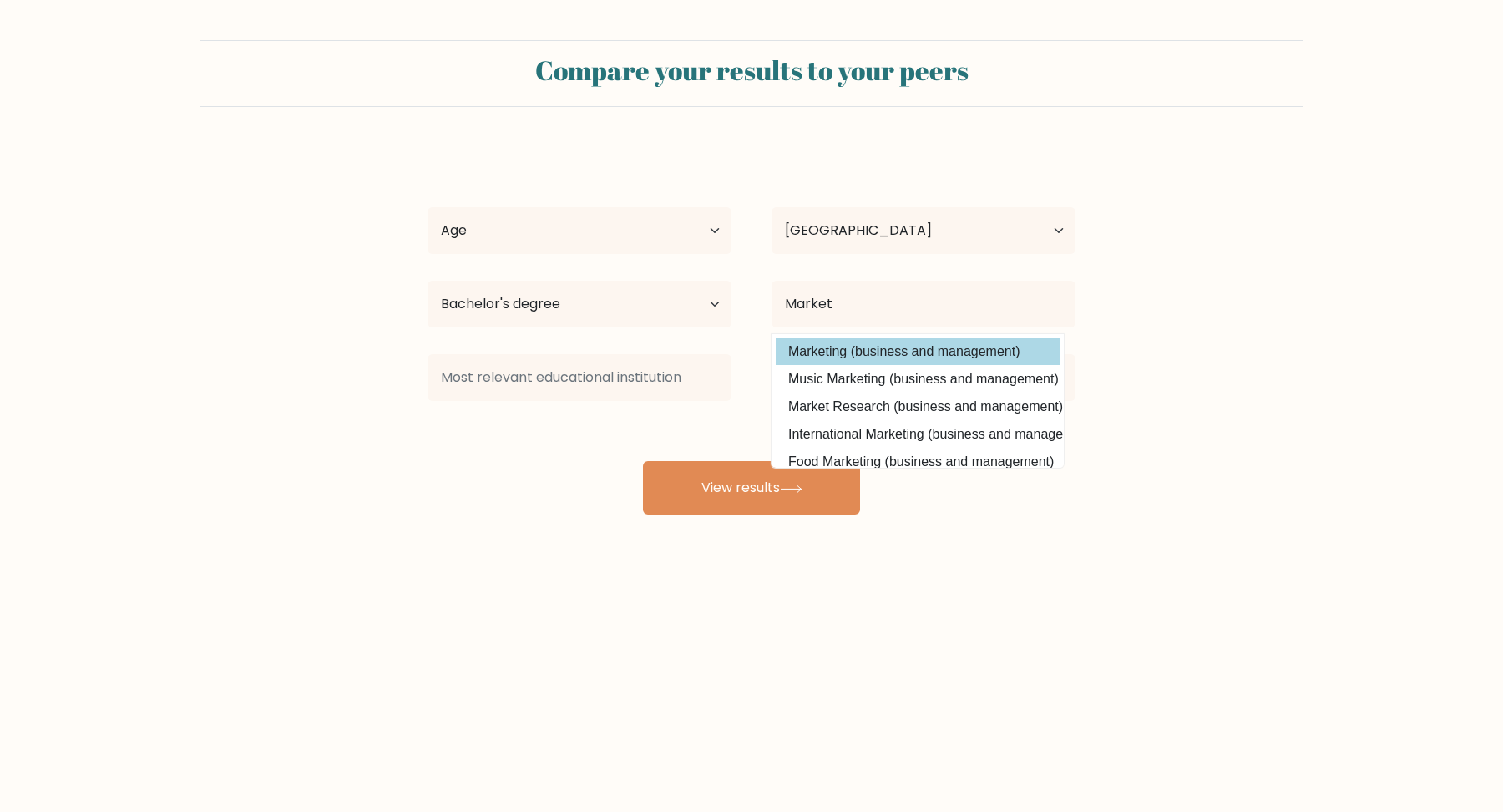
click at [942, 355] on option "Marketing (business and management)" at bounding box center [918, 351] width 284 height 27
type input "Marketing"
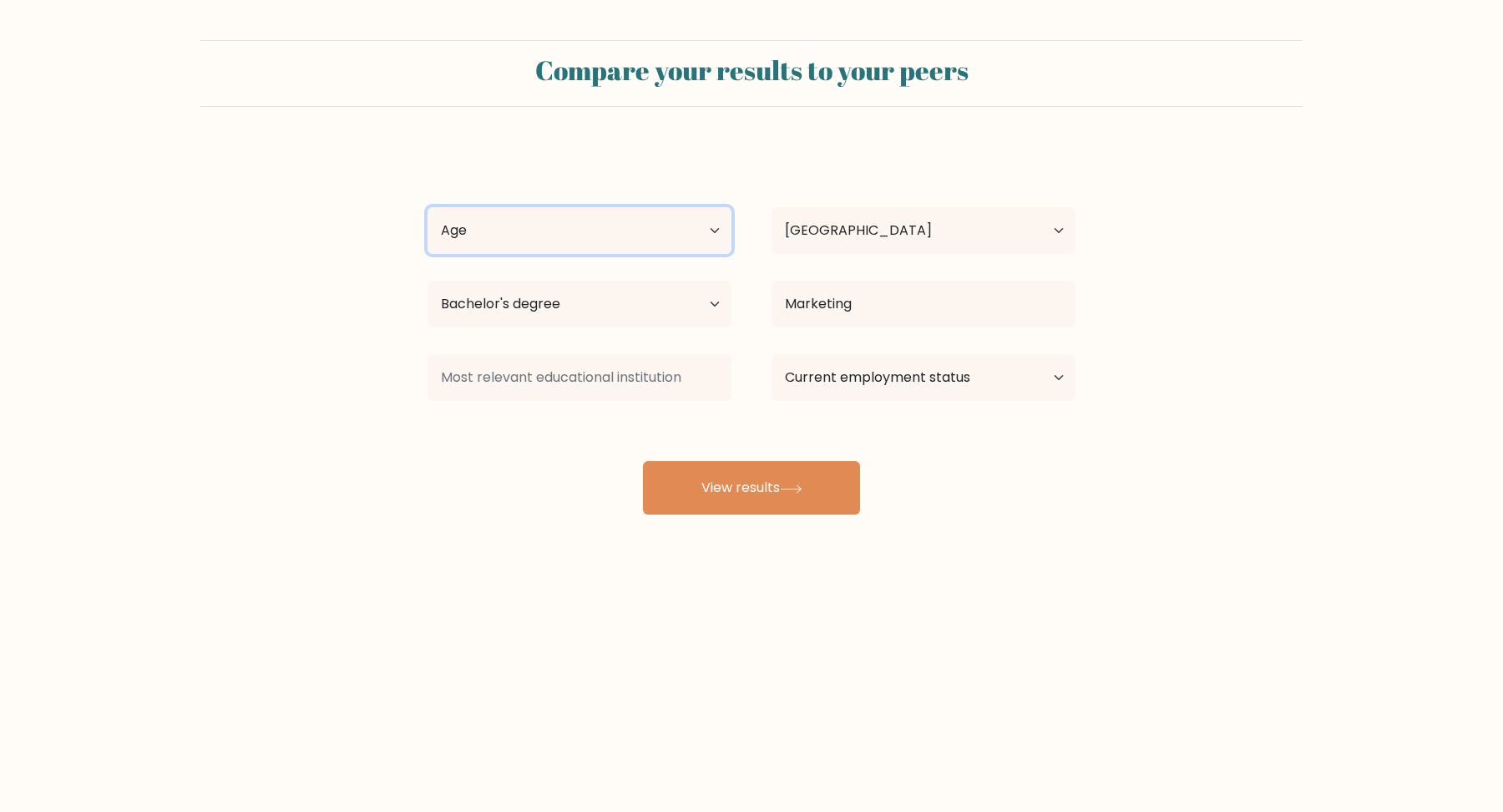
click at [633, 236] on select "Age Under 18 years old 18-24 years old 25-34 years old 35-44 years old 45-54 ye…" at bounding box center [579, 231] width 304 height 47
click at [427, 207] on select "Age Under 18 years old 18-24 years old 25-34 years old 35-44 years old 45-54 ye…" at bounding box center [579, 231] width 304 height 47
click at [597, 239] on select "Age Under 18 years old 18-24 years old 25-34 years old 35-44 years old 45-54 ye…" at bounding box center [579, 231] width 304 height 47
select select "25_34"
click at [427, 207] on select "Age Under 18 years old 18-24 years old 25-34 years old 35-44 years old 45-54 ye…" at bounding box center [579, 231] width 304 height 47
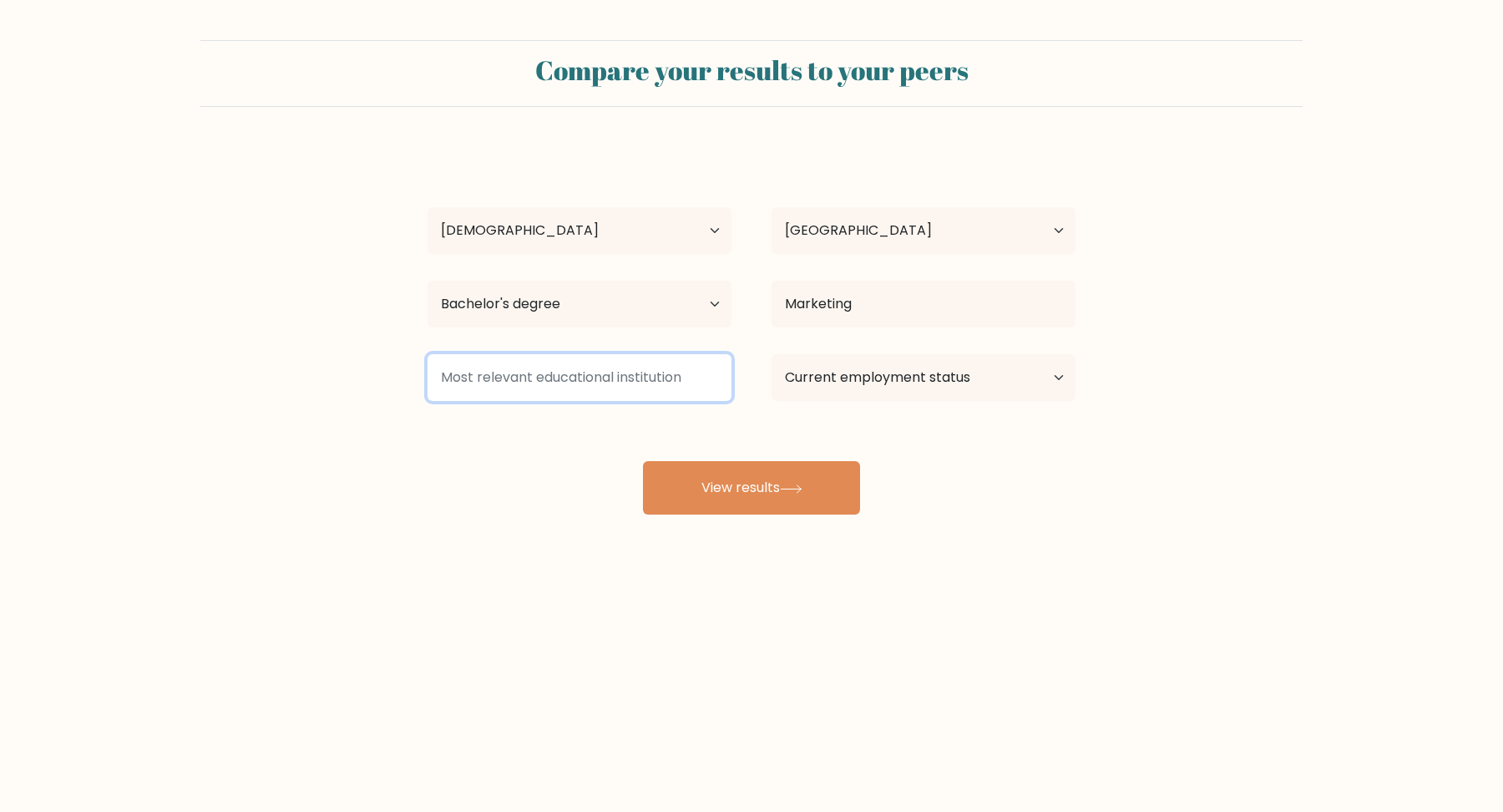
click at [569, 378] on input at bounding box center [579, 377] width 304 height 47
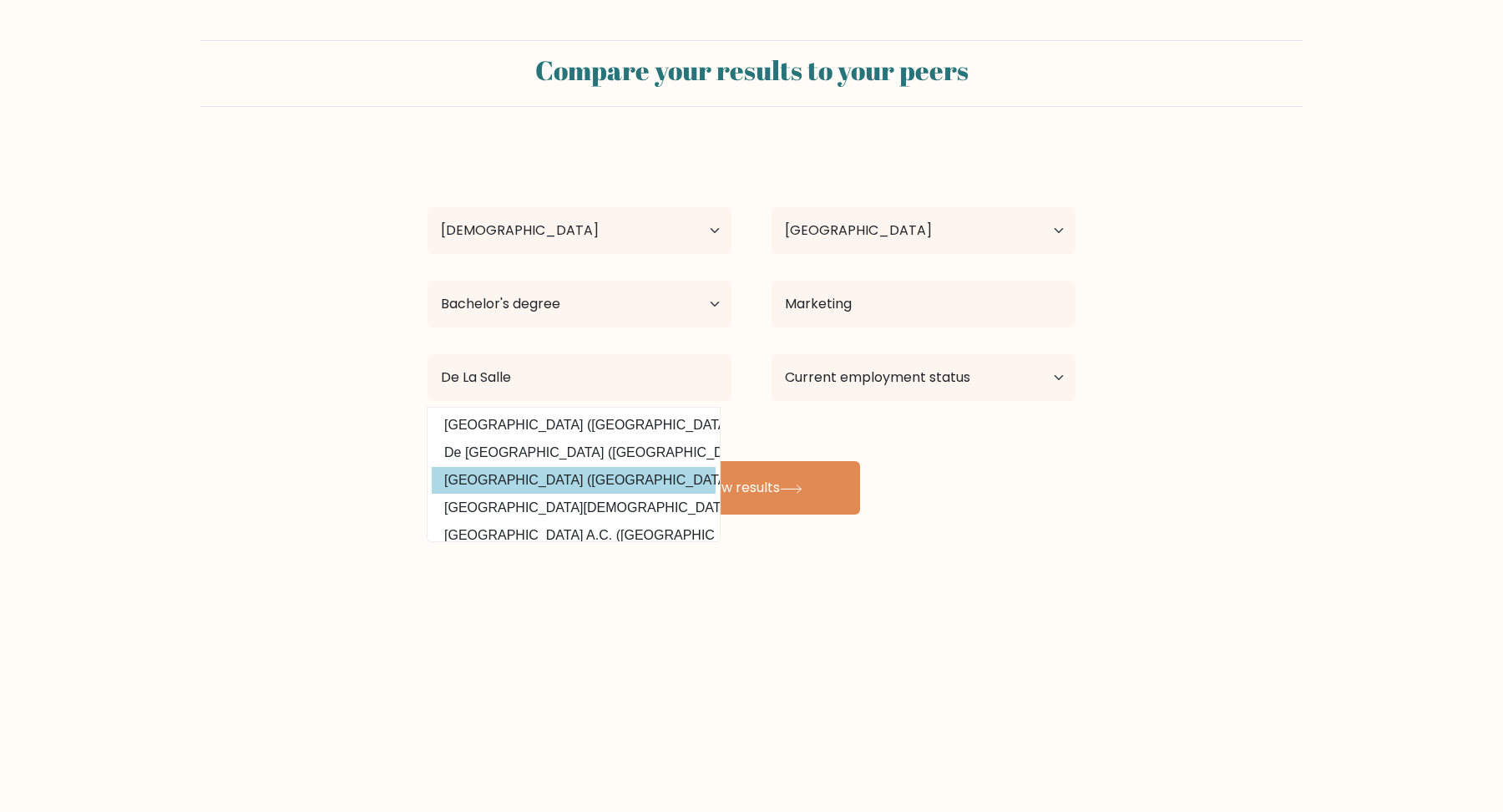
click at [613, 477] on option "De La Salle University (Philippines)" at bounding box center [573, 480] width 284 height 27
type input "De La Salle University"
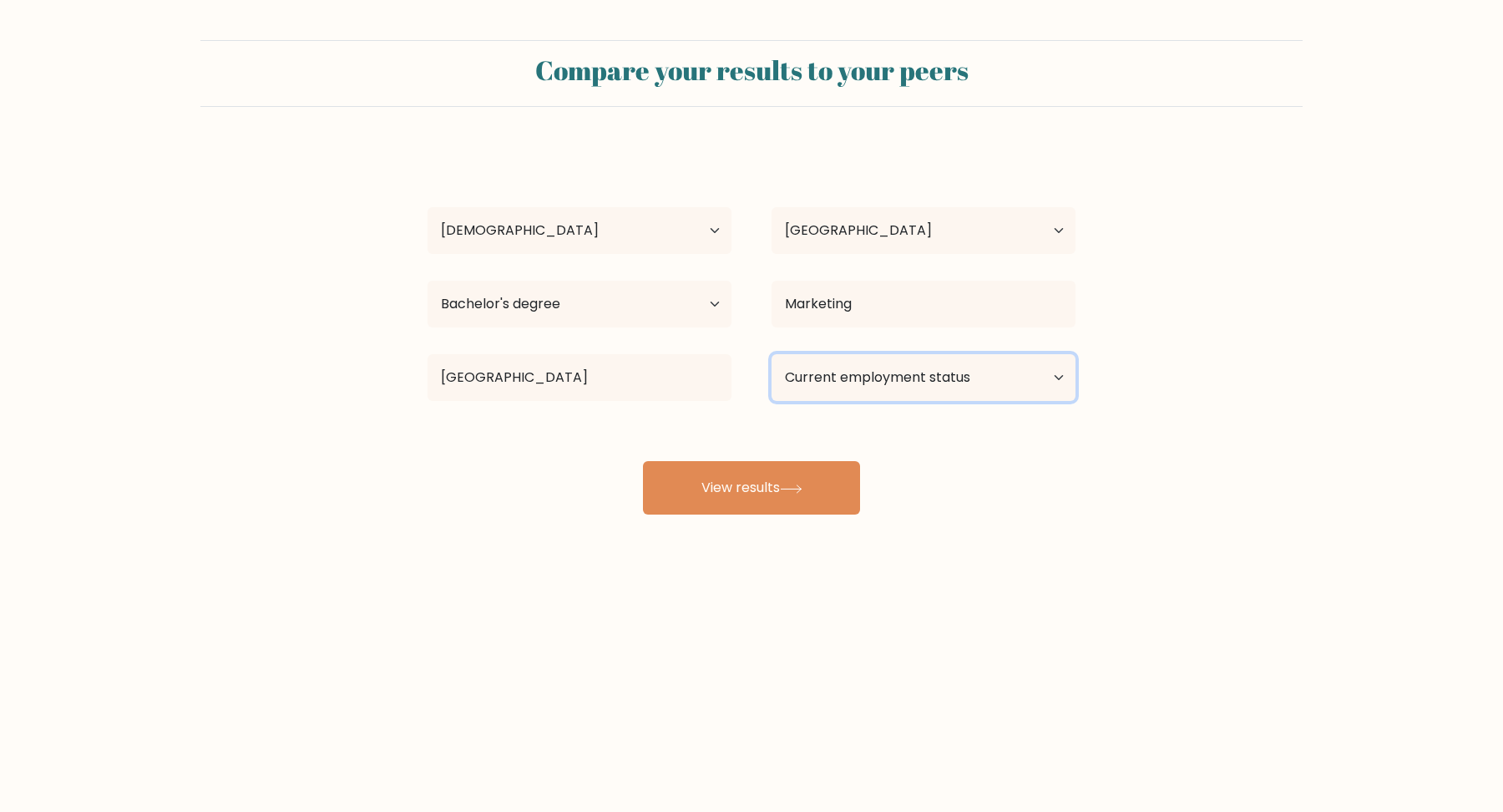
click at [840, 397] on select "Current employment status Employed Student Retired Other / prefer not to answer" at bounding box center [923, 377] width 304 height 47
select select "employed"
click at [772, 354] on select "Current employment status Employed Student Retired Other / prefer not to answer" at bounding box center [923, 377] width 304 height 47
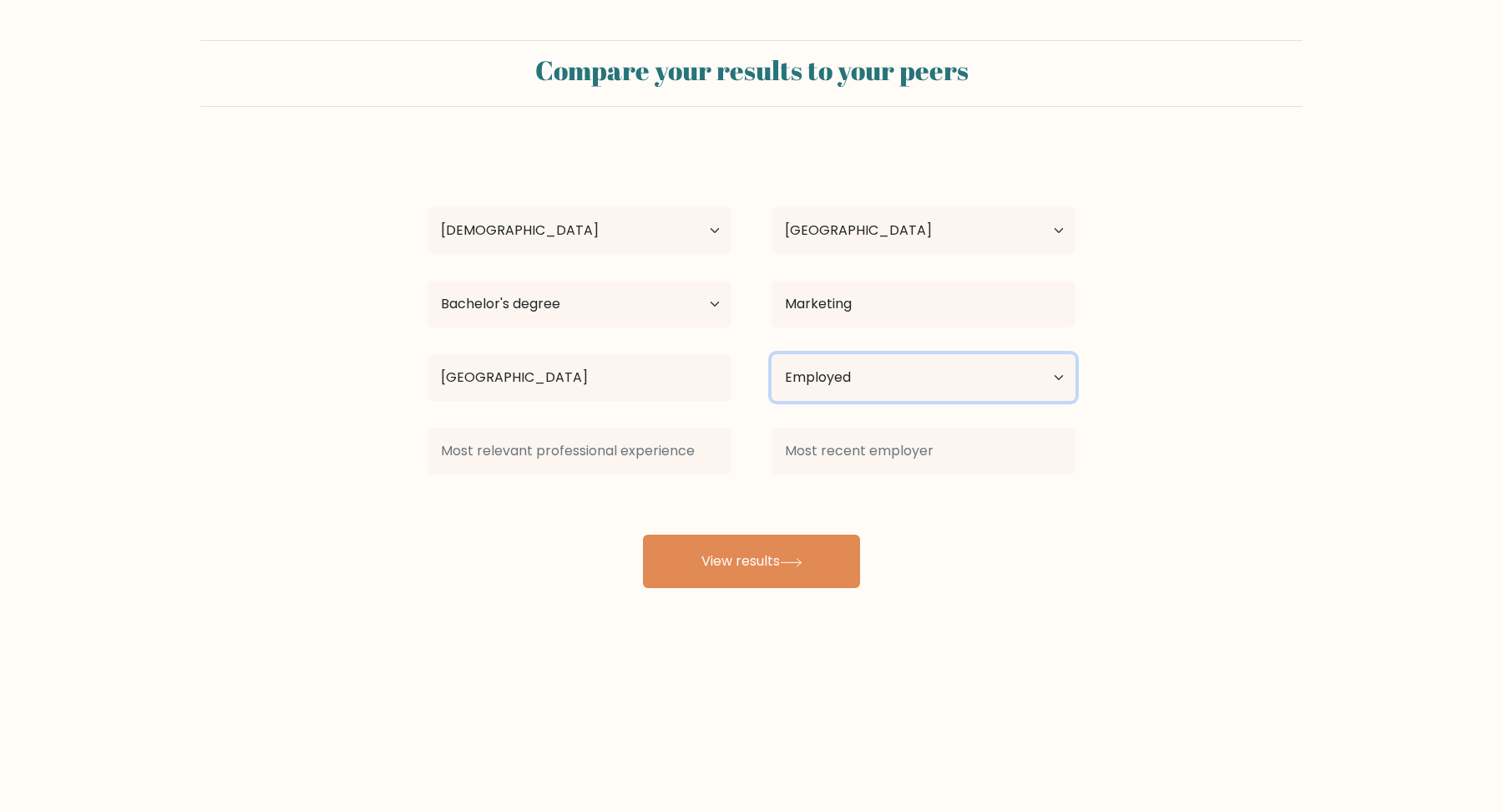
click at [950, 382] on select "Current employment status Employed Student Retired Other / prefer not to answer" at bounding box center [923, 377] width 304 height 47
click at [772, 354] on select "Current employment status Employed Student Retired Other / prefer not to answer" at bounding box center [923, 377] width 304 height 47
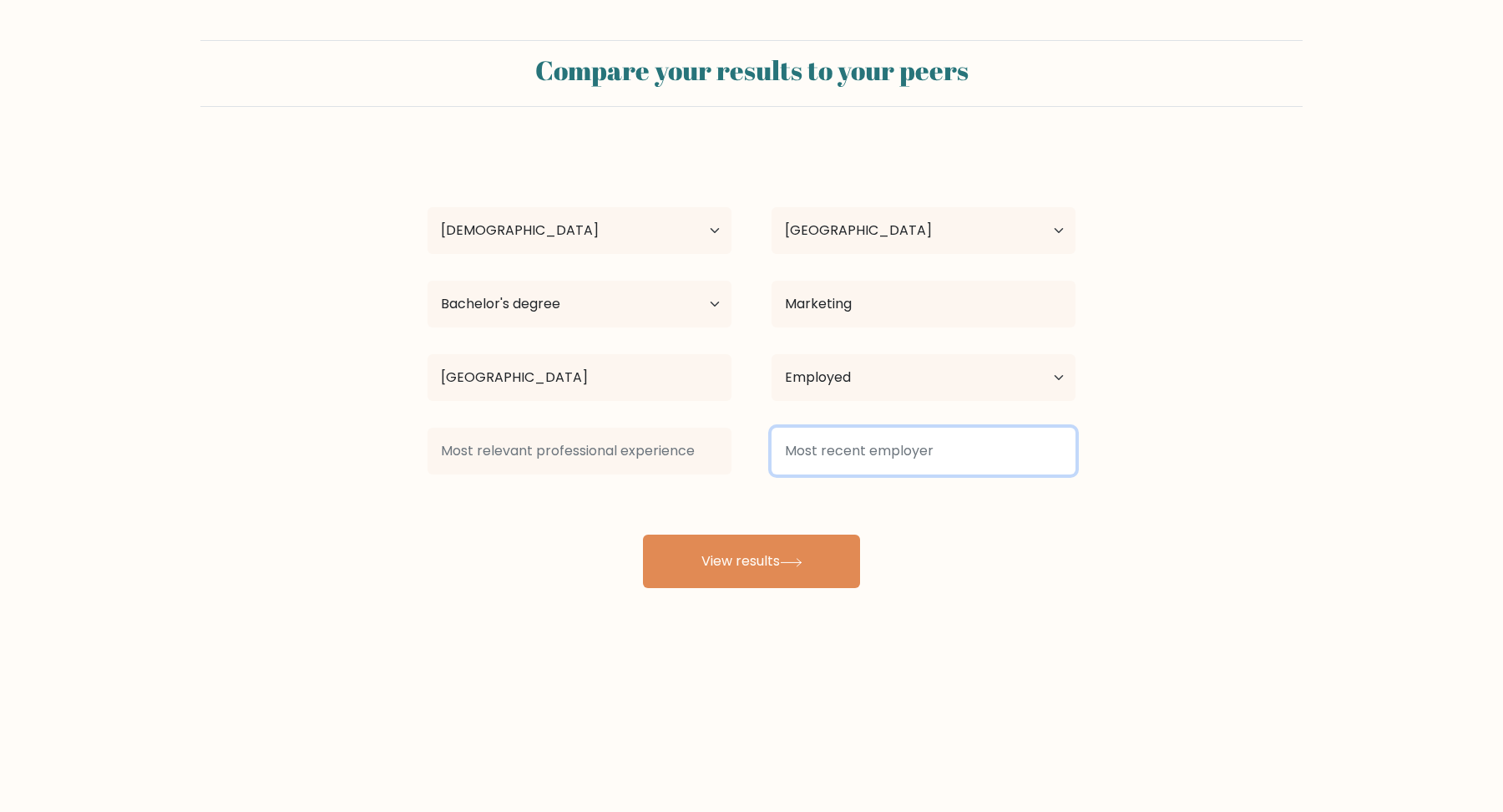
click at [859, 447] on input at bounding box center [923, 451] width 304 height 47
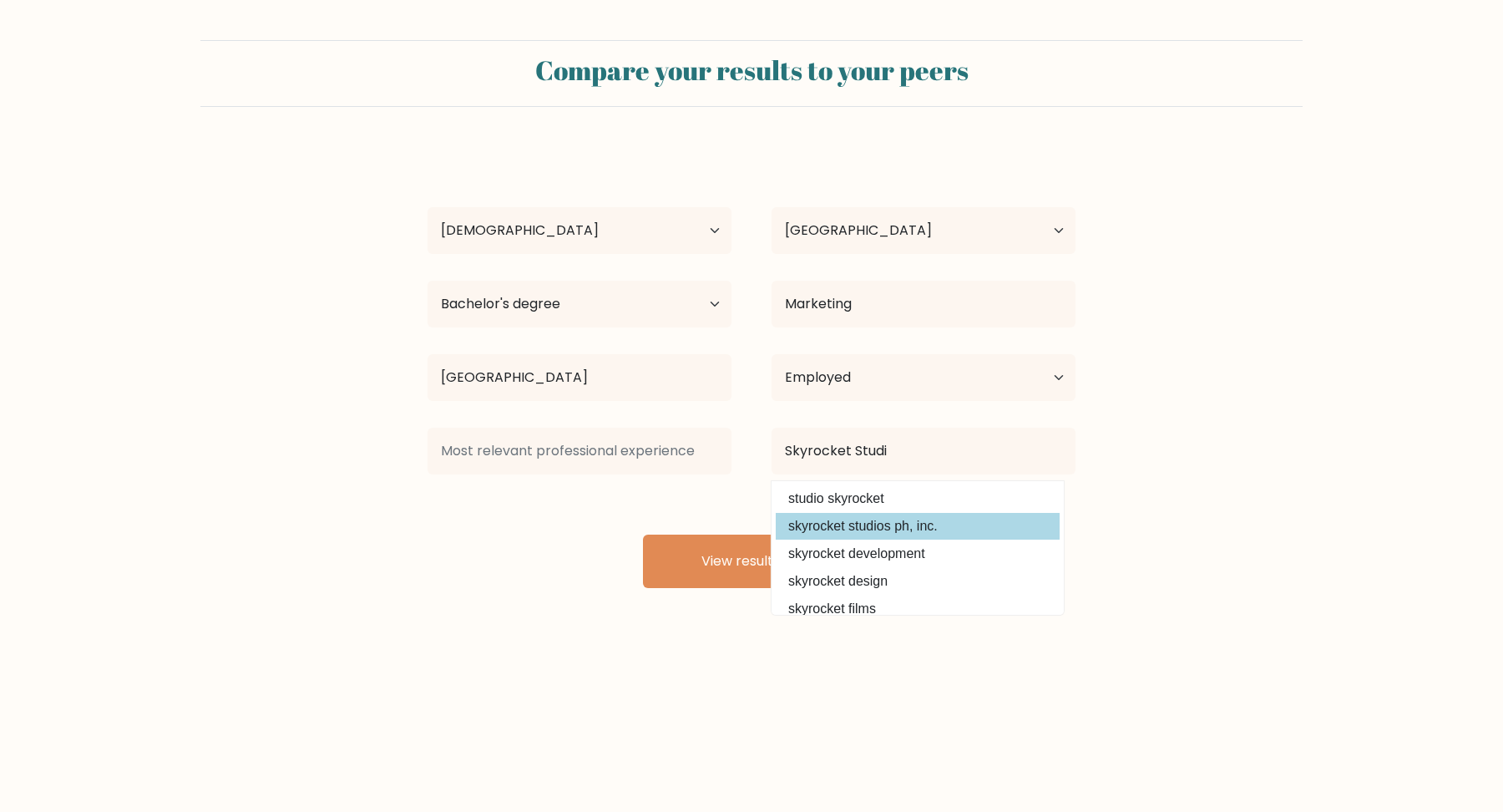
click at [882, 524] on option "skyrocket studios ph, inc." at bounding box center [918, 526] width 284 height 27
type input "skyrocket studios ph, inc."
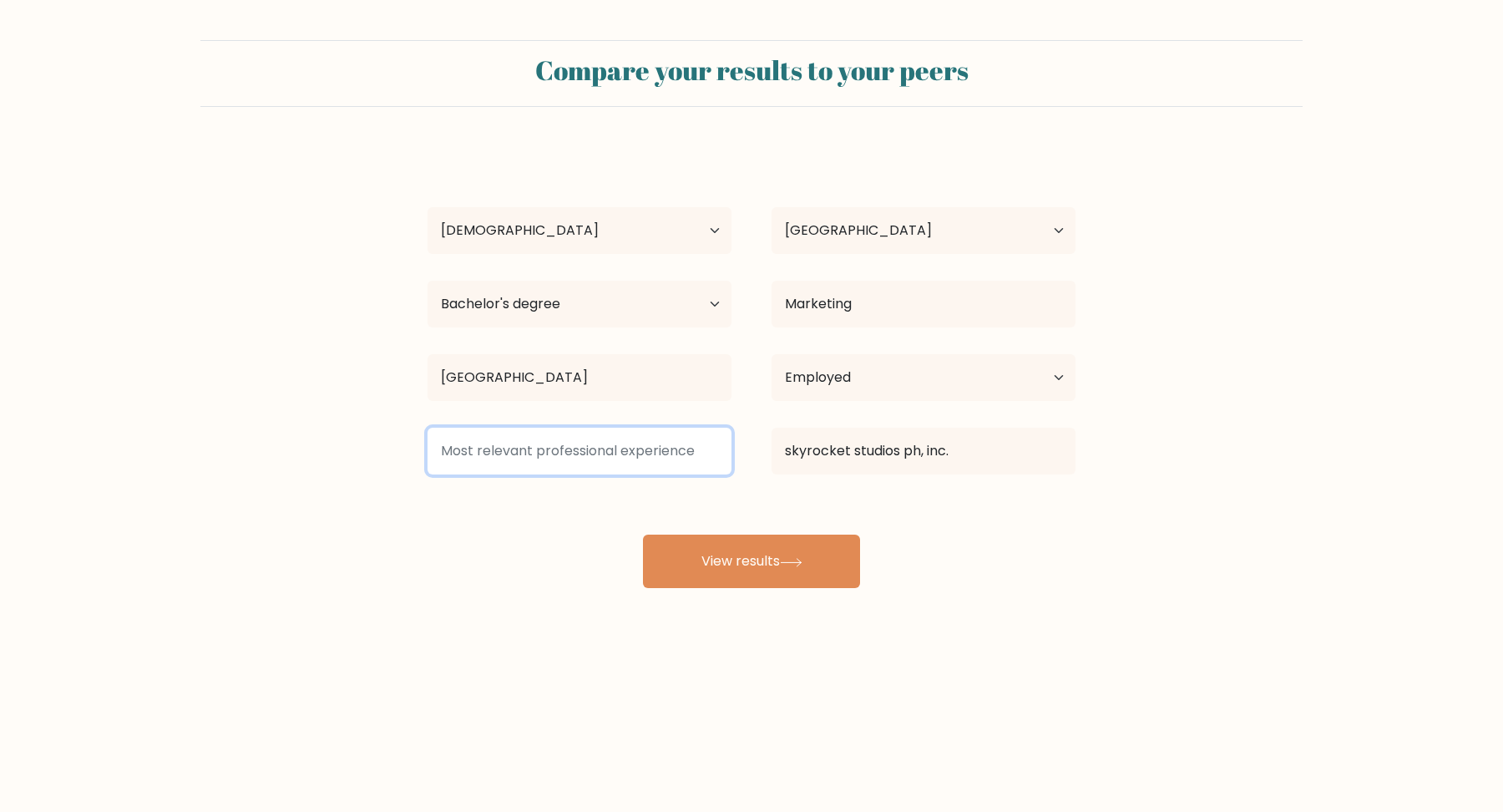
click at [628, 458] on input at bounding box center [579, 451] width 304 height 47
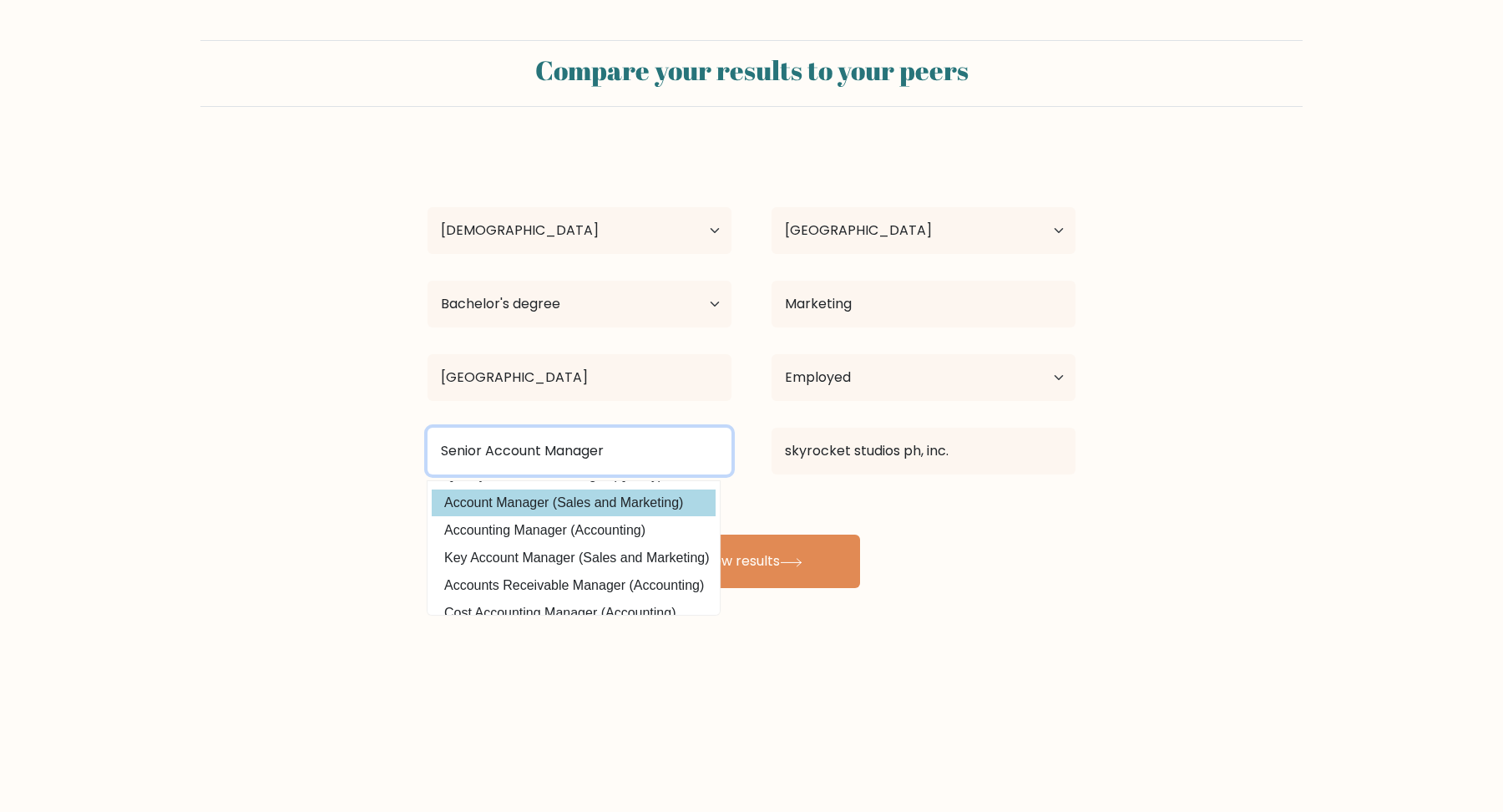
scroll to position [111, 0]
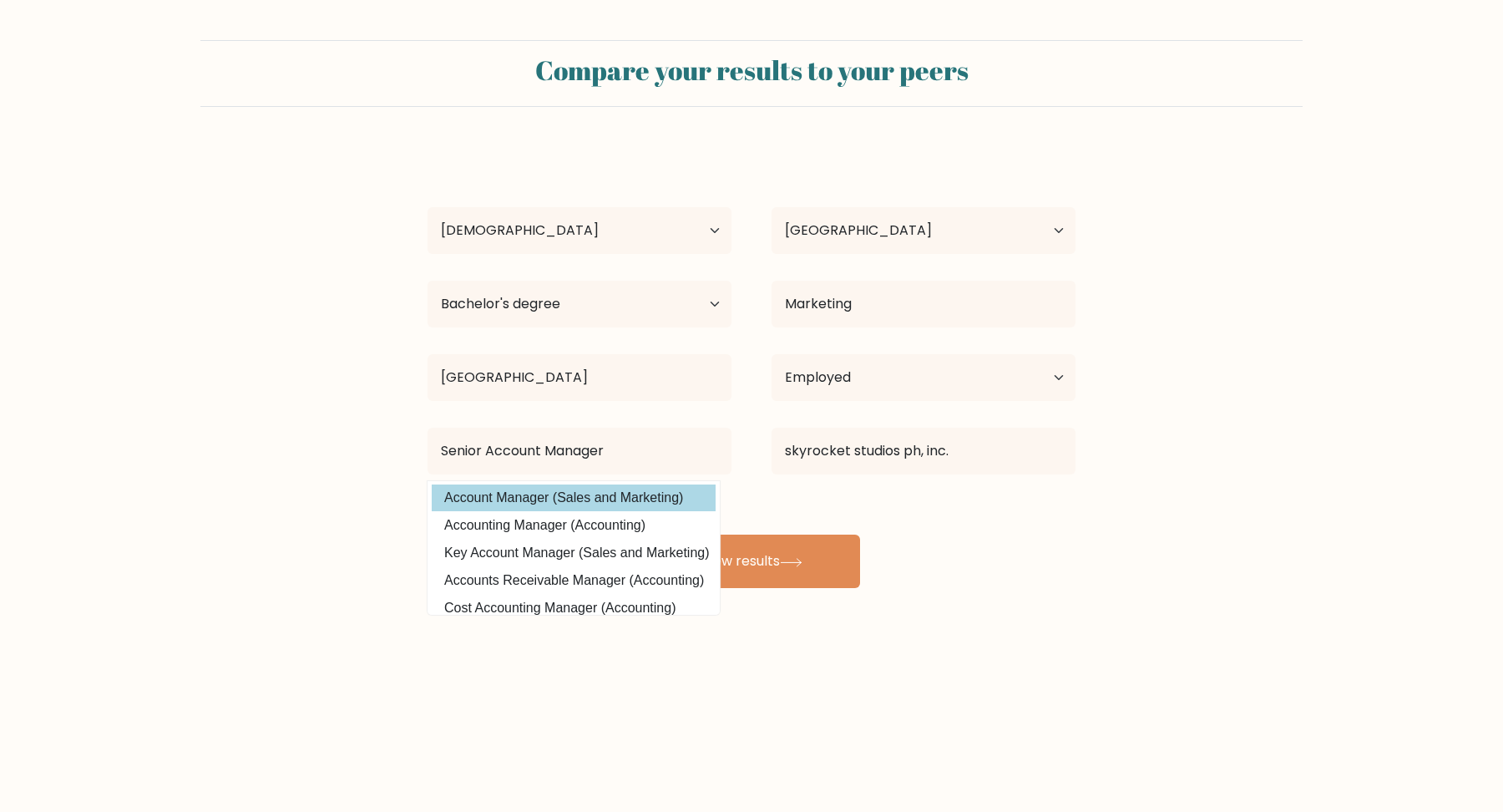
click at [648, 490] on option "Account Manager (Sales and Marketing)" at bounding box center [573, 498] width 284 height 27
type input "Account Manager"
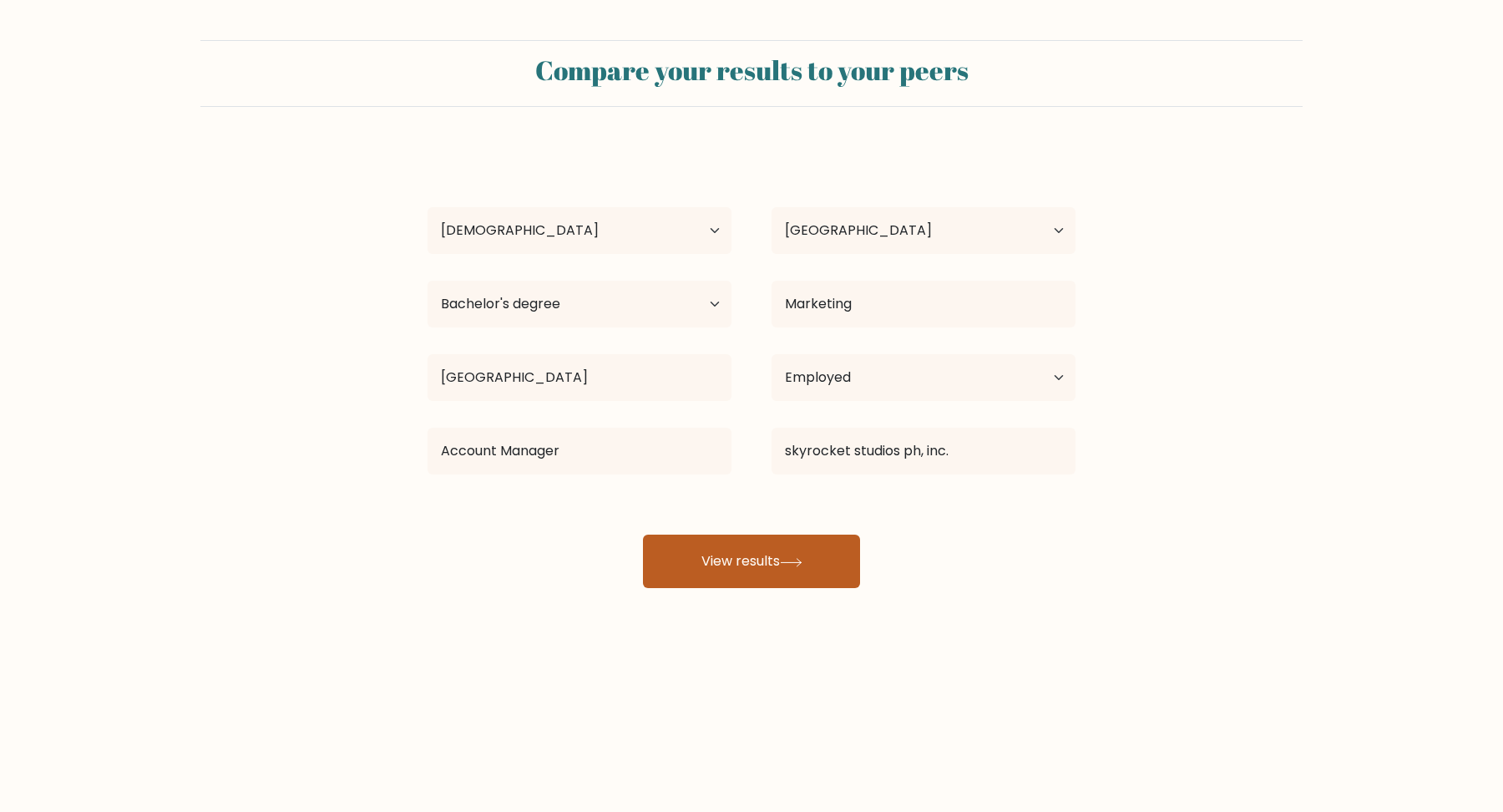
click at [783, 545] on button "View results" at bounding box center [752, 561] width 217 height 54
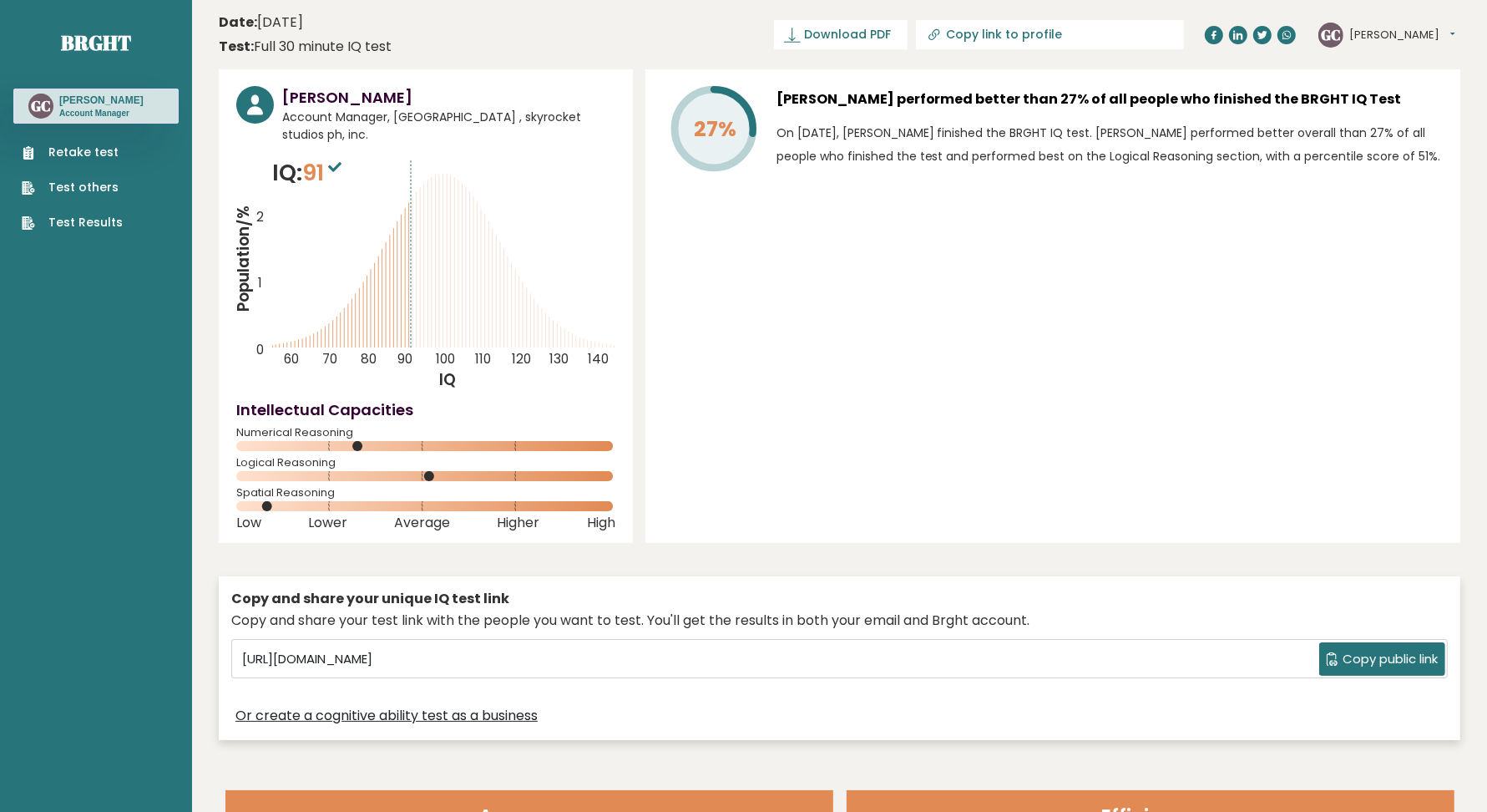
click at [109, 218] on link "Test Results" at bounding box center [72, 222] width 101 height 18
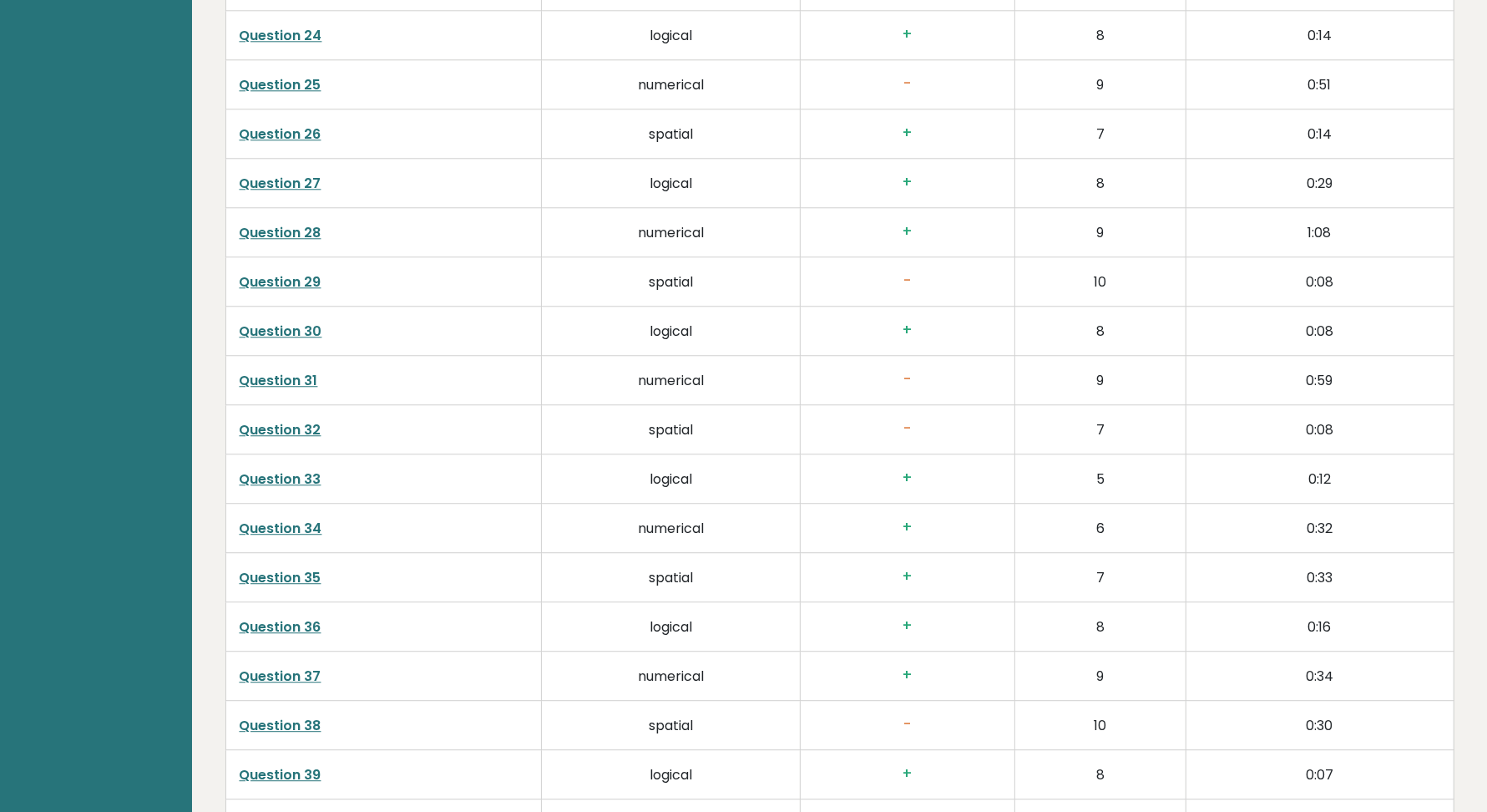
scroll to position [4238, 0]
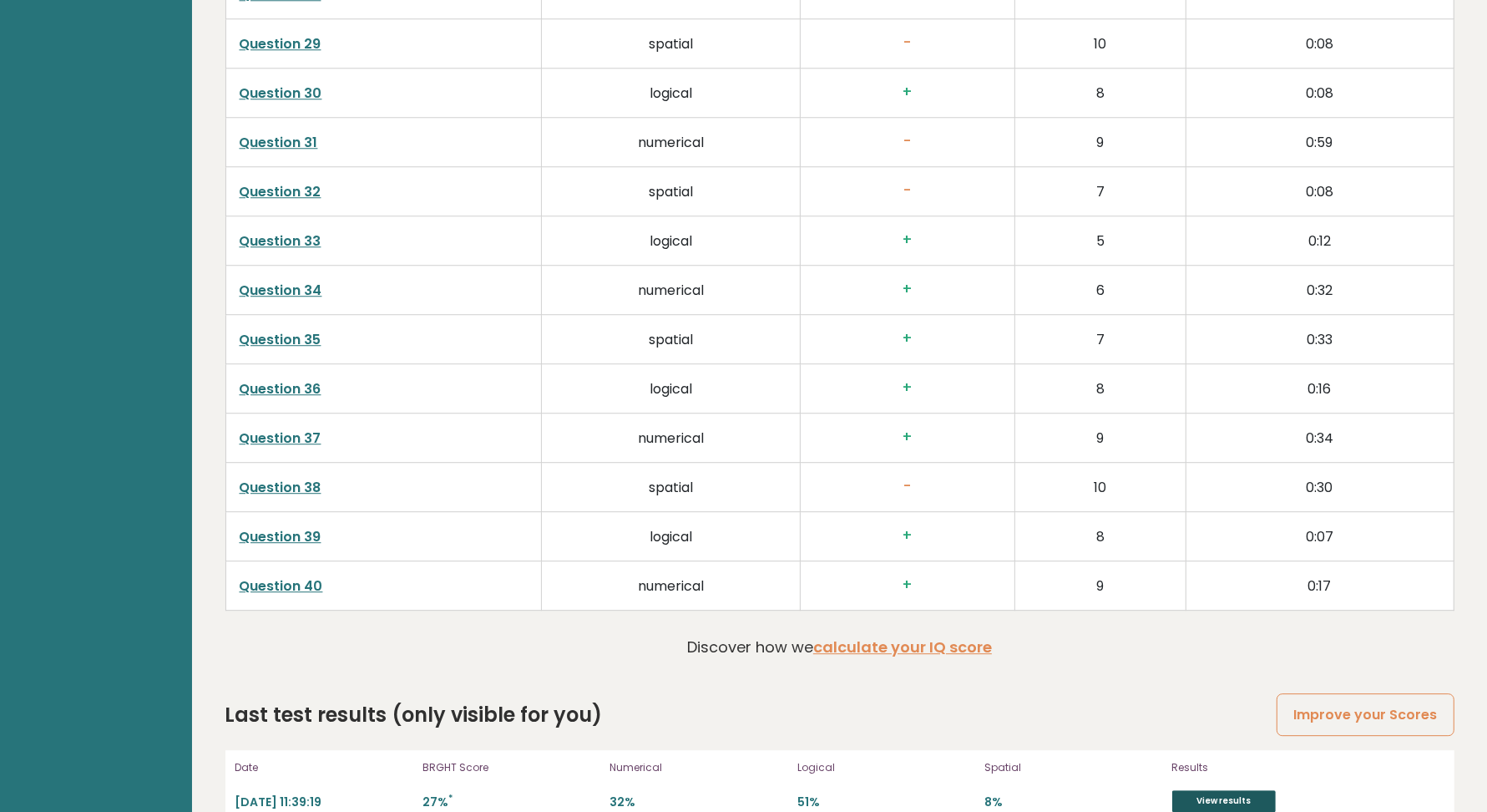
click at [1201, 790] on link "View results" at bounding box center [1224, 801] width 104 height 22
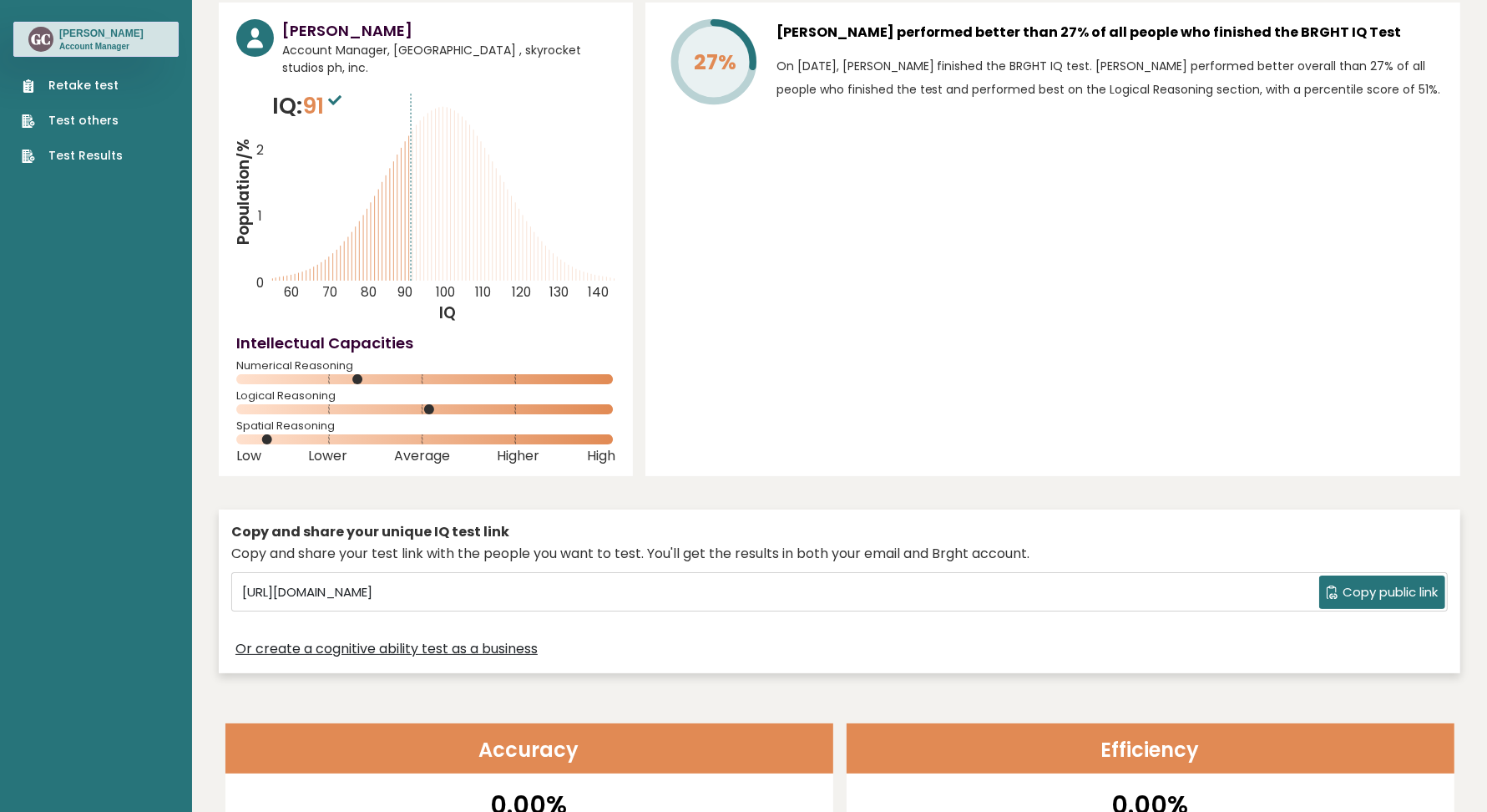
scroll to position [0, 0]
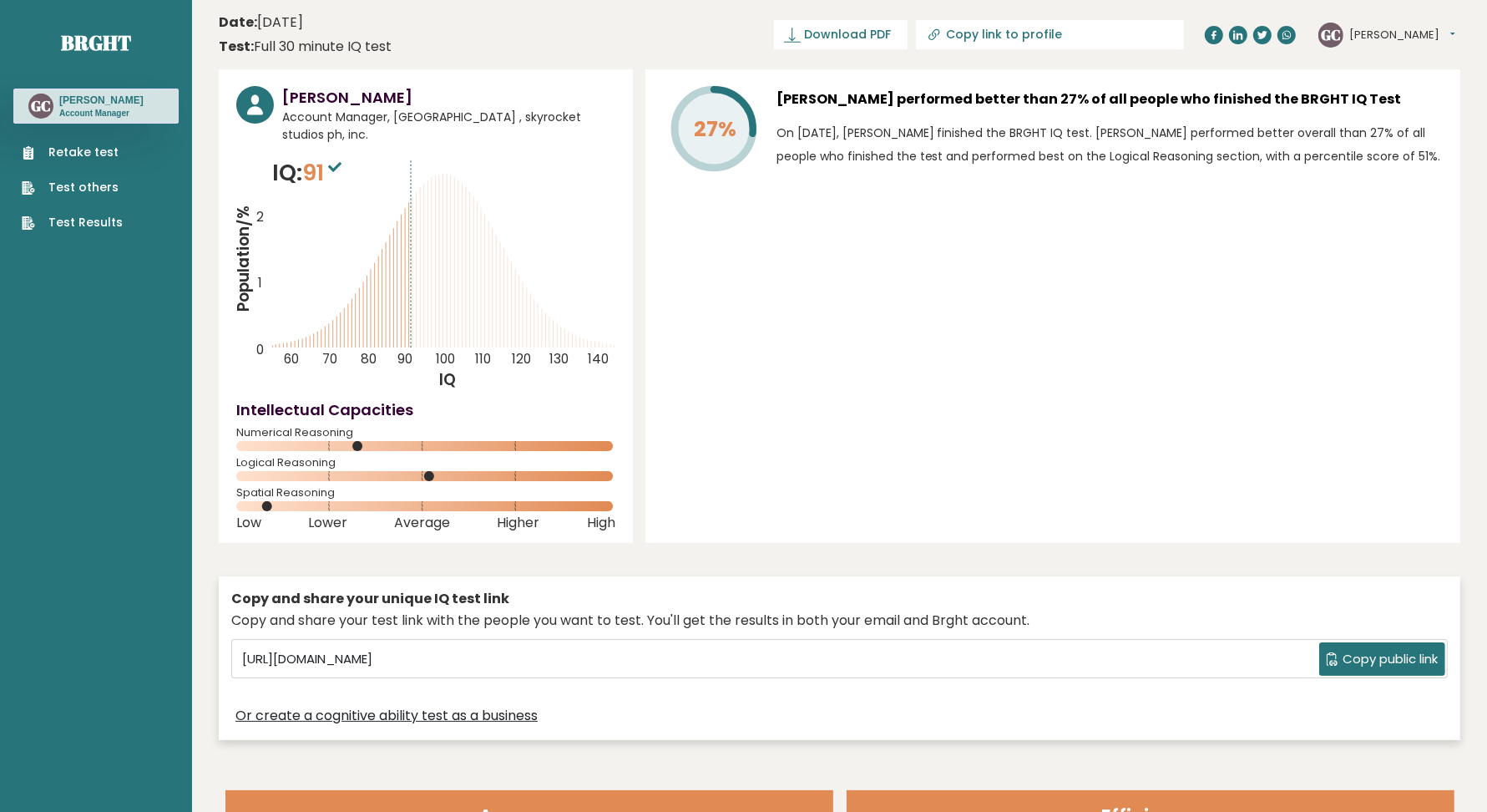
click at [97, 95] on h3 "Gino Cruz" at bounding box center [101, 100] width 84 height 13
click at [37, 105] on text "GC" at bounding box center [41, 105] width 20 height 19
click at [339, 93] on h3 "Gino Cruz" at bounding box center [448, 97] width 333 height 23
click at [233, 99] on div "Gino Cruz Account Manager, Philippines , skyrocket studios ph, inc. IQ: 91 Popu…" at bounding box center [426, 306] width 414 height 473
click at [248, 110] on icon at bounding box center [255, 105] width 38 height 38
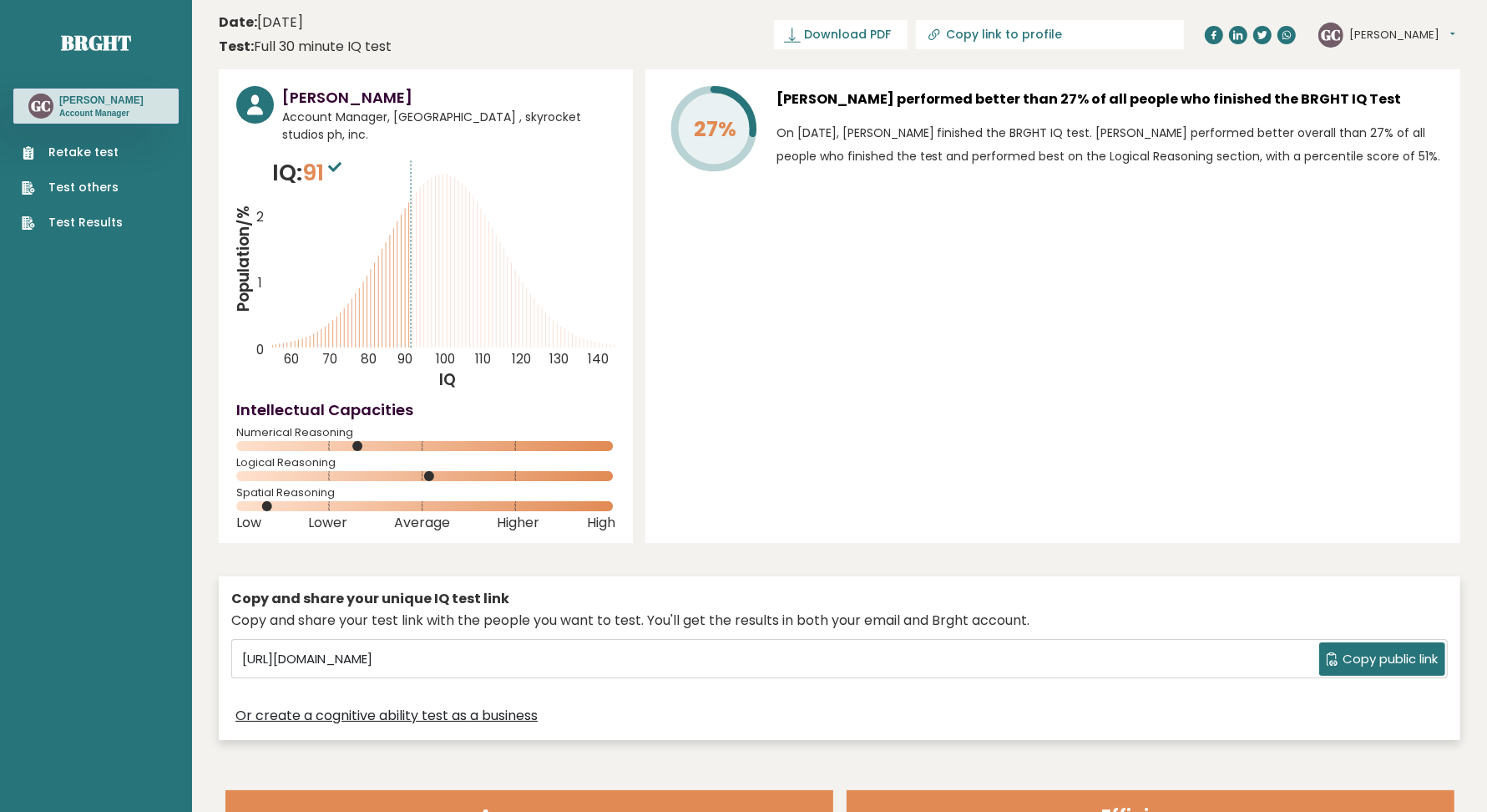
click at [64, 223] on link "Test Results" at bounding box center [72, 222] width 101 height 18
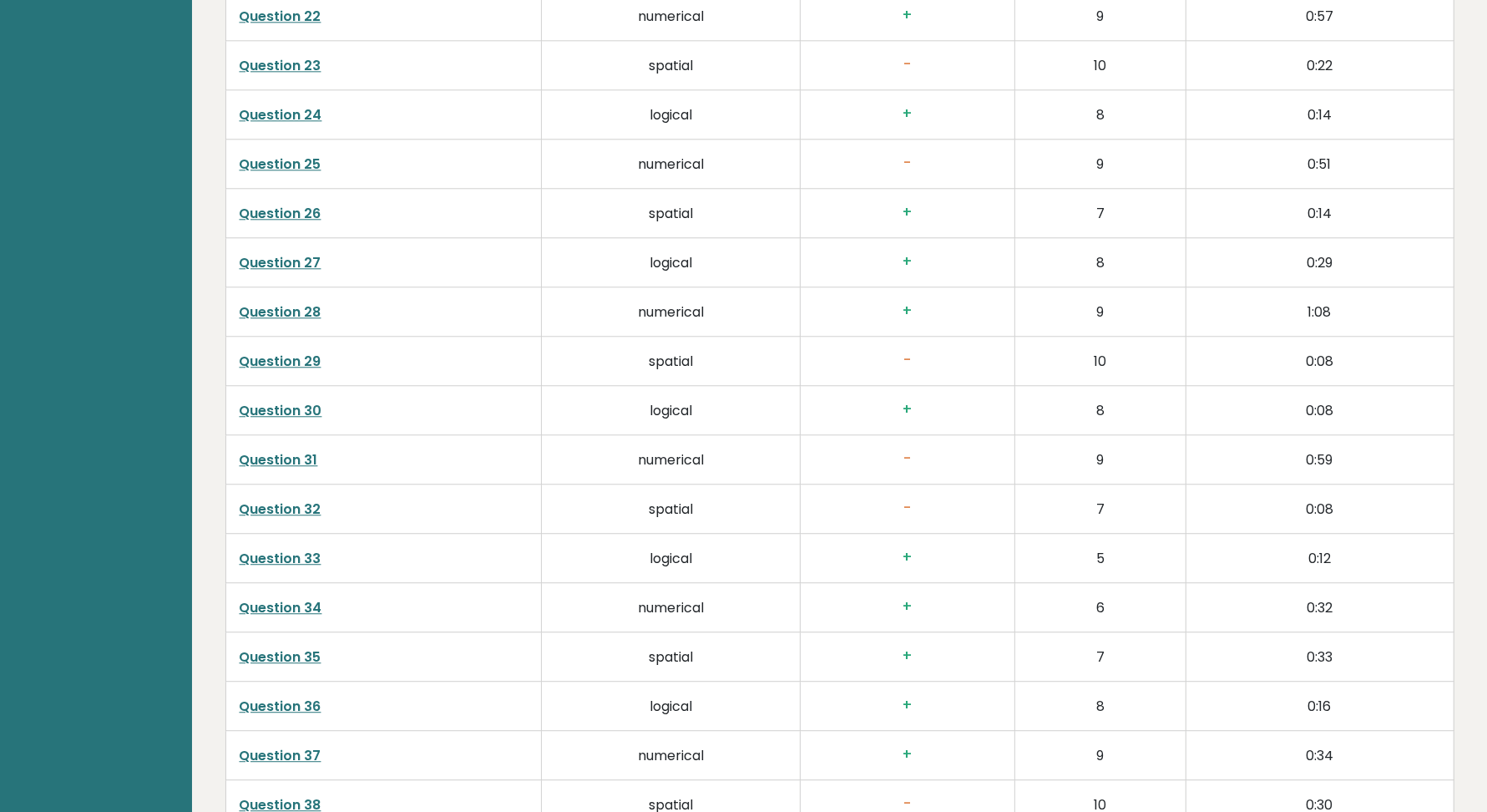
scroll to position [4238, 0]
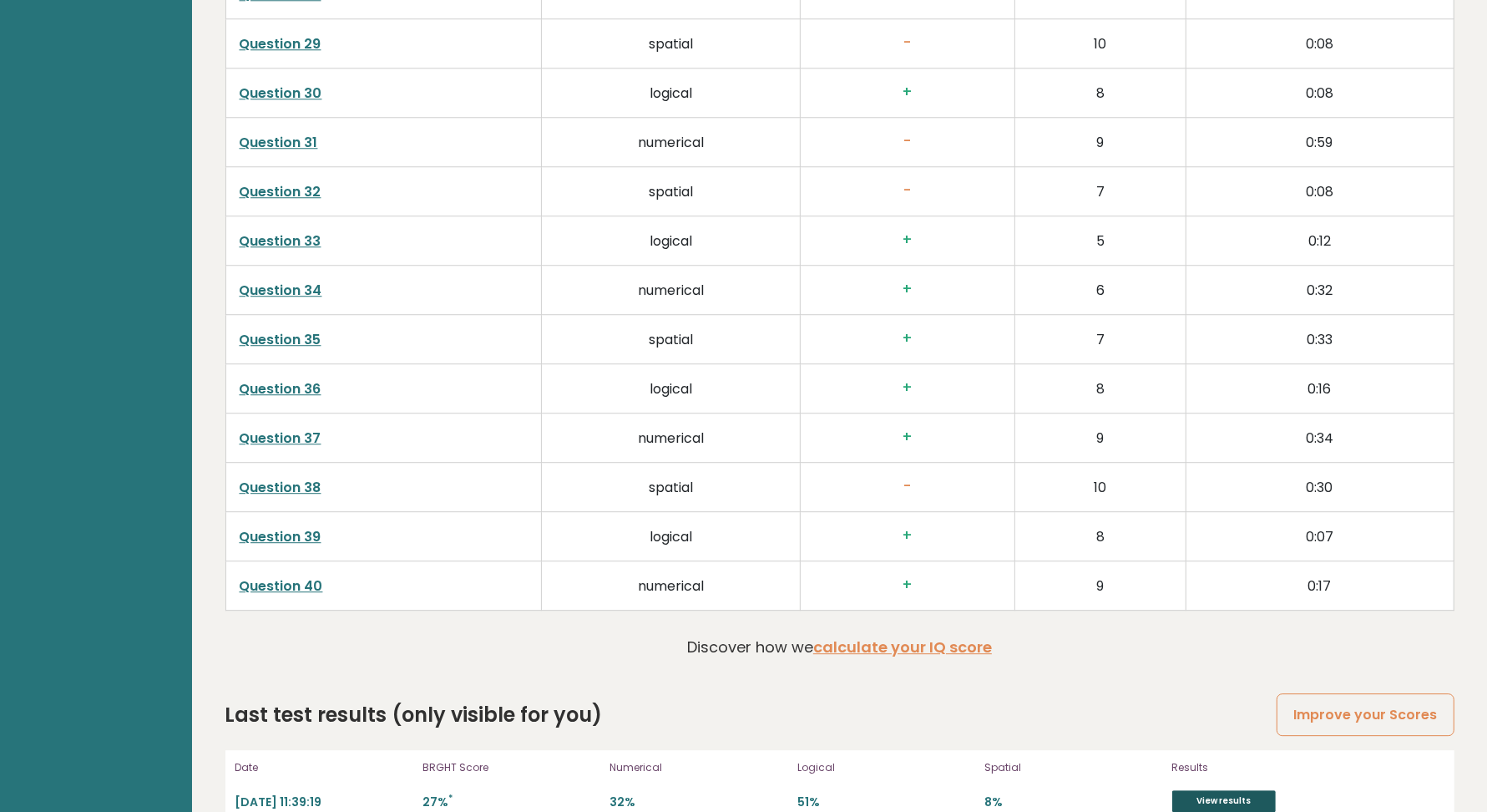
click at [1207, 790] on link "View results" at bounding box center [1224, 801] width 104 height 22
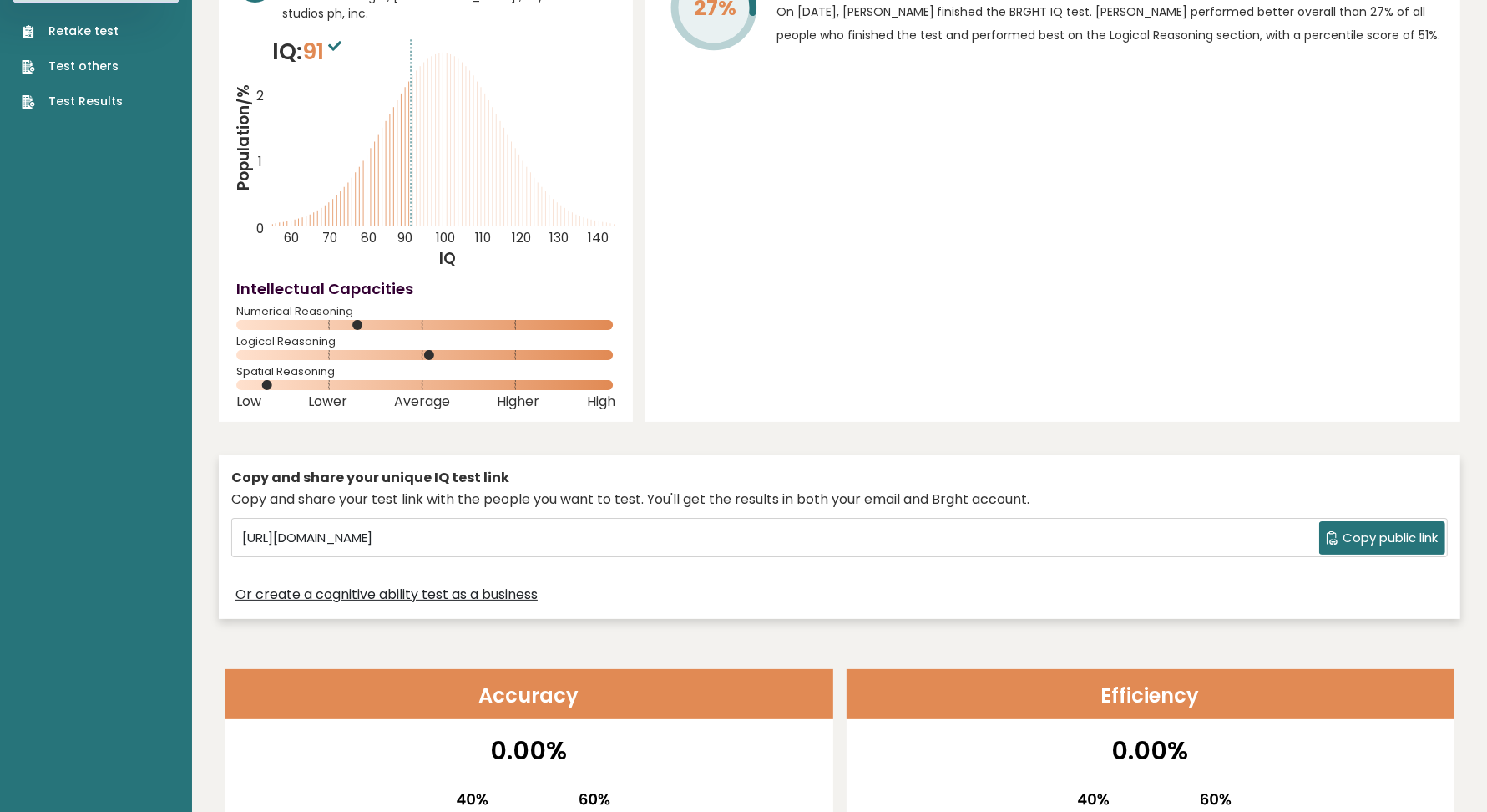
scroll to position [0, 0]
